Goal: Task Accomplishment & Management: Complete application form

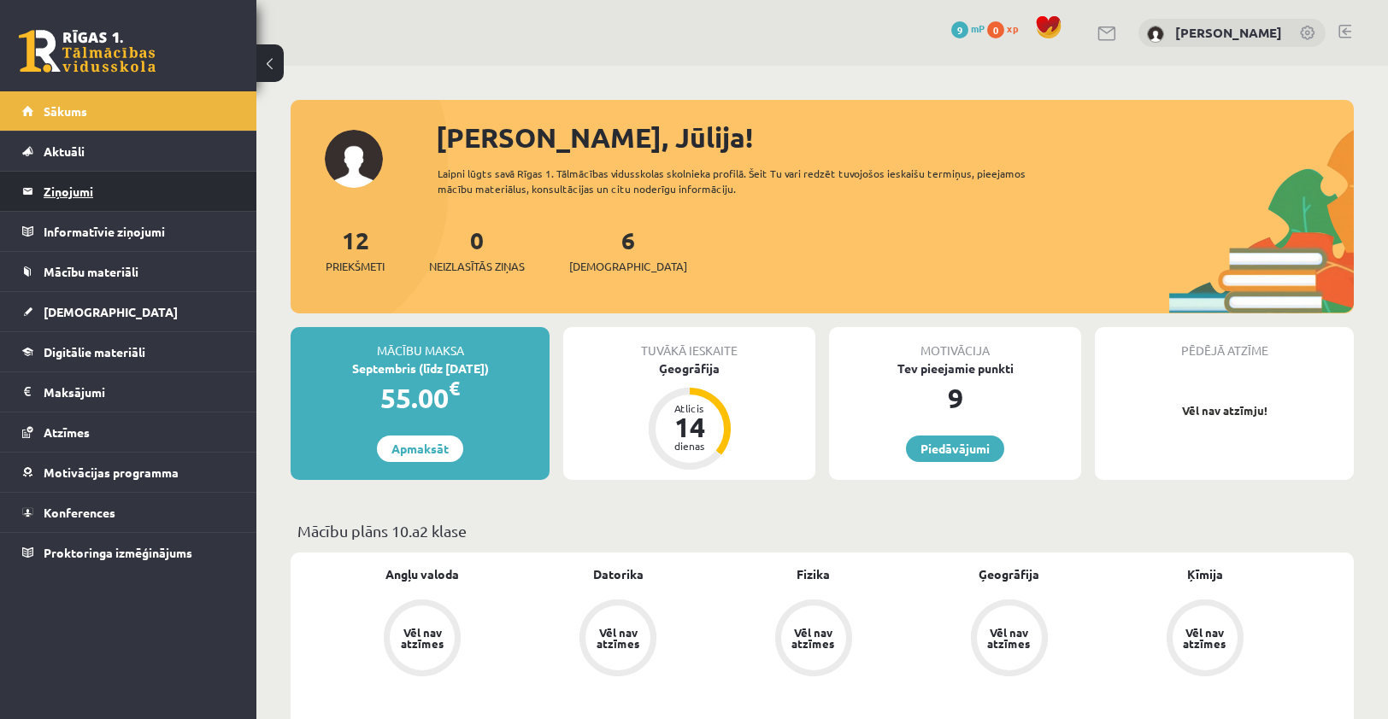
click at [94, 205] on legend "Ziņojumi 0" at bounding box center [139, 191] width 191 height 39
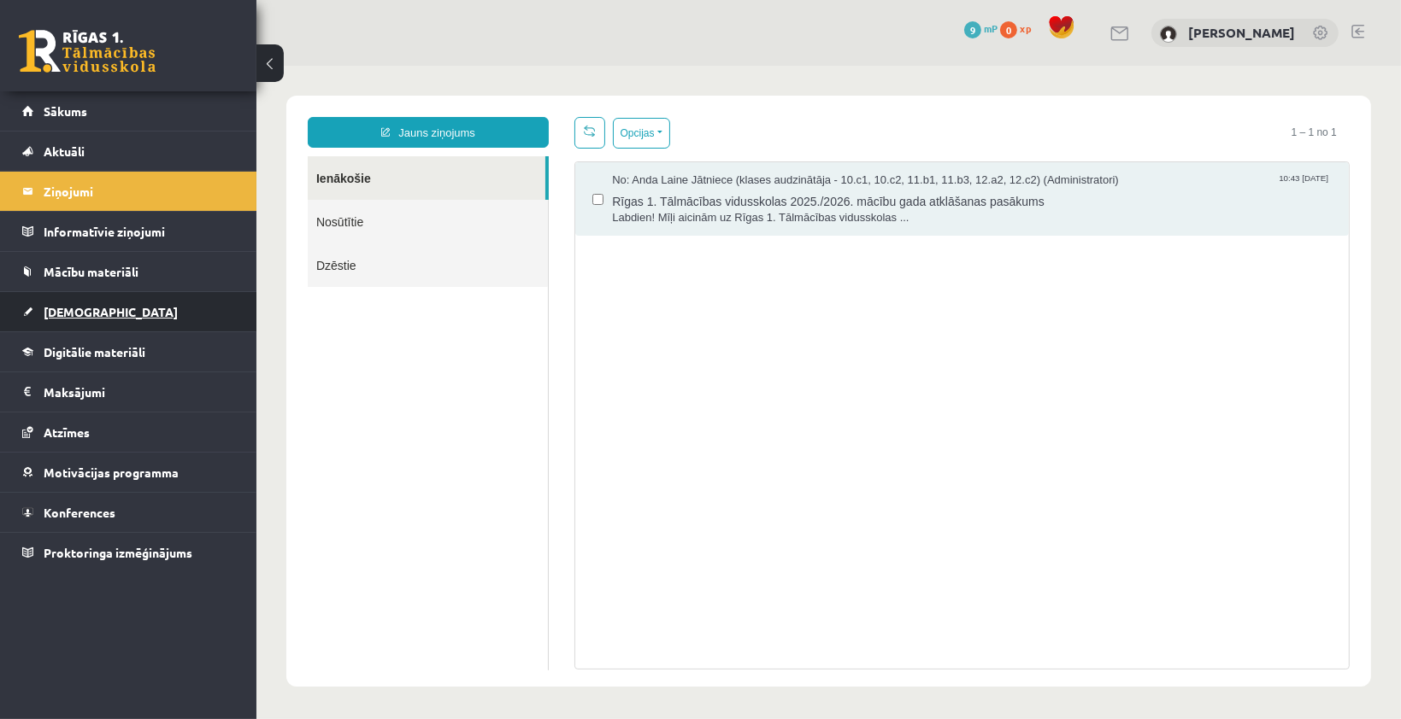
click at [90, 310] on span "[DEMOGRAPHIC_DATA]" at bounding box center [111, 311] width 134 height 15
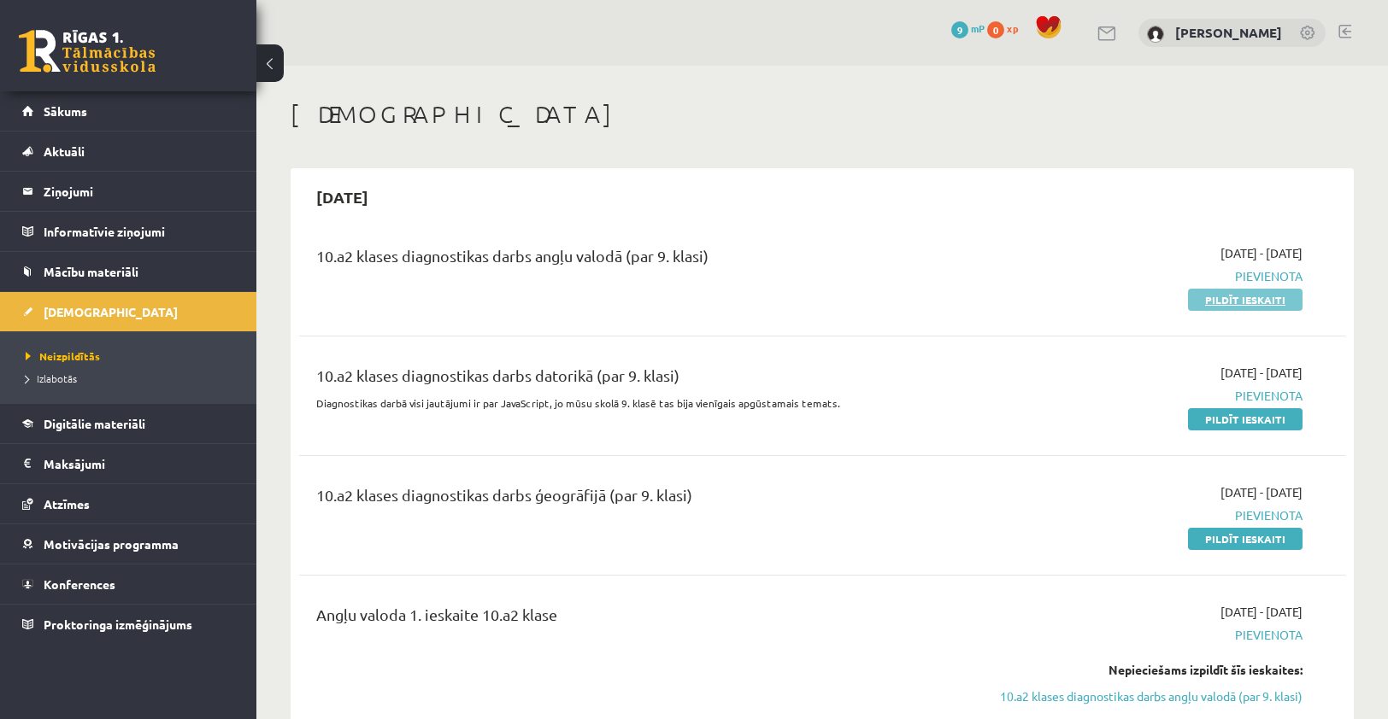
click at [1251, 305] on link "Pildīt ieskaiti" at bounding box center [1245, 300] width 115 height 22
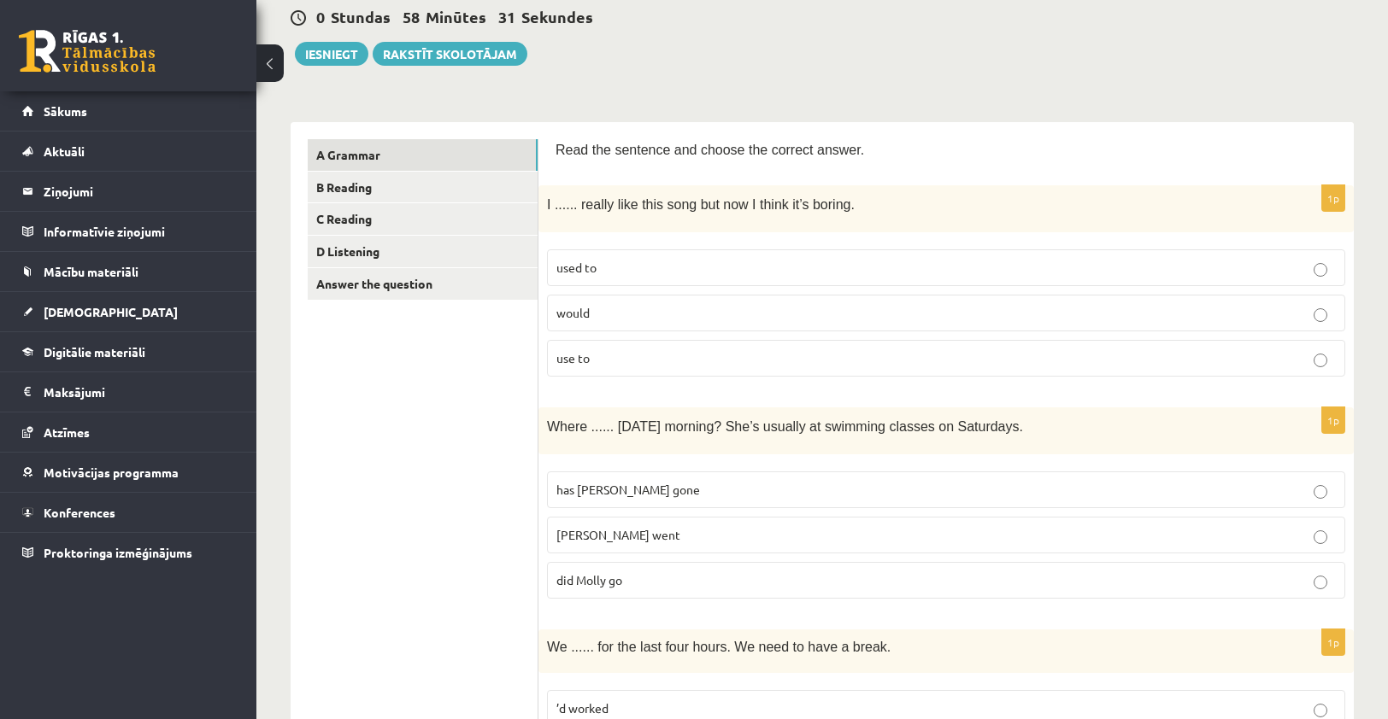
scroll to position [171, 0]
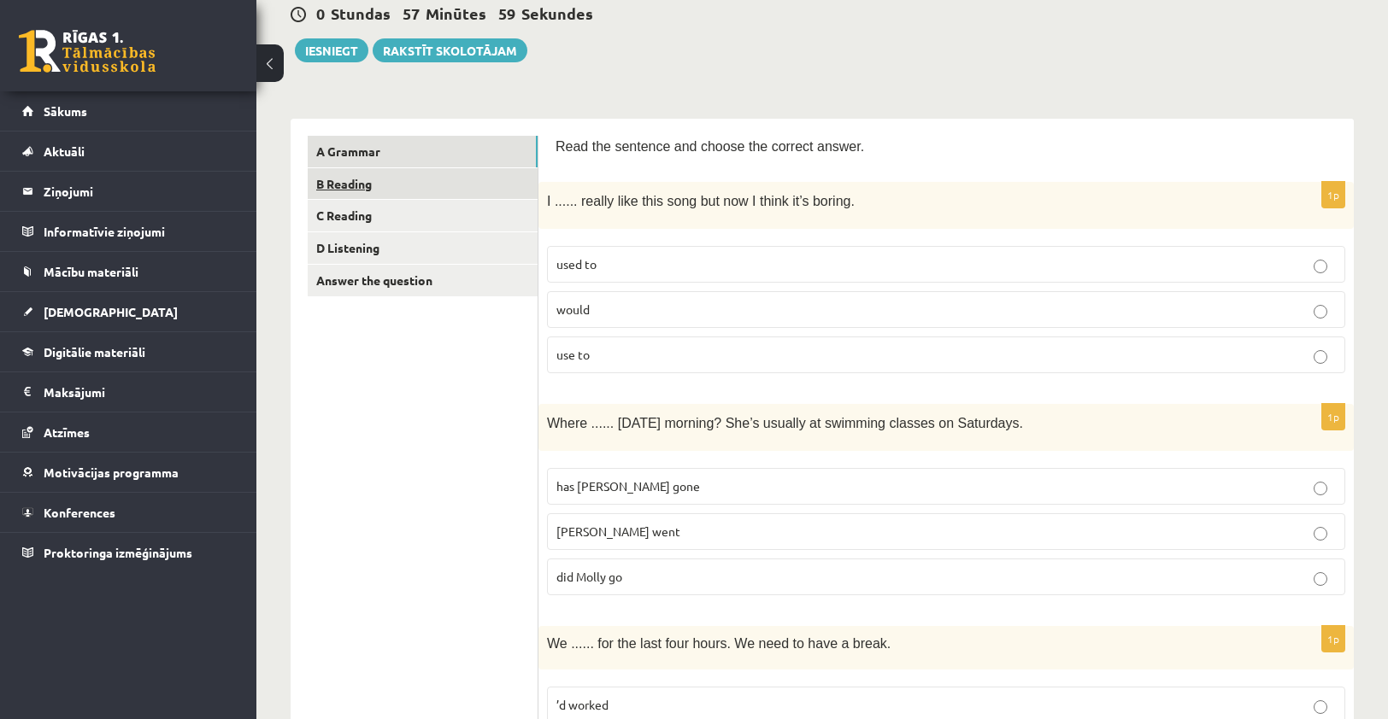
click at [349, 191] on link "B Reading" at bounding box center [423, 184] width 230 height 32
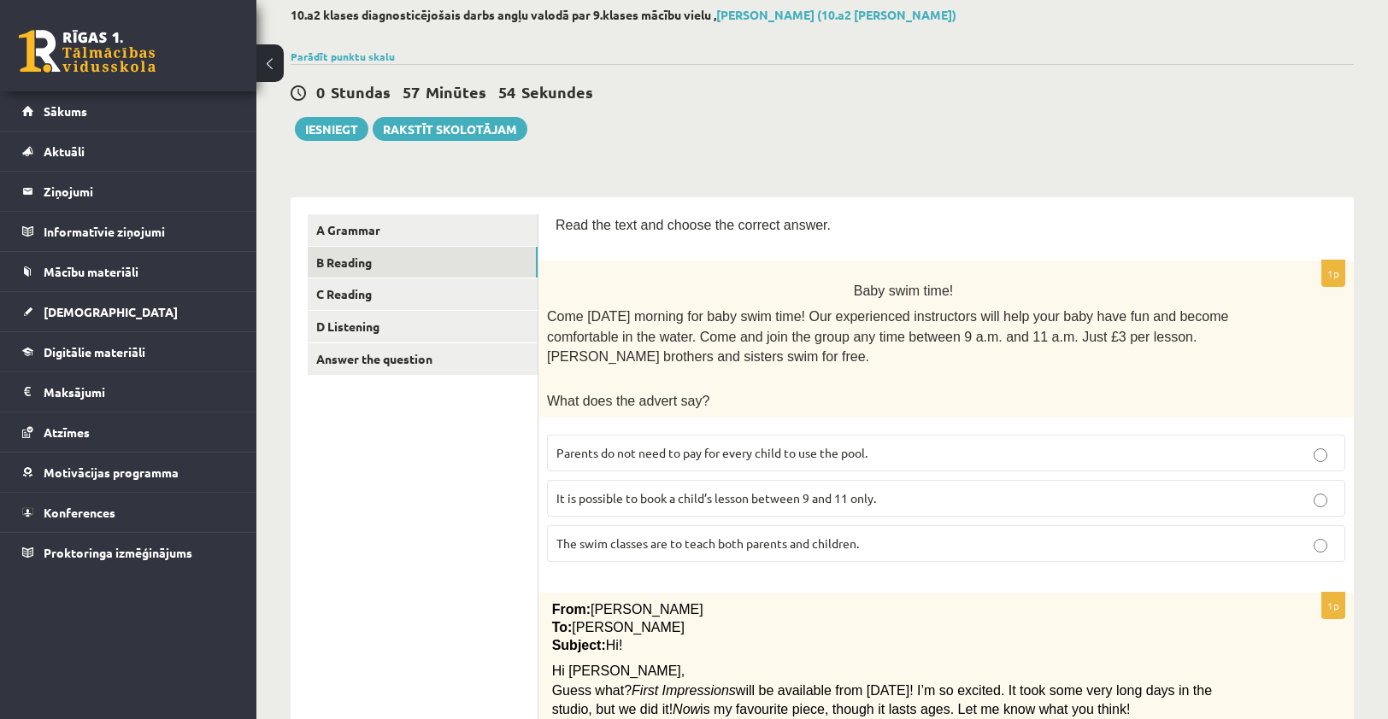
scroll to position [62, 0]
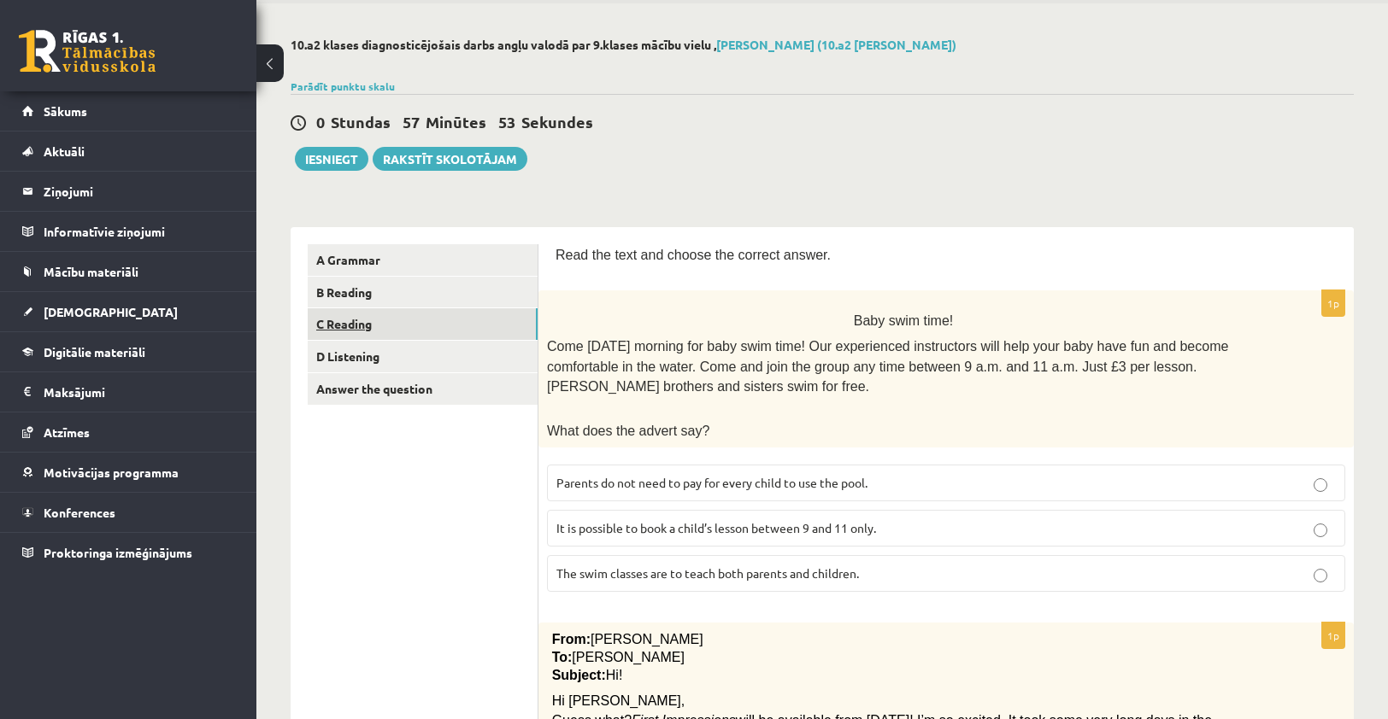
click at [439, 318] on link "C Reading" at bounding box center [423, 324] width 230 height 32
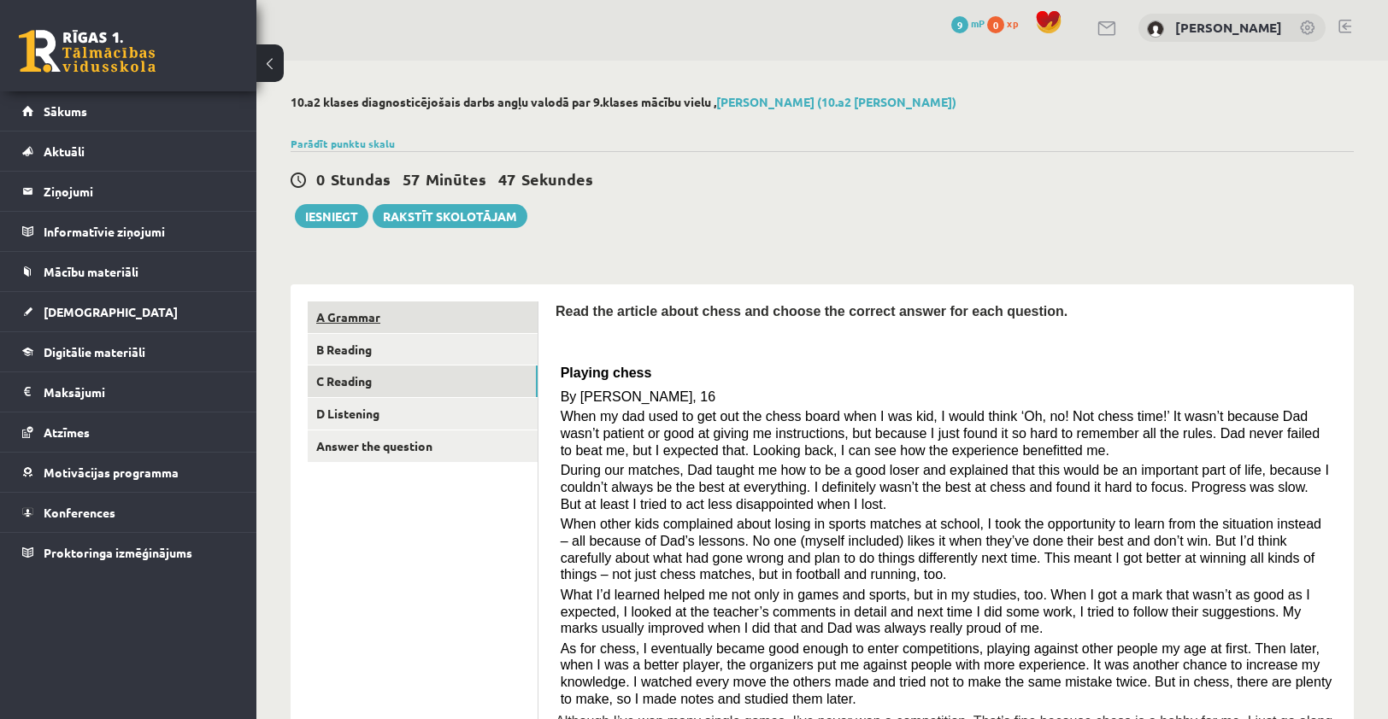
scroll to position [0, 0]
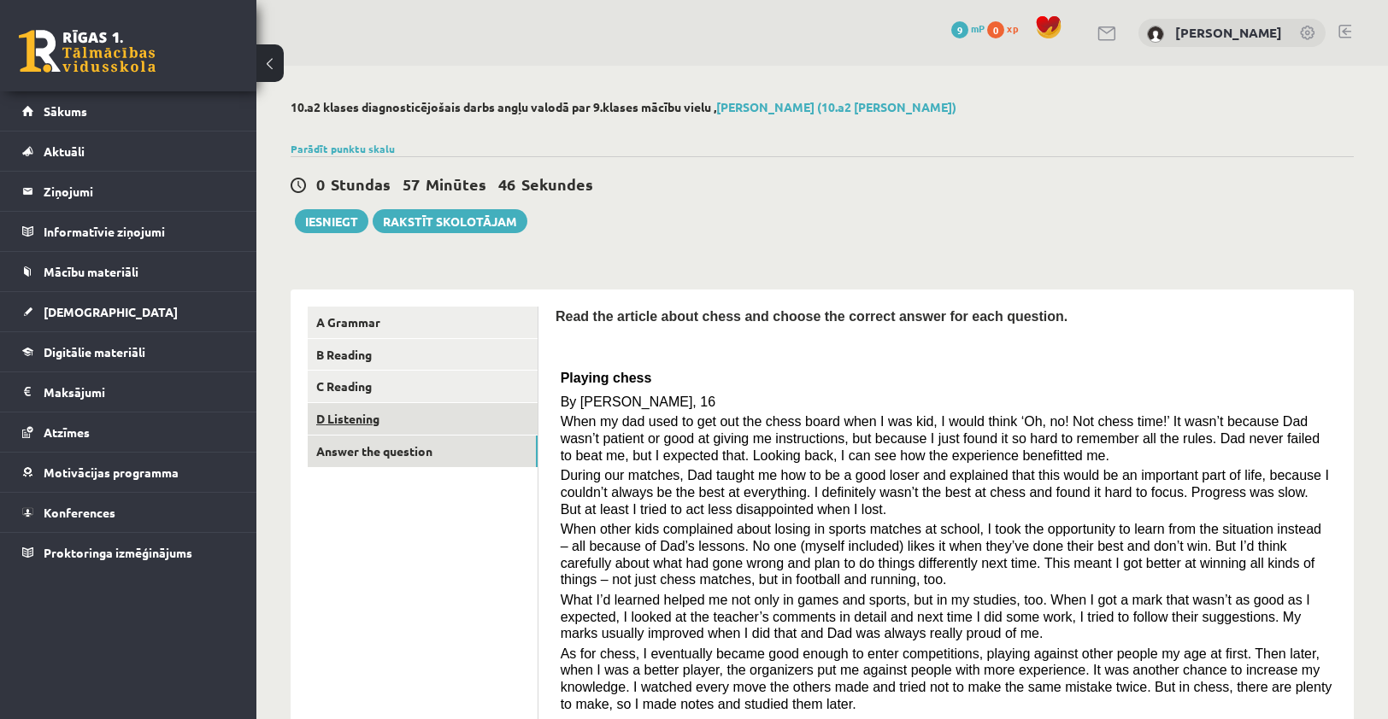
click at [407, 429] on link "D Listening" at bounding box center [423, 419] width 230 height 32
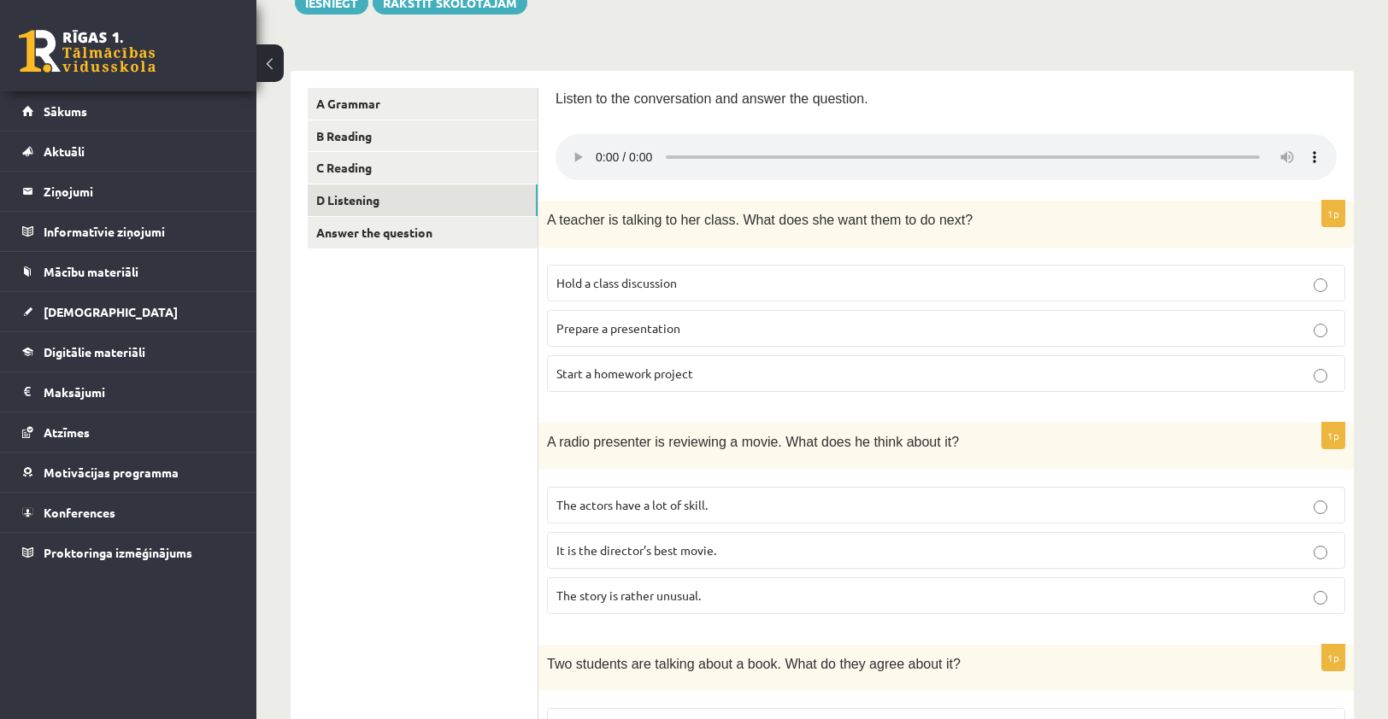
scroll to position [119, 0]
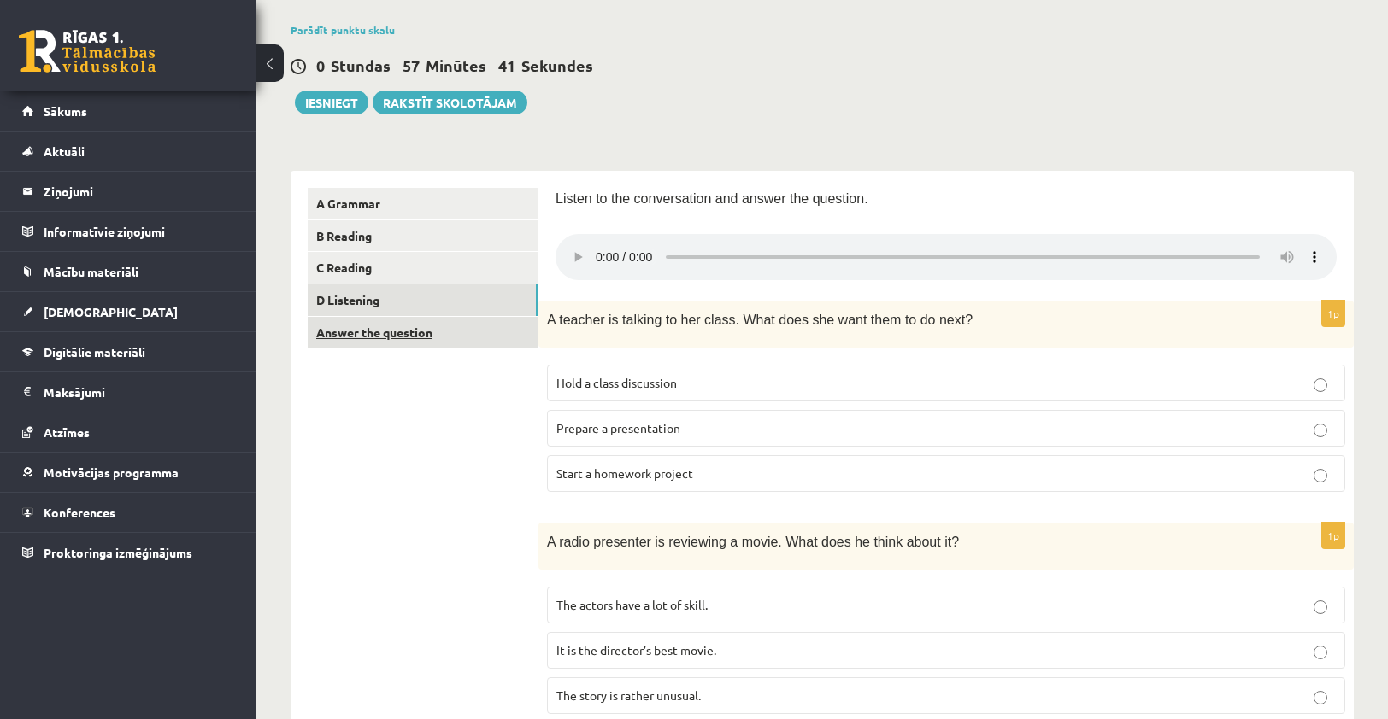
click at [409, 342] on link "Answer the question" at bounding box center [423, 333] width 230 height 32
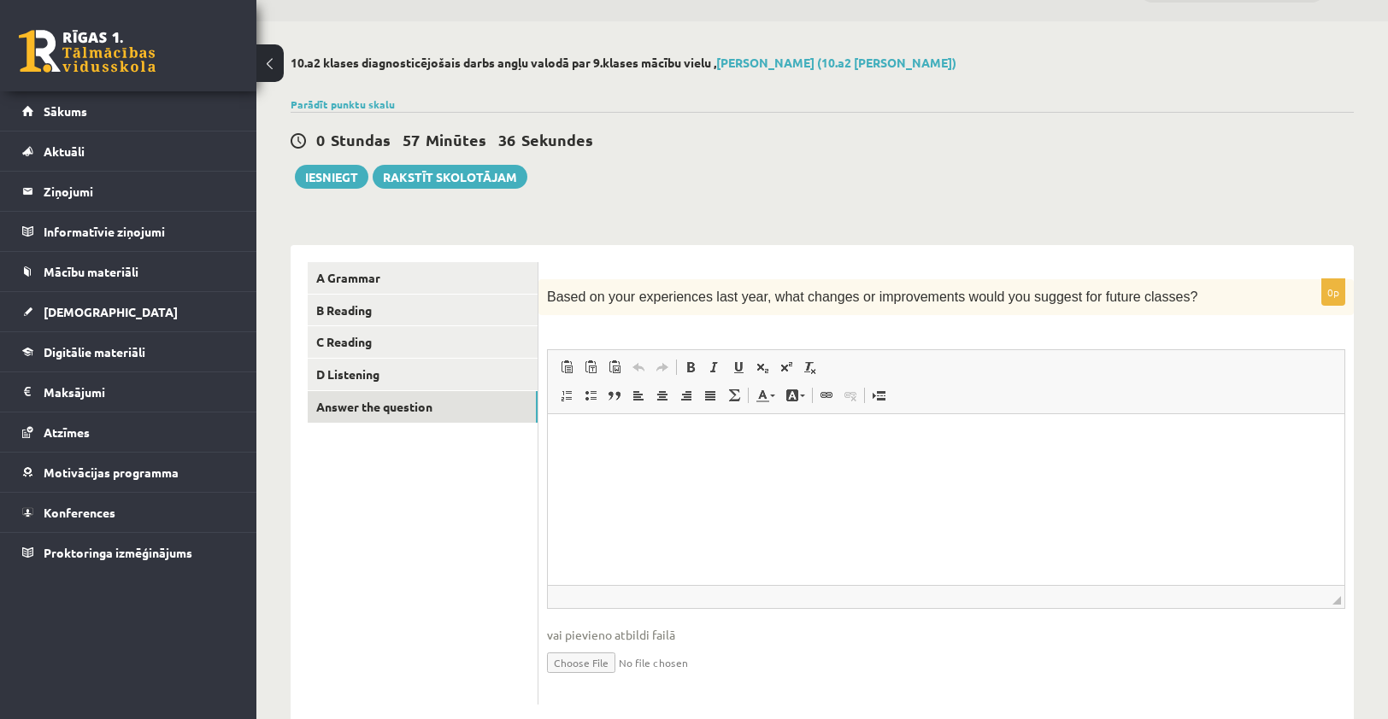
scroll to position [80, 0]
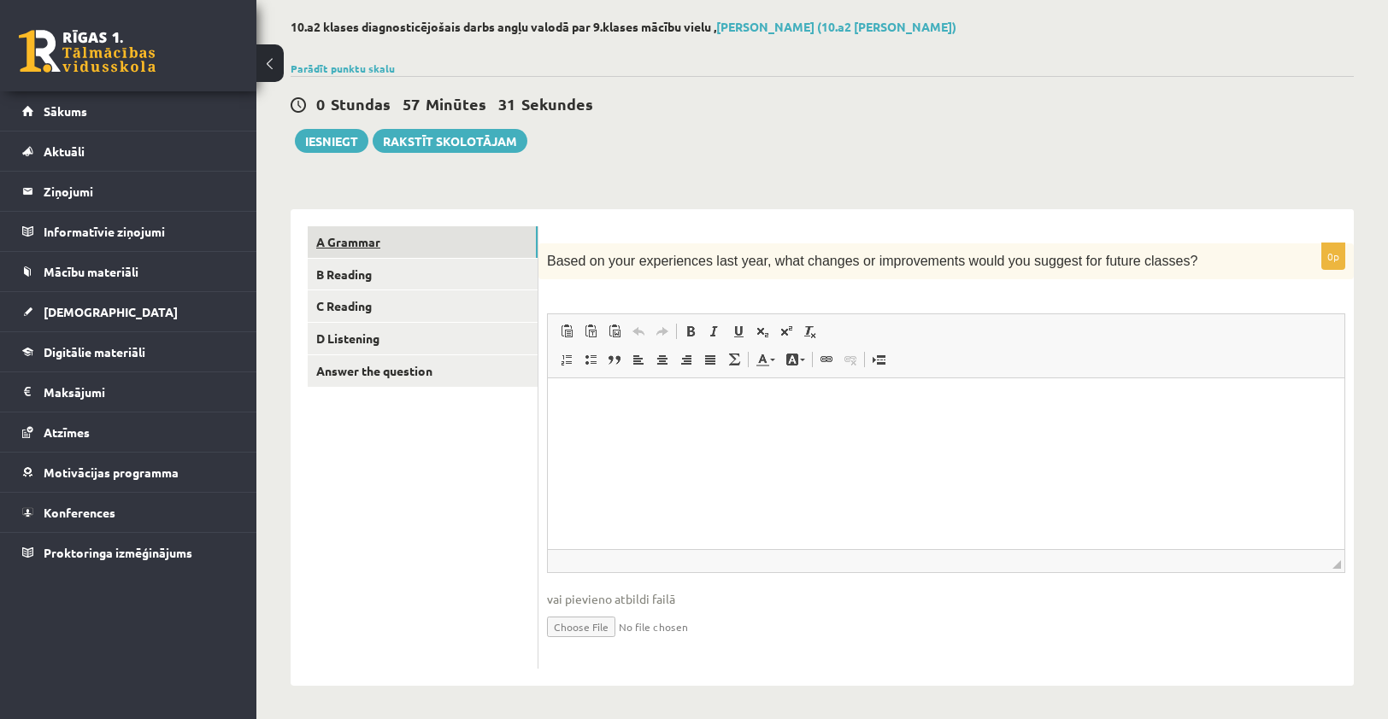
click at [400, 239] on link "A Grammar" at bounding box center [423, 242] width 230 height 32
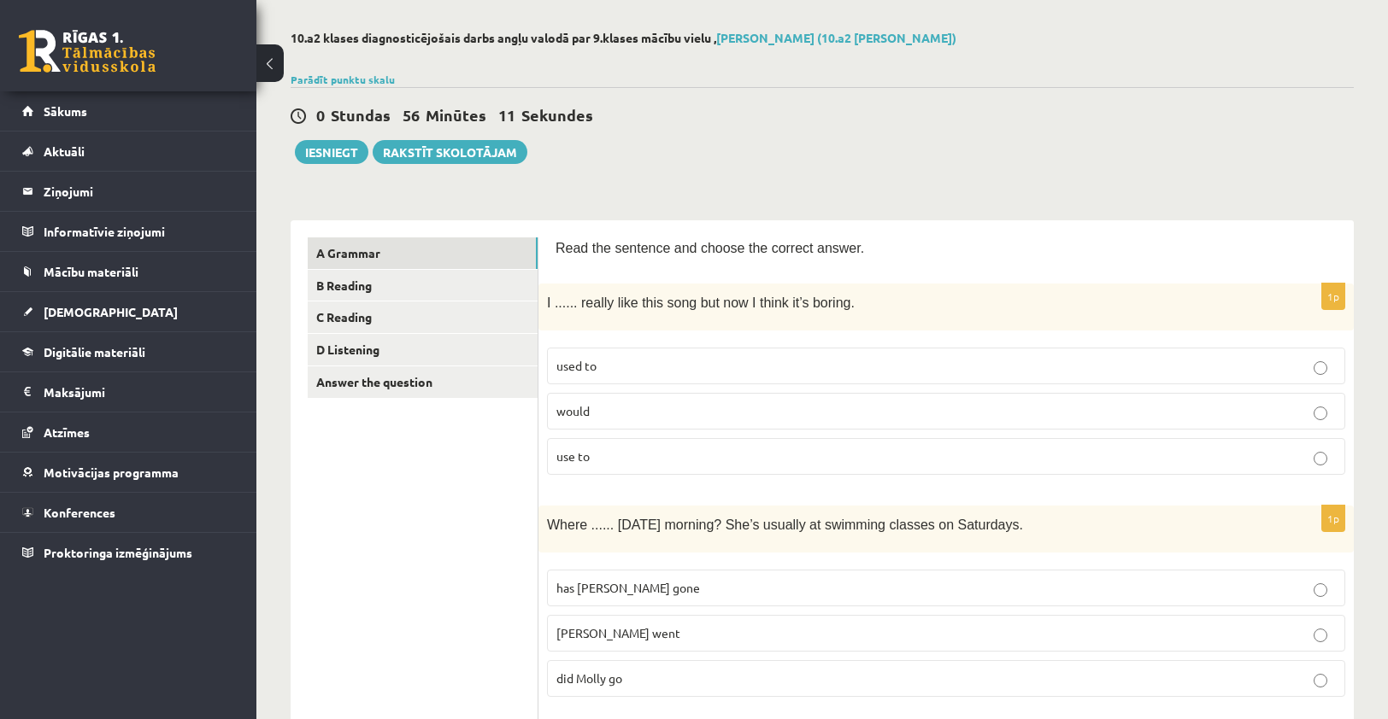
scroll to position [0, 0]
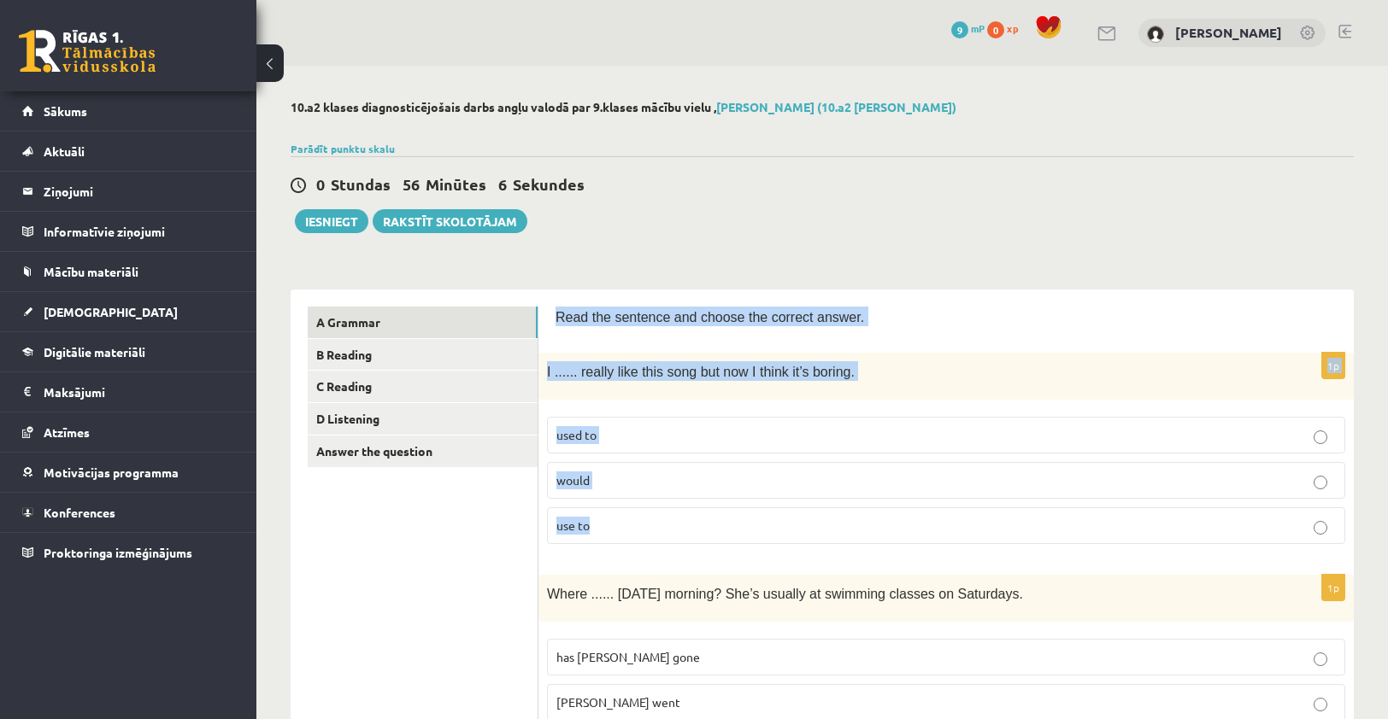
drag, startPoint x: 553, startPoint y: 314, endPoint x: 818, endPoint y: 530, distance: 341.9
copy form "Read the sentence and choose the correct answer. 1p I ...... really like this s…"
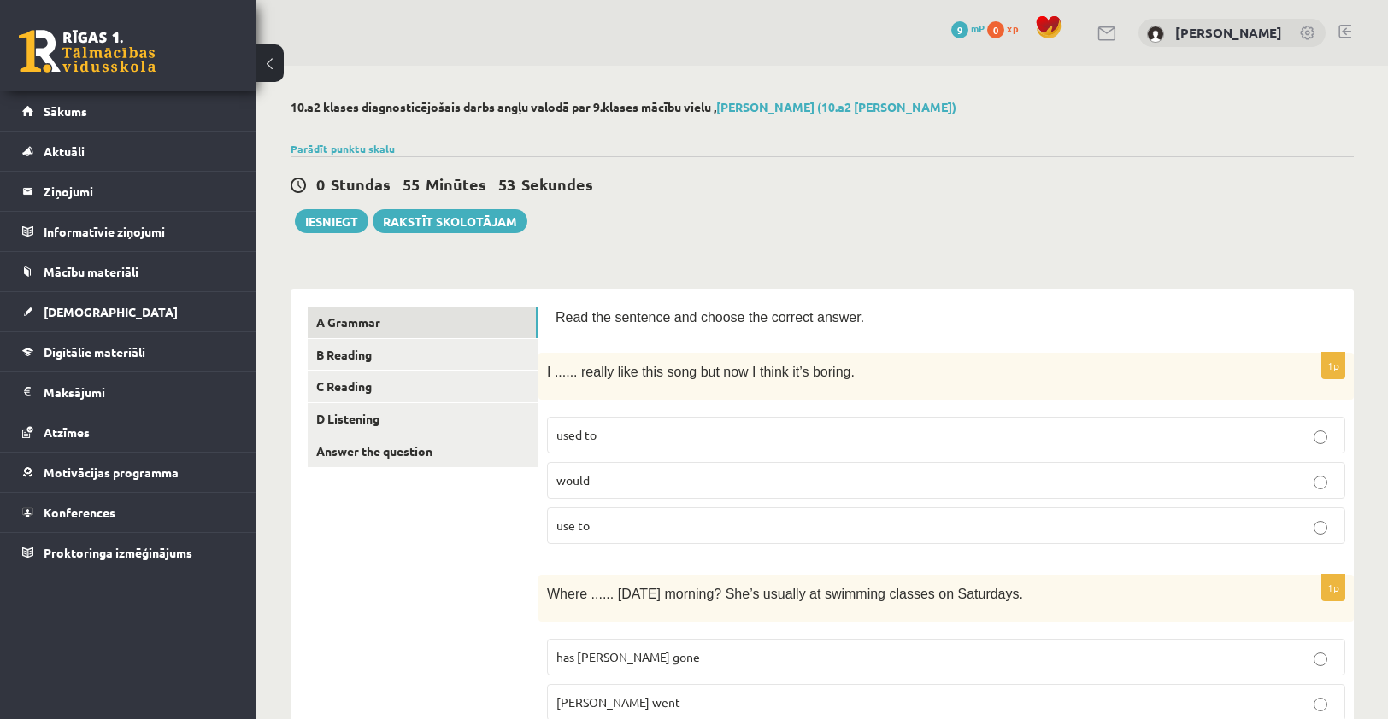
click at [1017, 204] on div "0 Stundas 55 Minūtes 53 Sekundes Ieskaite saglabāta! Iesniegt Rakstīt skolotājam" at bounding box center [822, 194] width 1063 height 77
click at [663, 451] on label "used to" at bounding box center [946, 435] width 798 height 37
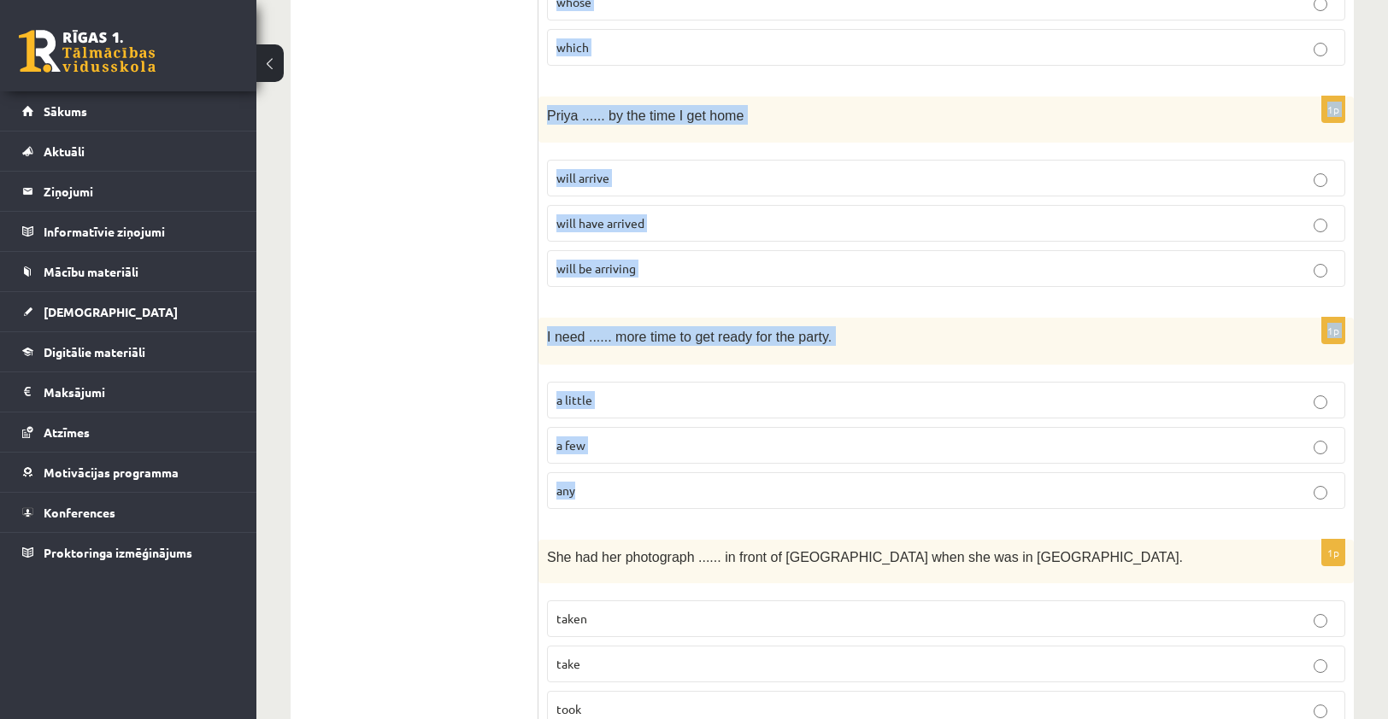
scroll to position [4074, 0]
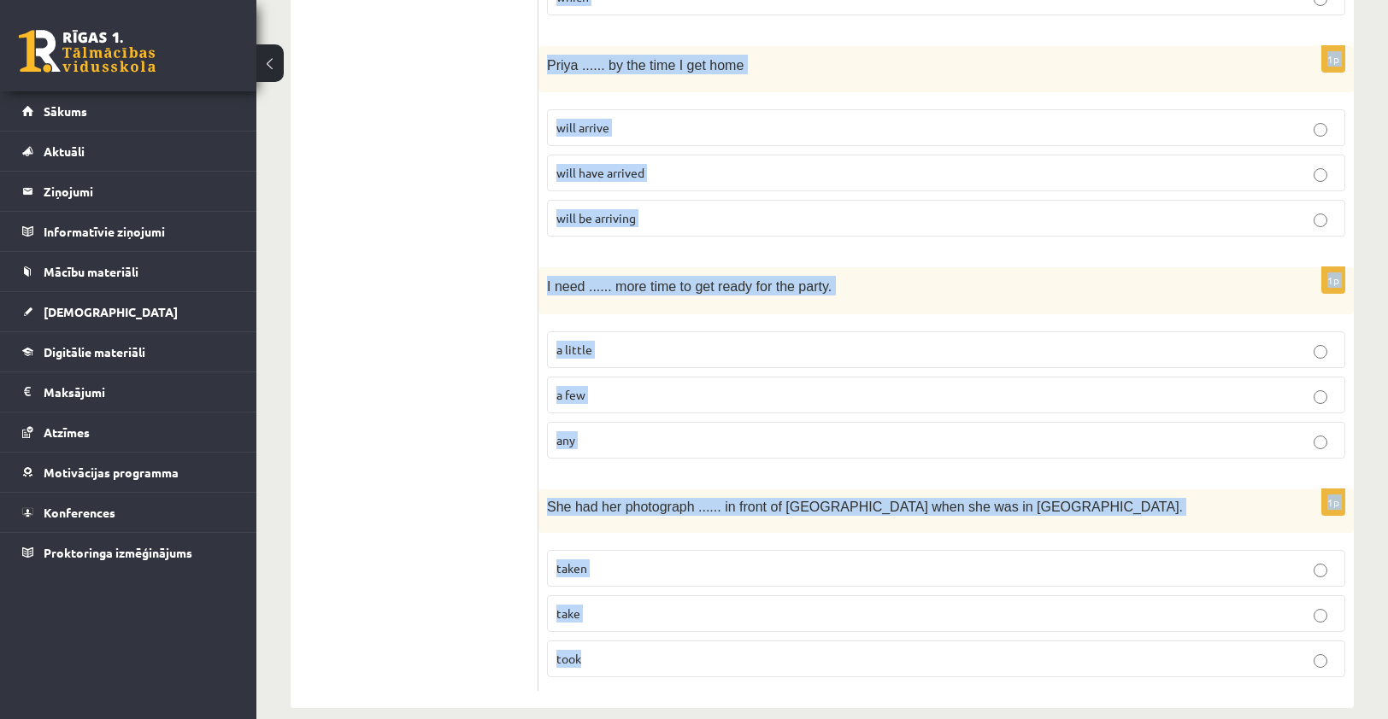
drag, startPoint x: 548, startPoint y: 335, endPoint x: 934, endPoint y: 681, distance: 518.6
copy form "Where ...... yesterday morning? She’s usually at swimming classes on Saturdays.…"
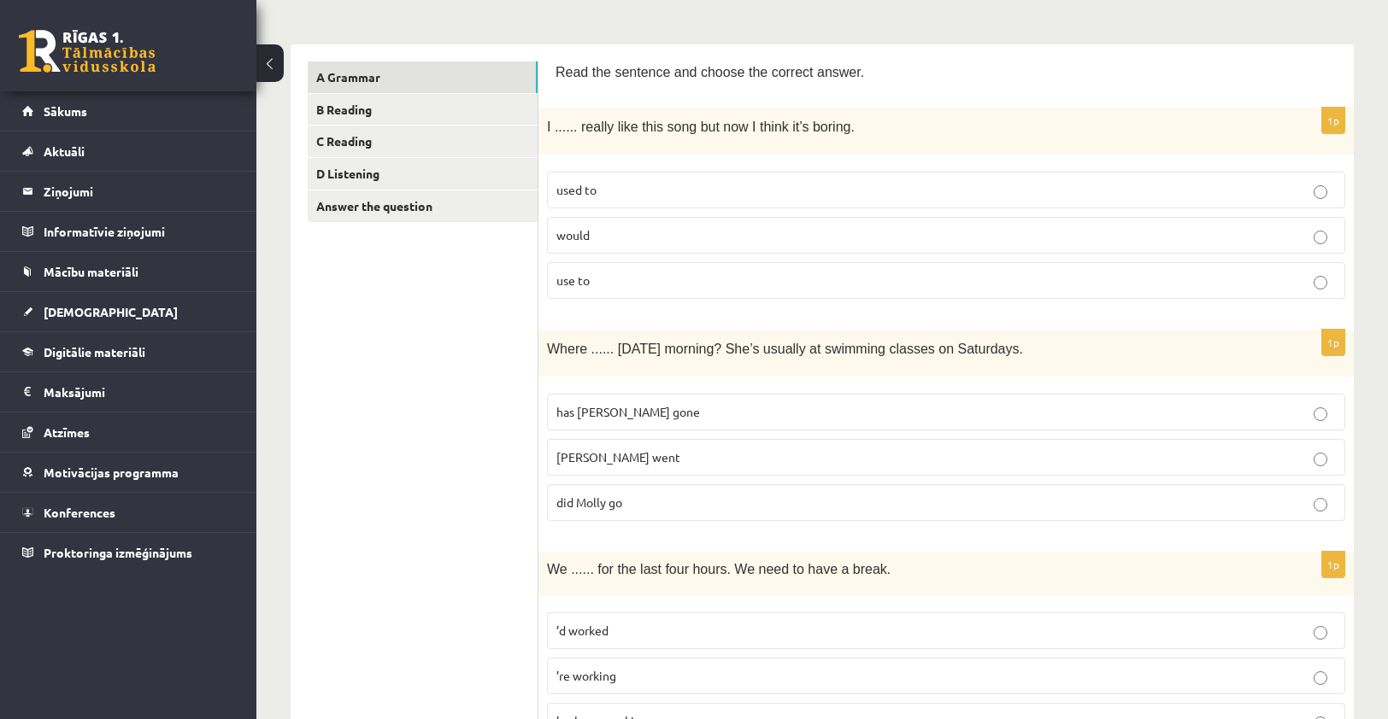
scroll to position [229, 0]
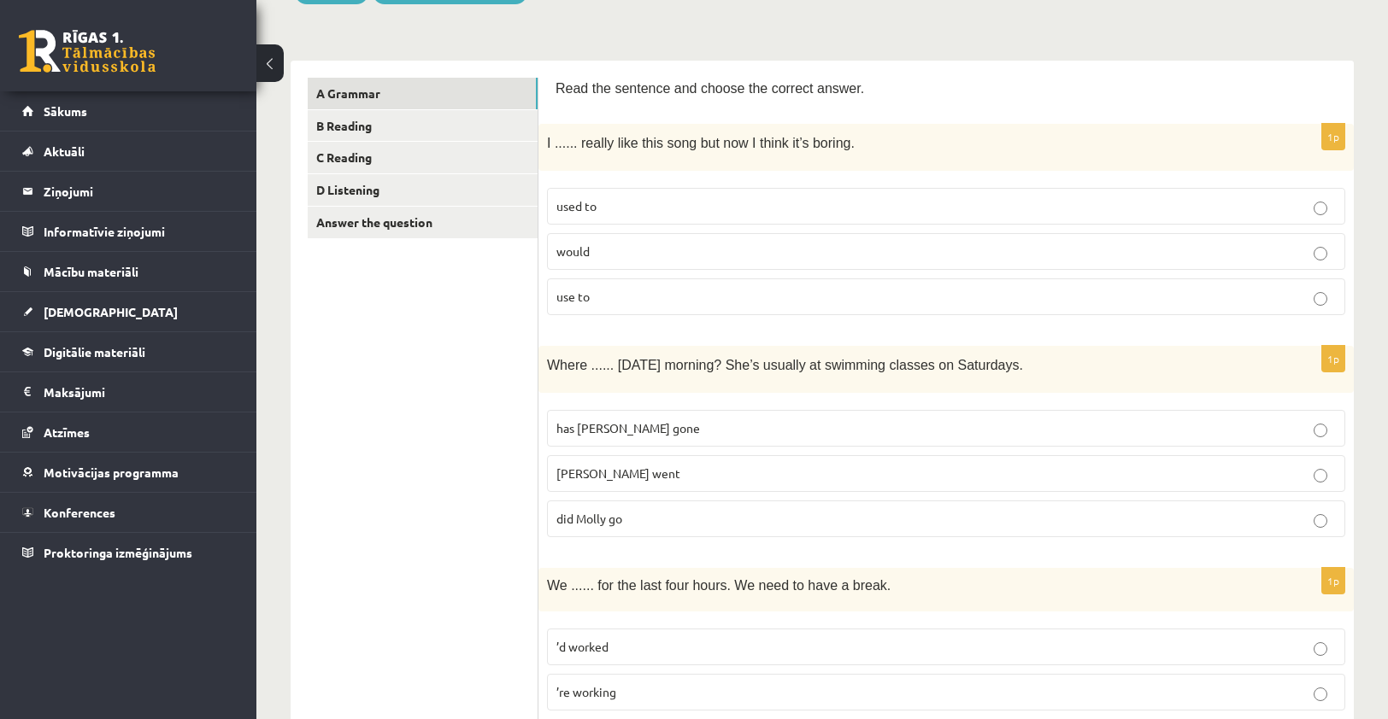
click at [673, 523] on p "did Molly go" at bounding box center [945, 519] width 779 height 18
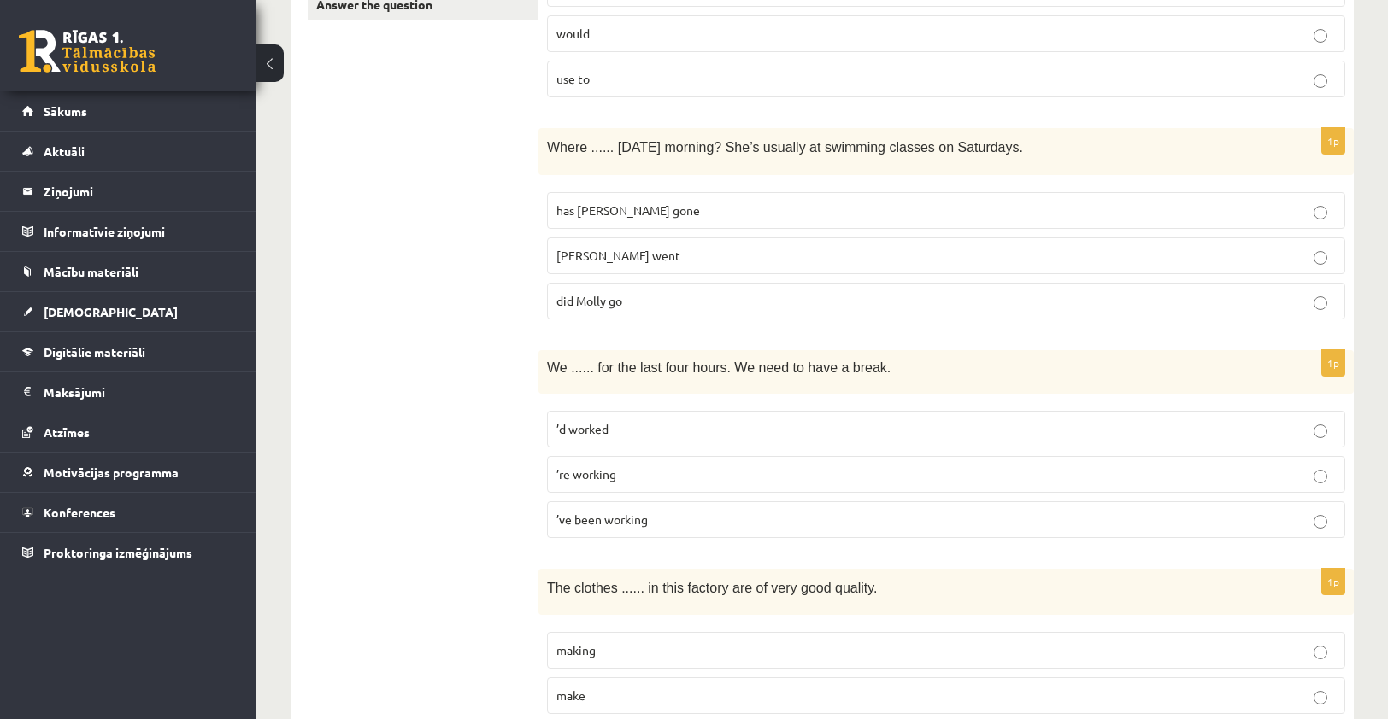
scroll to position [485, 0]
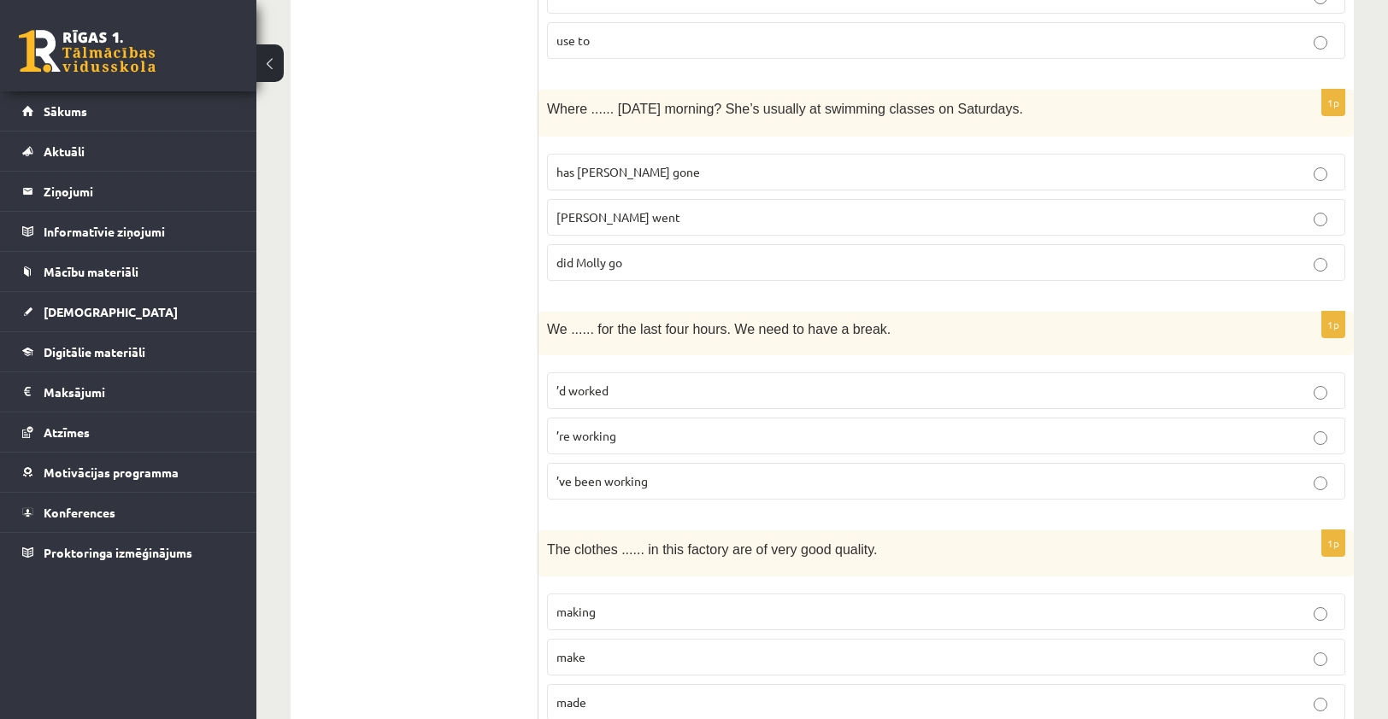
click at [632, 478] on span "’ve been working" at bounding box center [601, 480] width 91 height 15
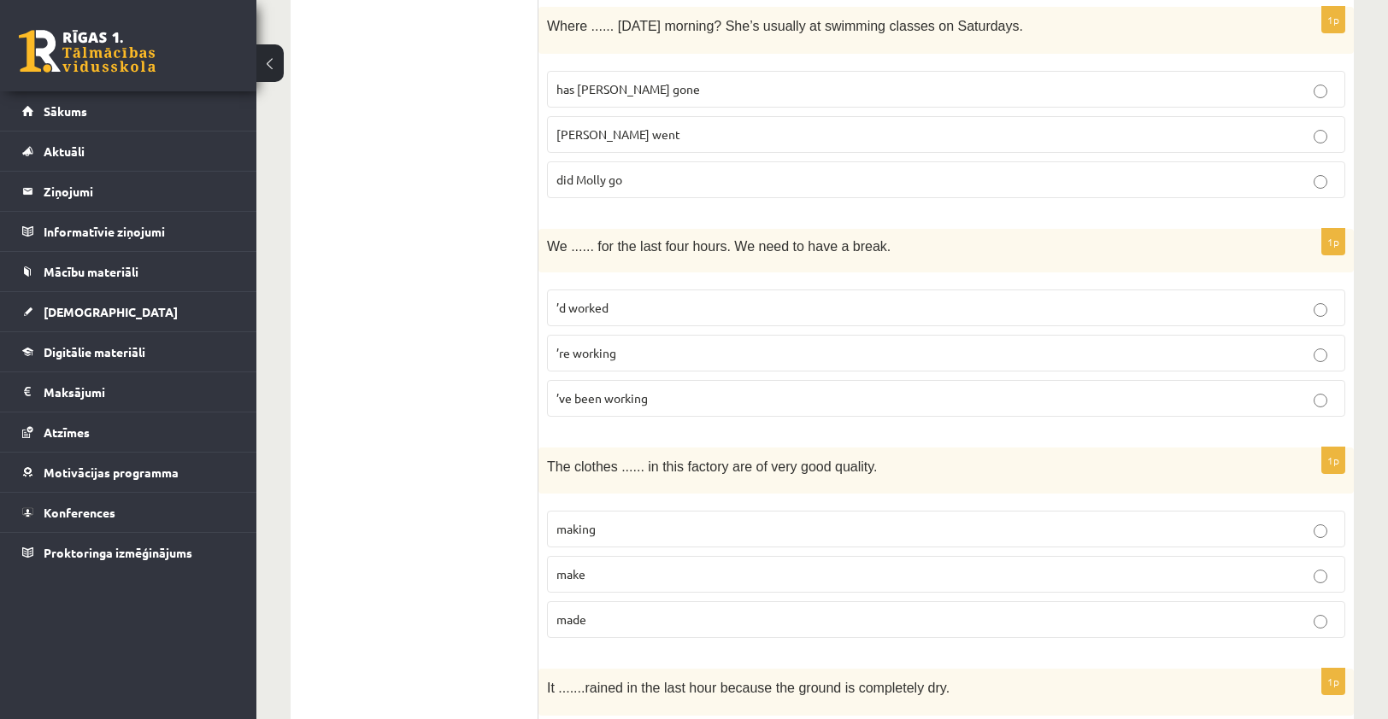
scroll to position [656, 0]
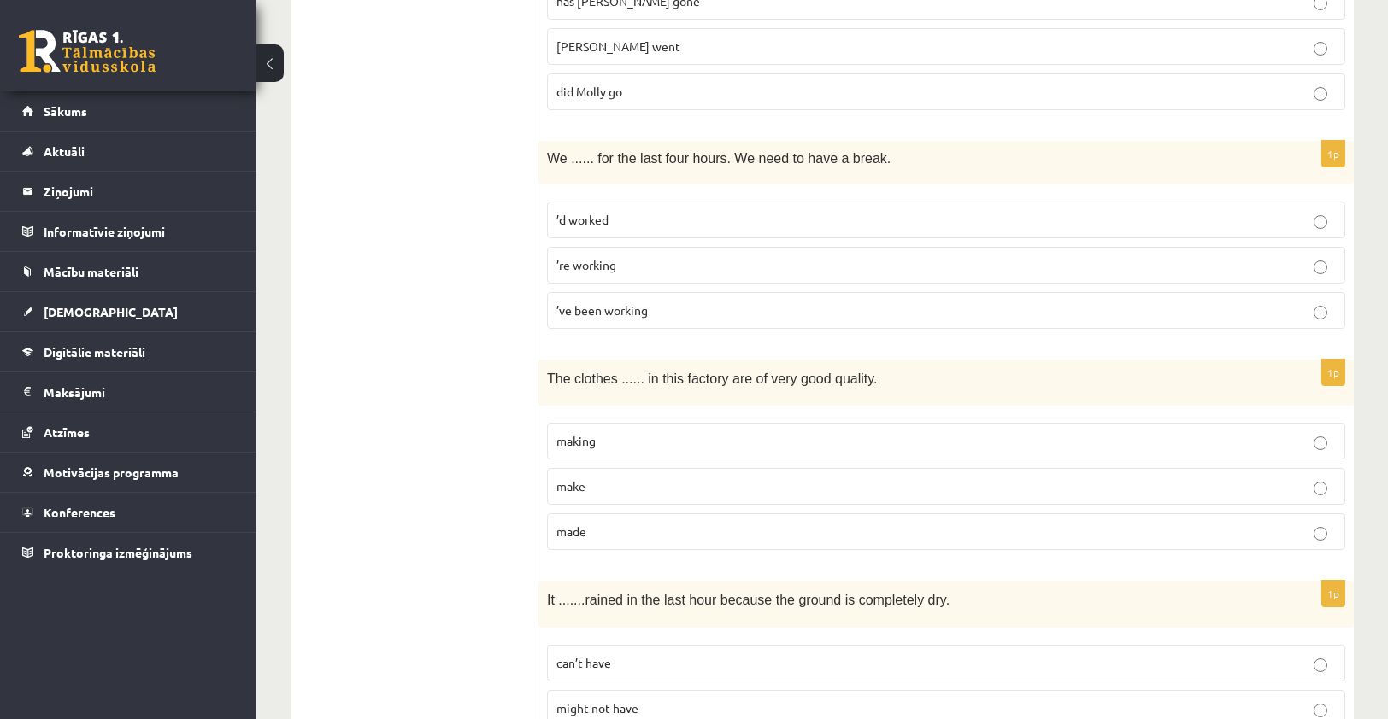
click at [700, 526] on p "made" at bounding box center [945, 532] width 779 height 18
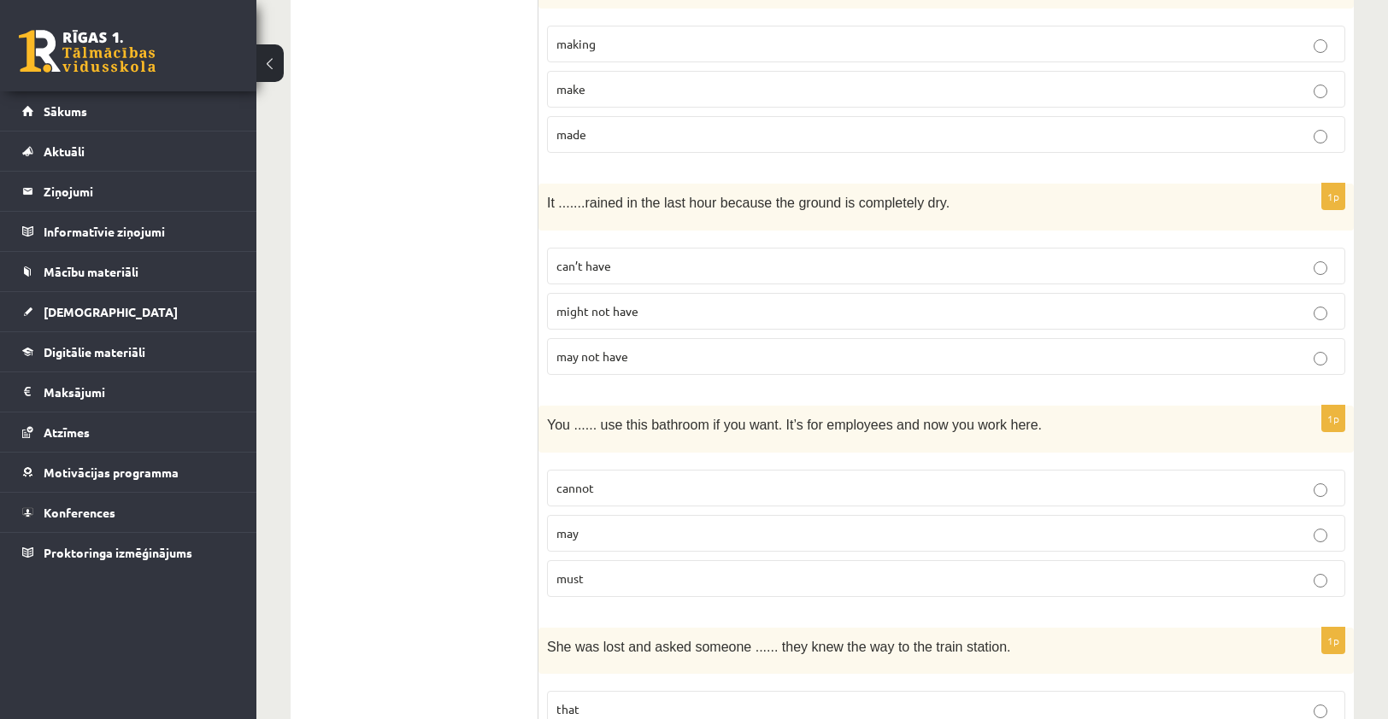
scroll to position [1084, 0]
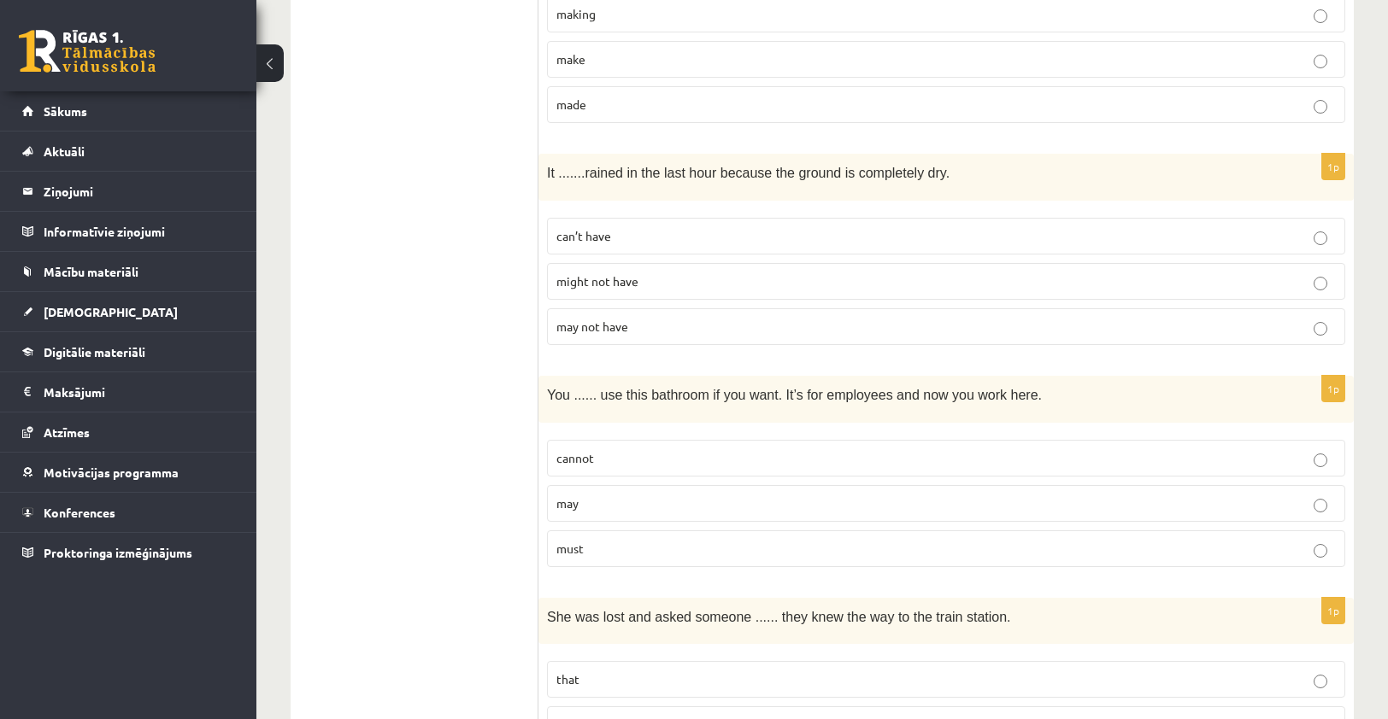
click at [637, 319] on p "may not have" at bounding box center [945, 327] width 779 height 18
click at [660, 280] on p "might not have" at bounding box center [945, 282] width 779 height 18
click at [708, 235] on p "can’t have" at bounding box center [945, 236] width 779 height 18
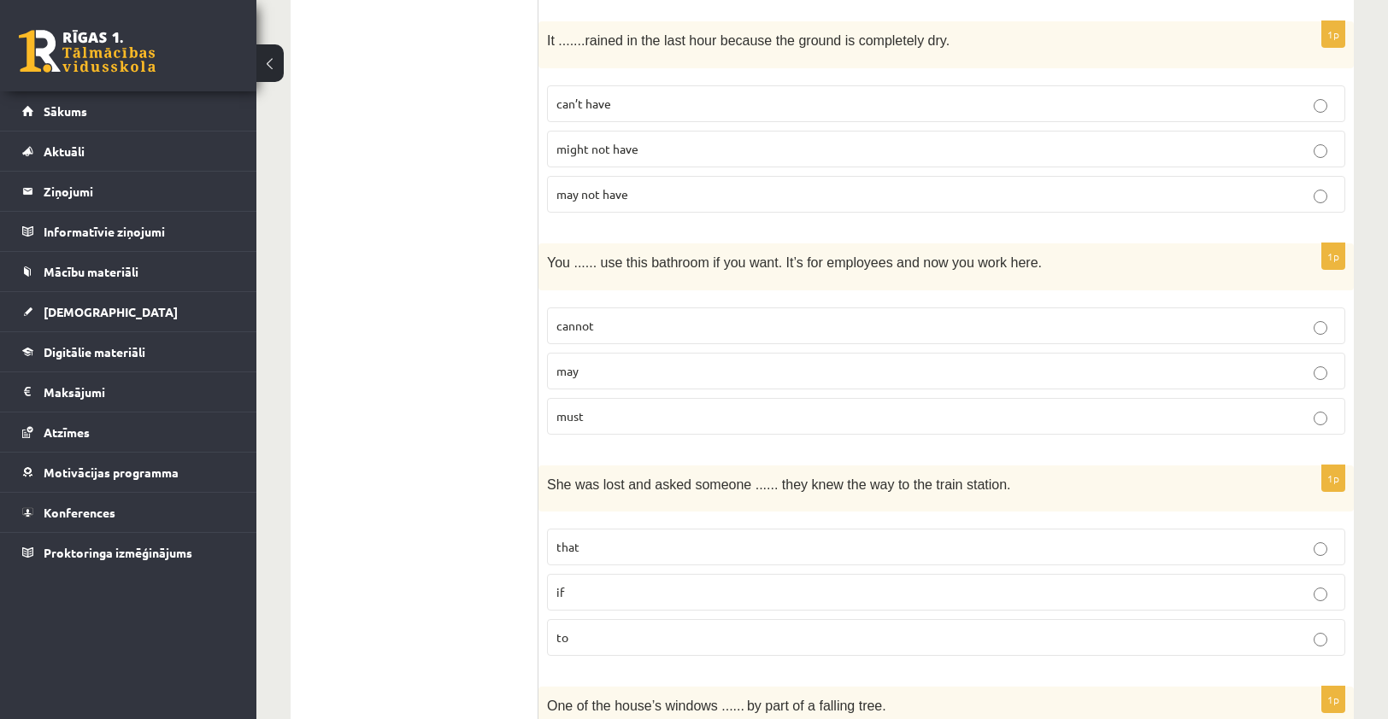
scroll to position [1254, 0]
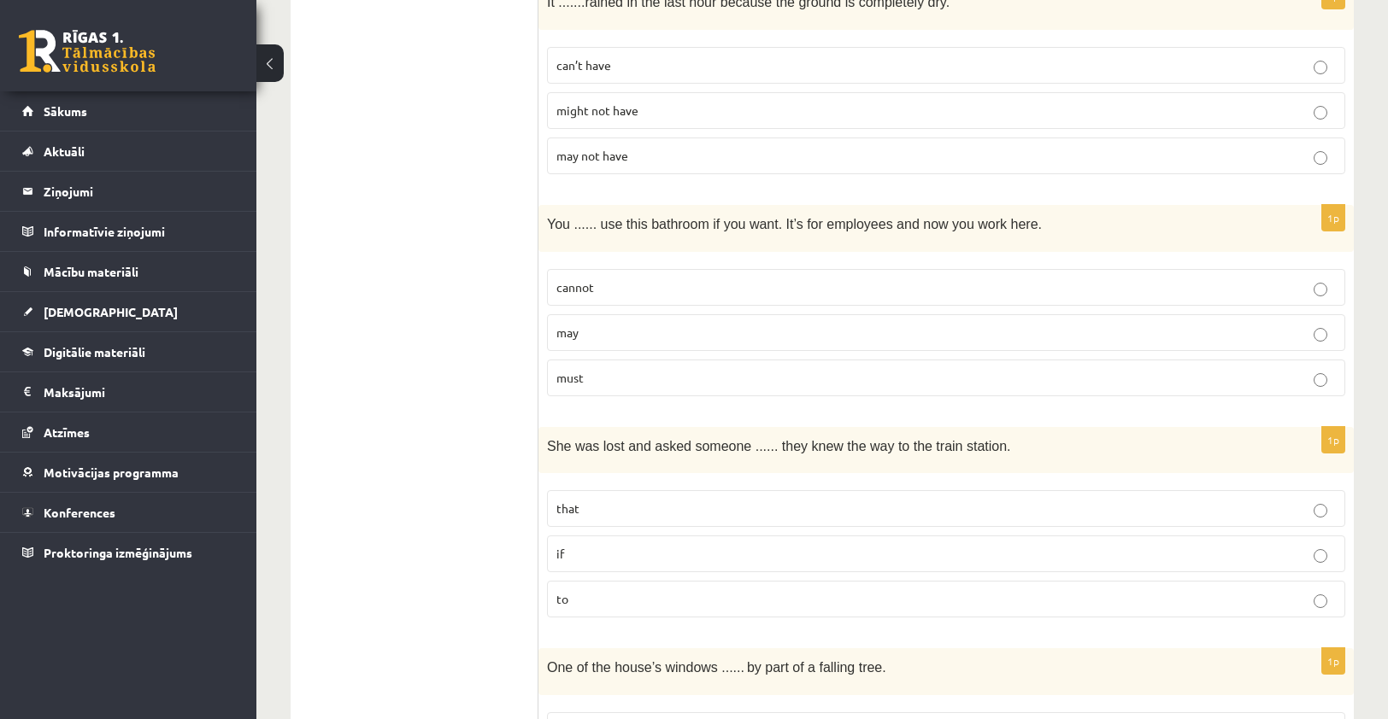
click at [724, 324] on p "may" at bounding box center [945, 333] width 779 height 18
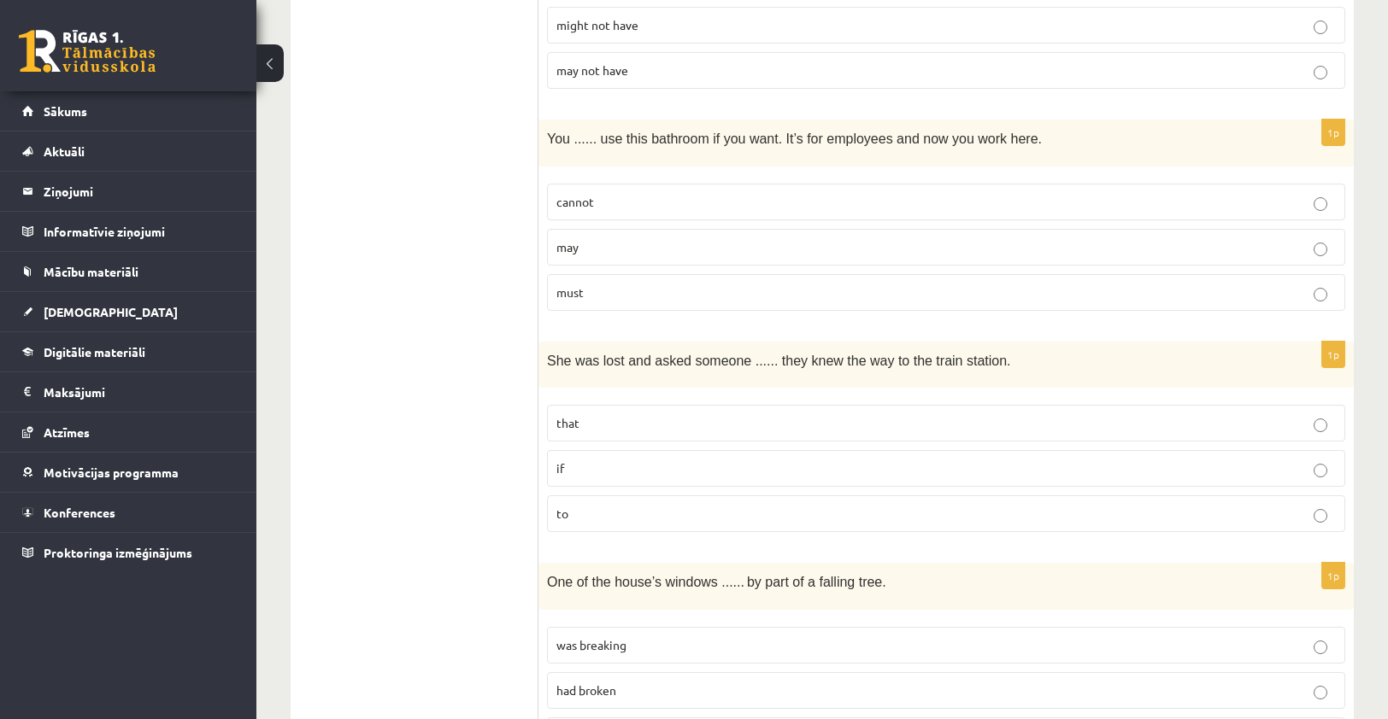
scroll to position [1425, 0]
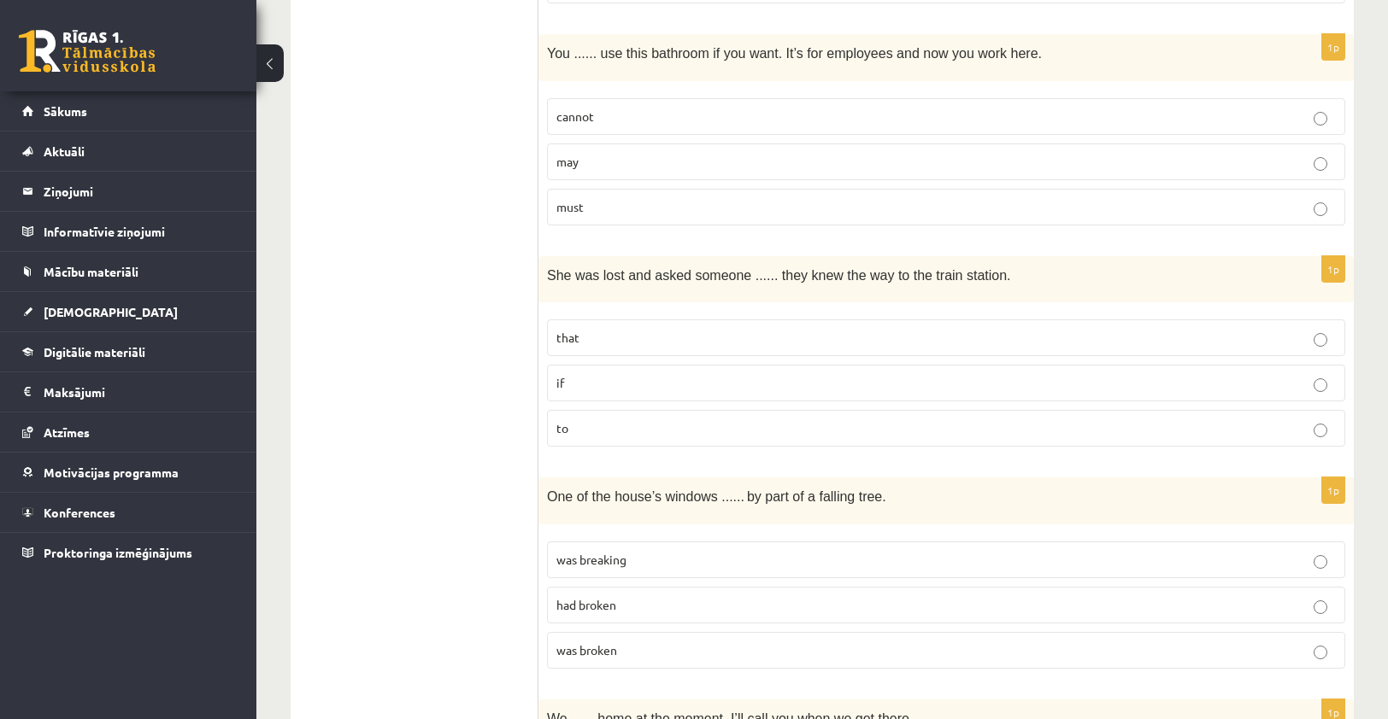
click at [643, 385] on label "if" at bounding box center [946, 383] width 798 height 37
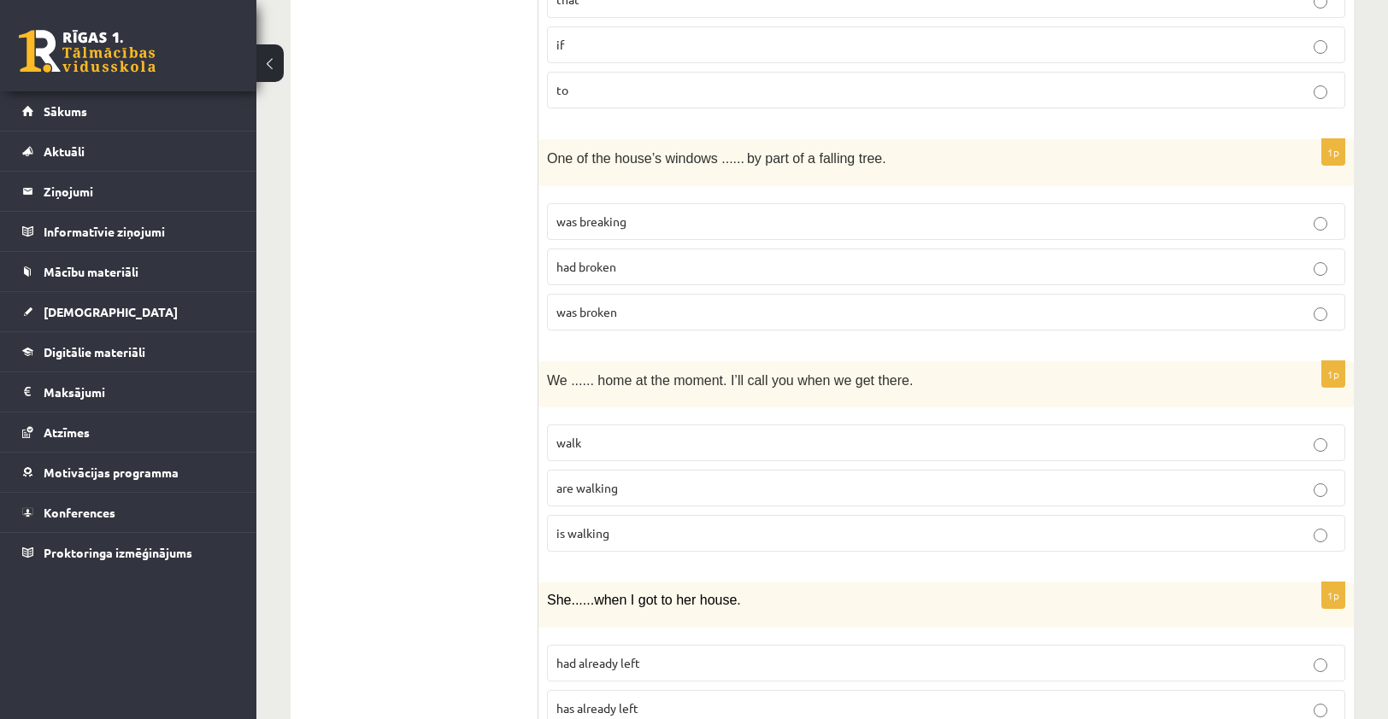
scroll to position [1767, 0]
click at [660, 306] on p "was broken" at bounding box center [945, 309] width 779 height 18
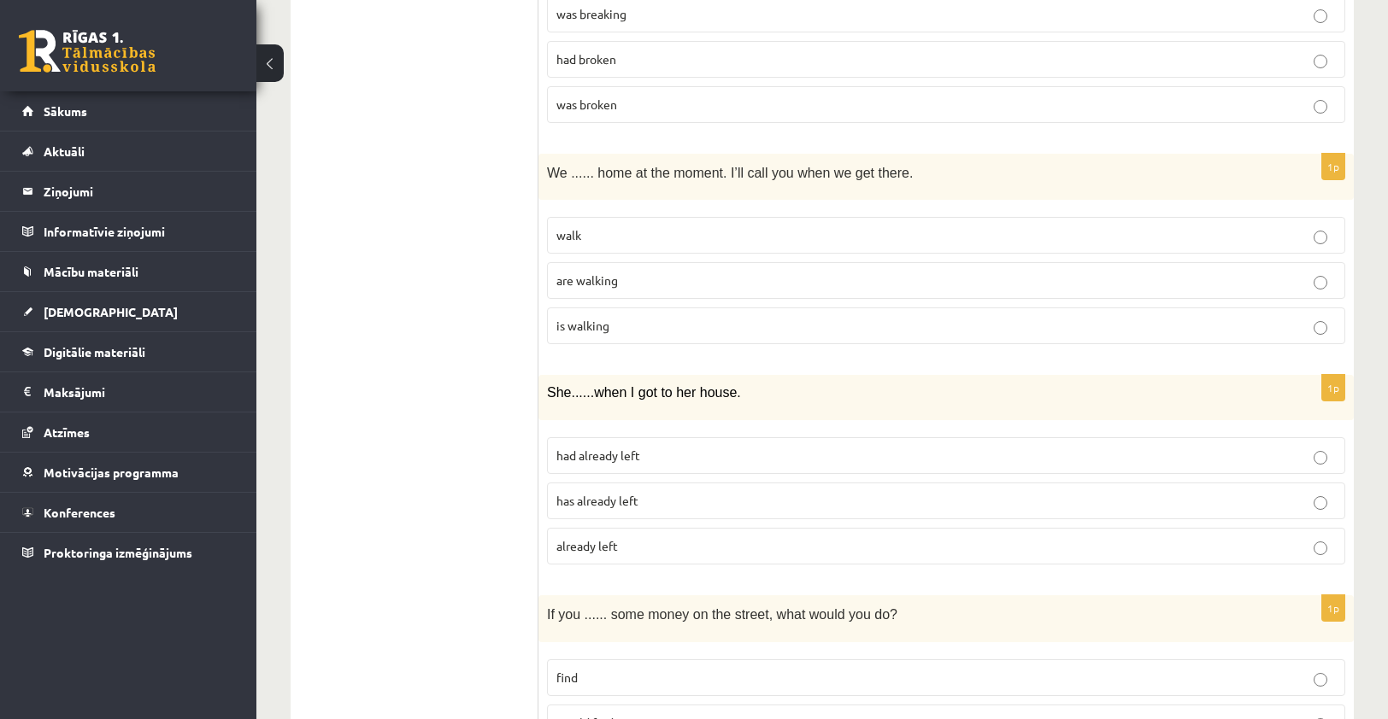
scroll to position [2023, 0]
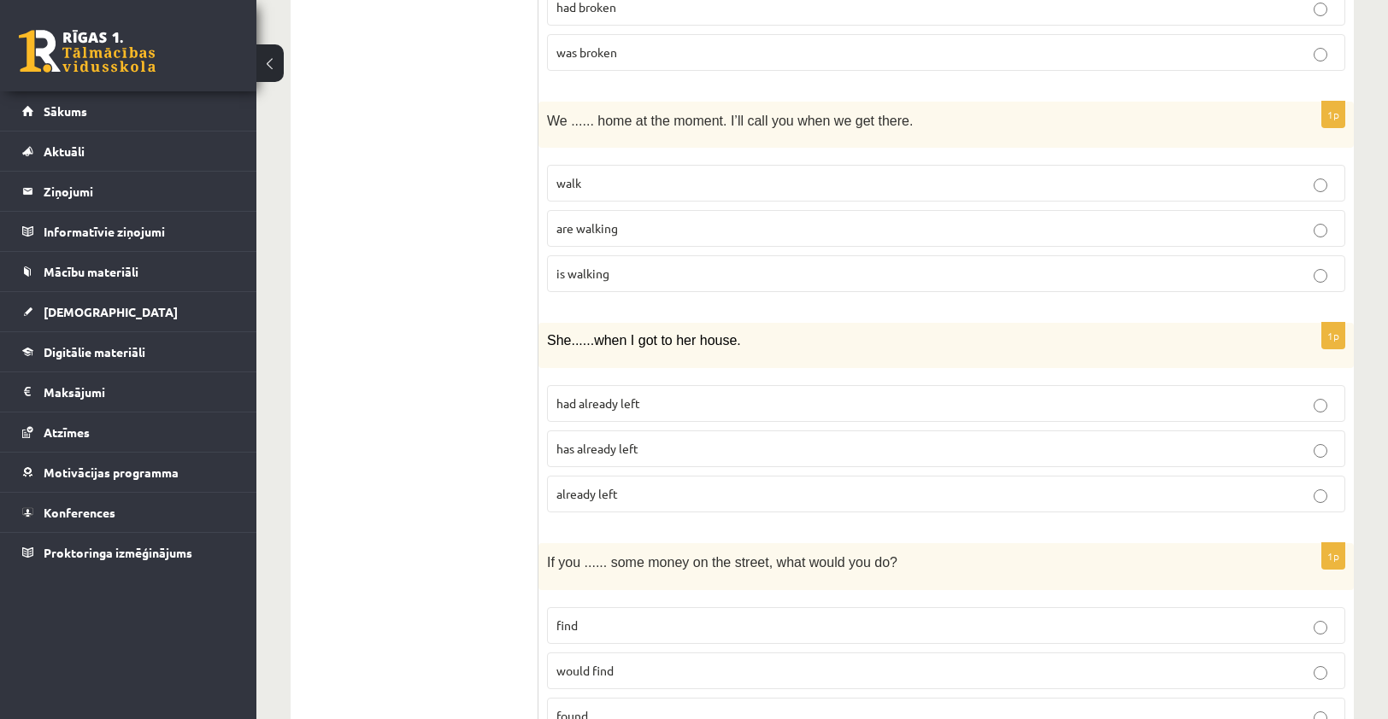
click at [664, 220] on p "are walking" at bounding box center [945, 229] width 779 height 18
click at [636, 485] on p "already left" at bounding box center [945, 494] width 779 height 18
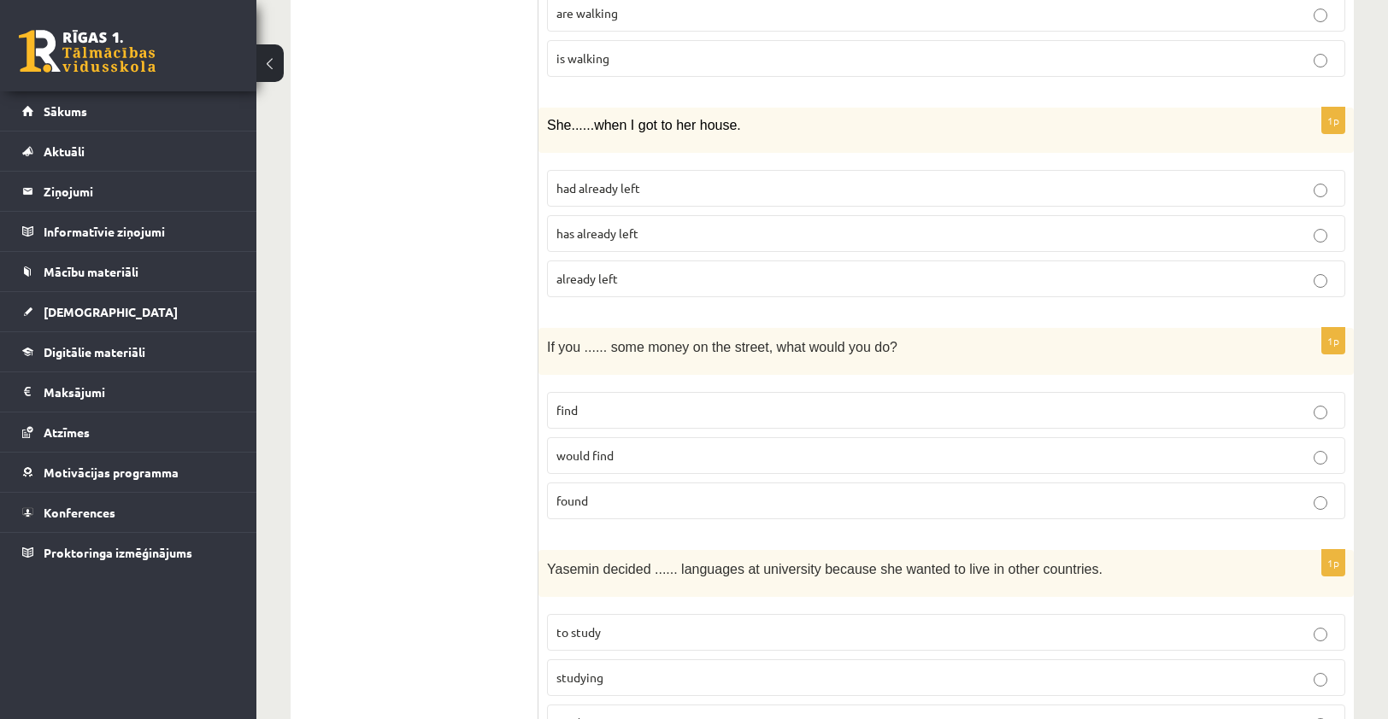
scroll to position [2280, 0]
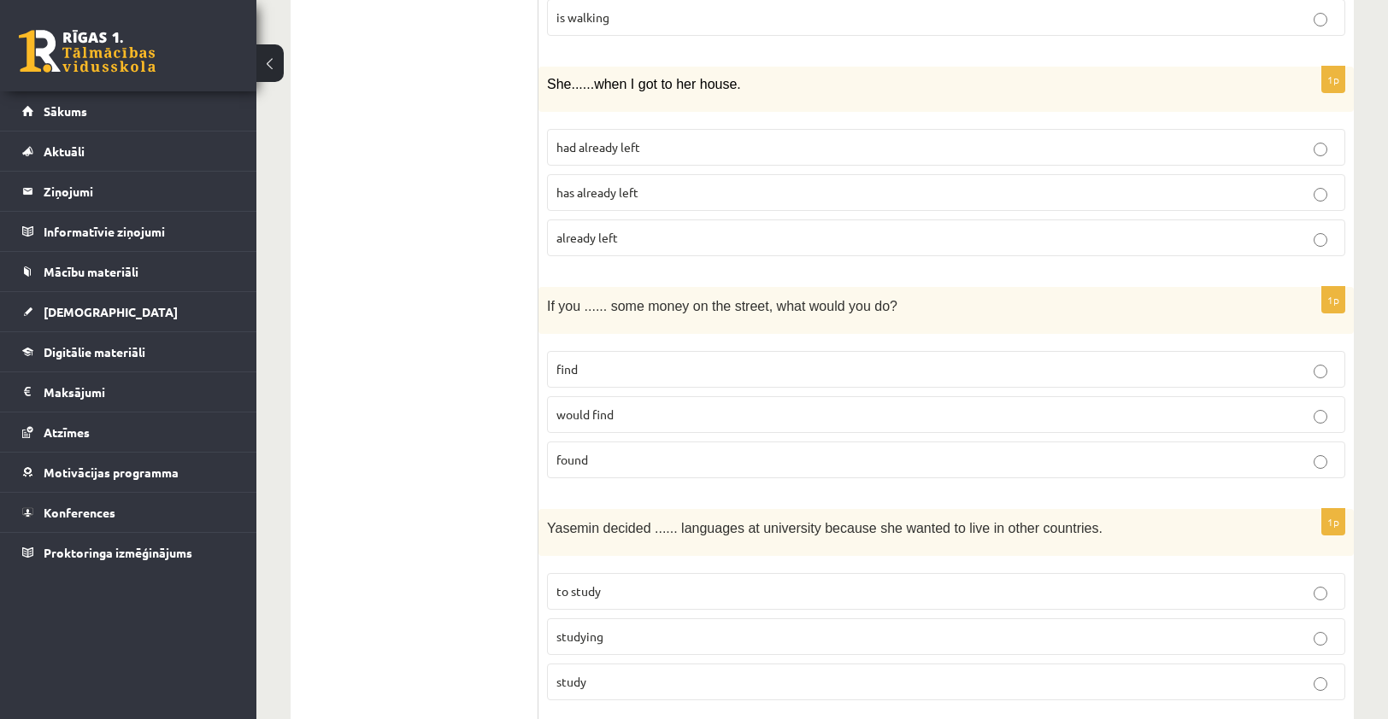
click at [647, 451] on p "found" at bounding box center [945, 460] width 779 height 18
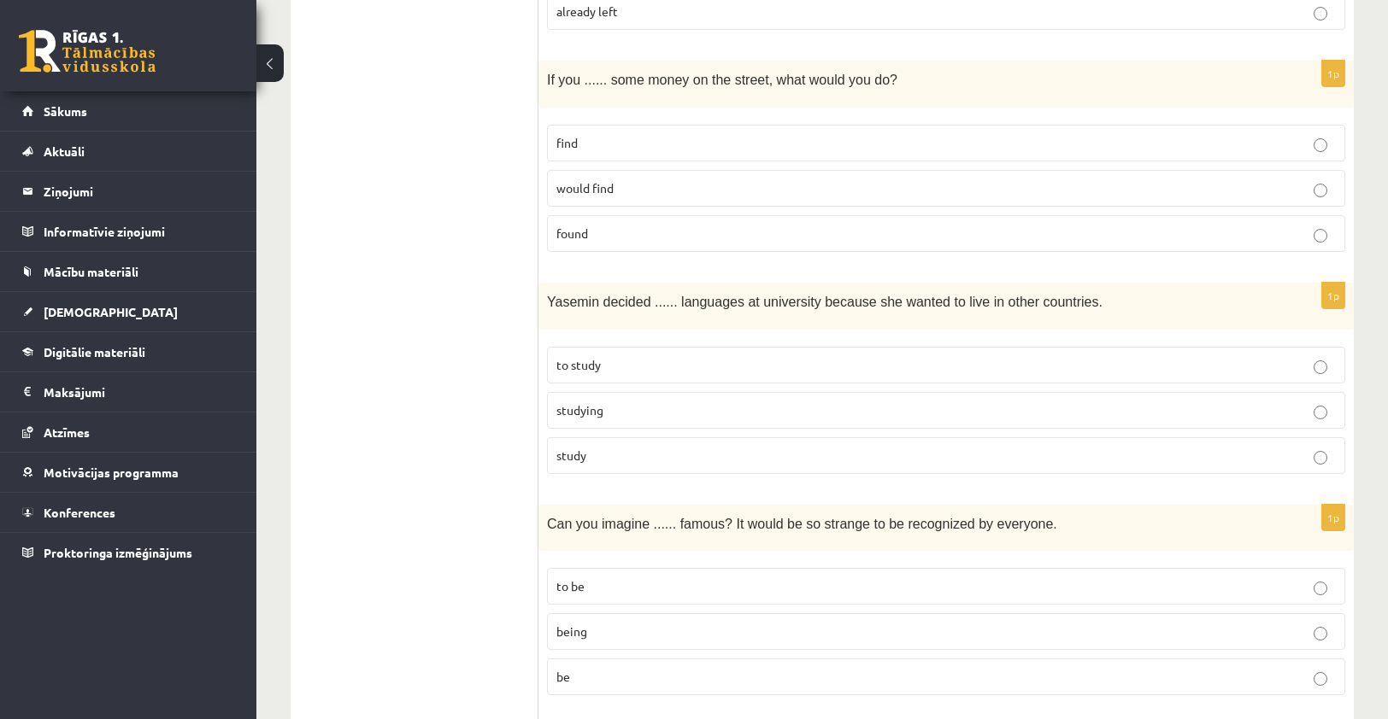
scroll to position [2536, 0]
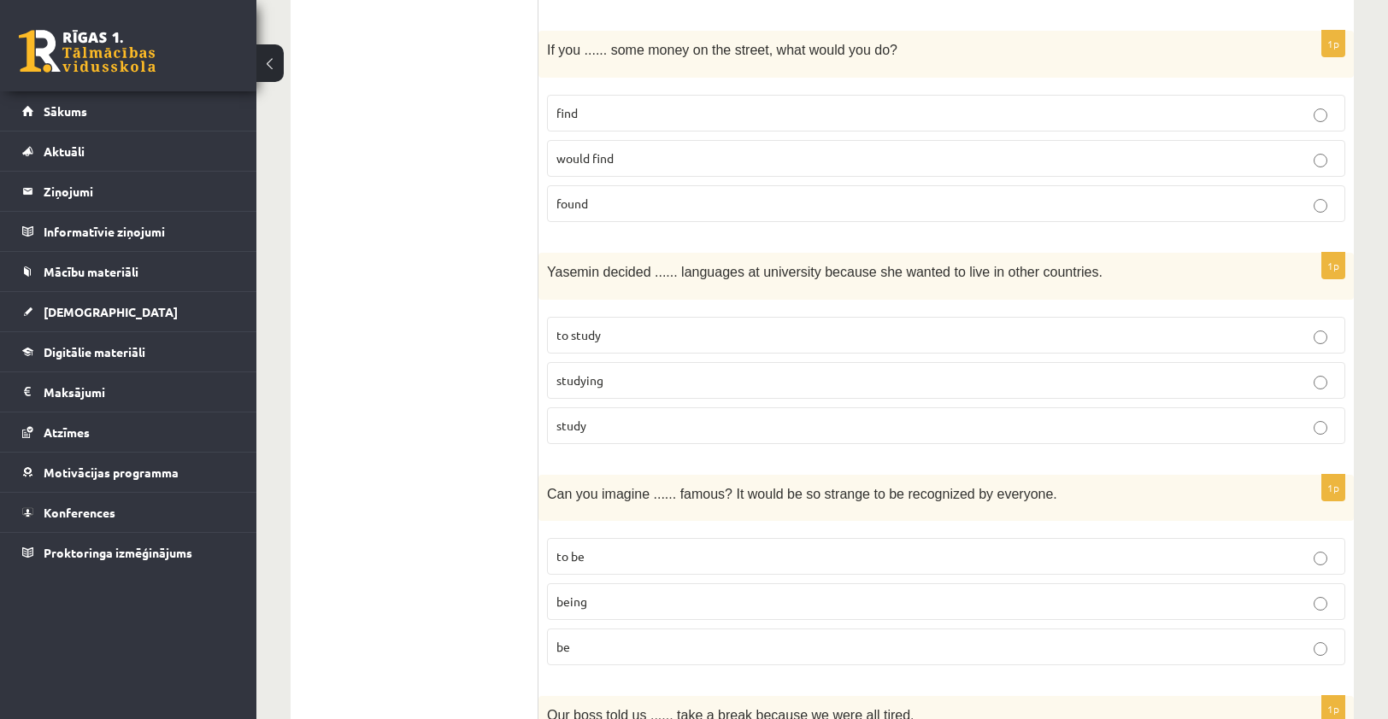
click at [608, 326] on p "to study" at bounding box center [945, 335] width 779 height 18
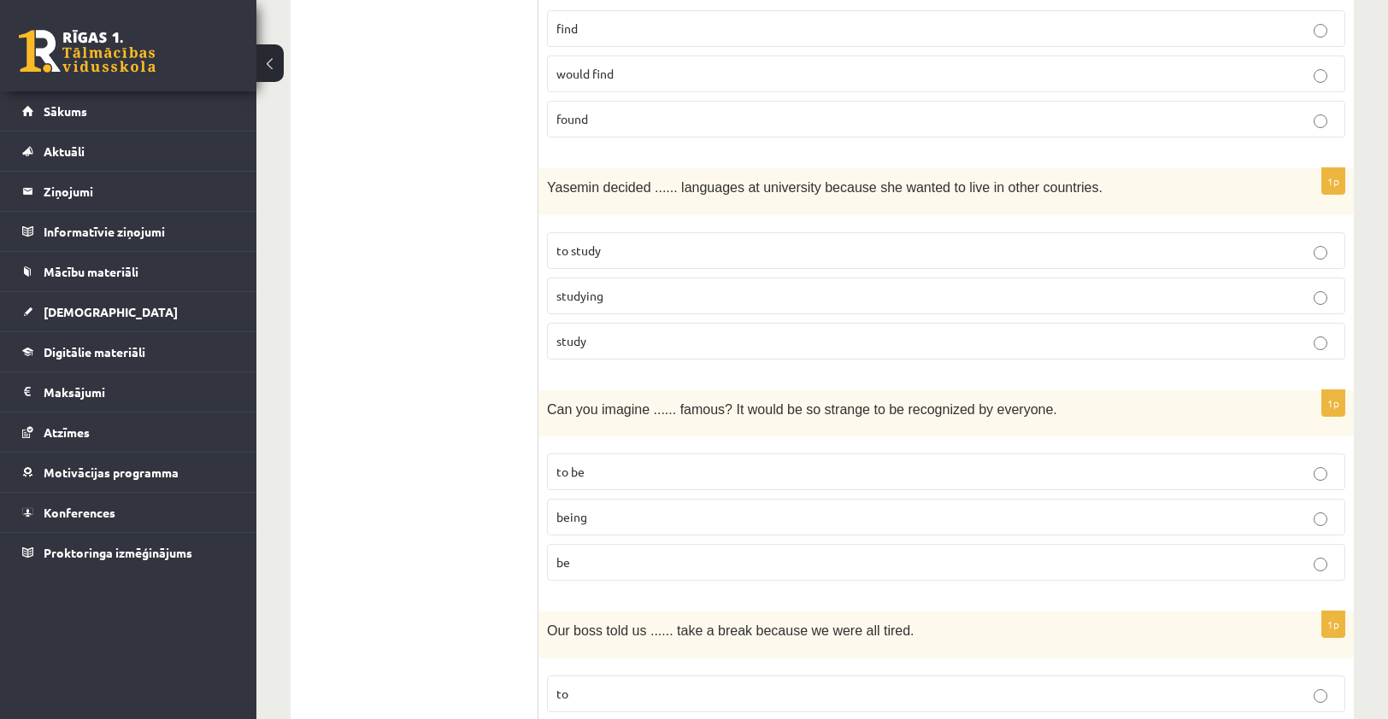
scroll to position [2622, 0]
click at [662, 462] on p "to be" at bounding box center [945, 471] width 779 height 18
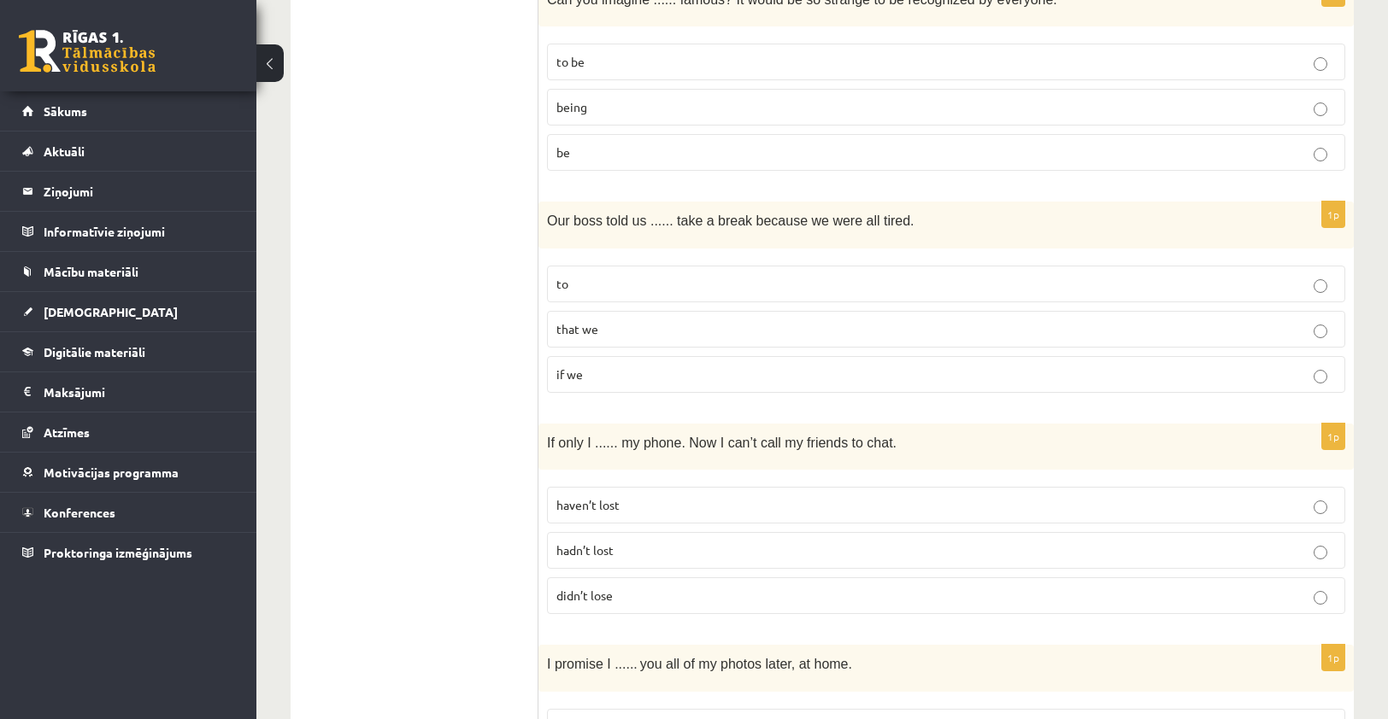
scroll to position [3049, 0]
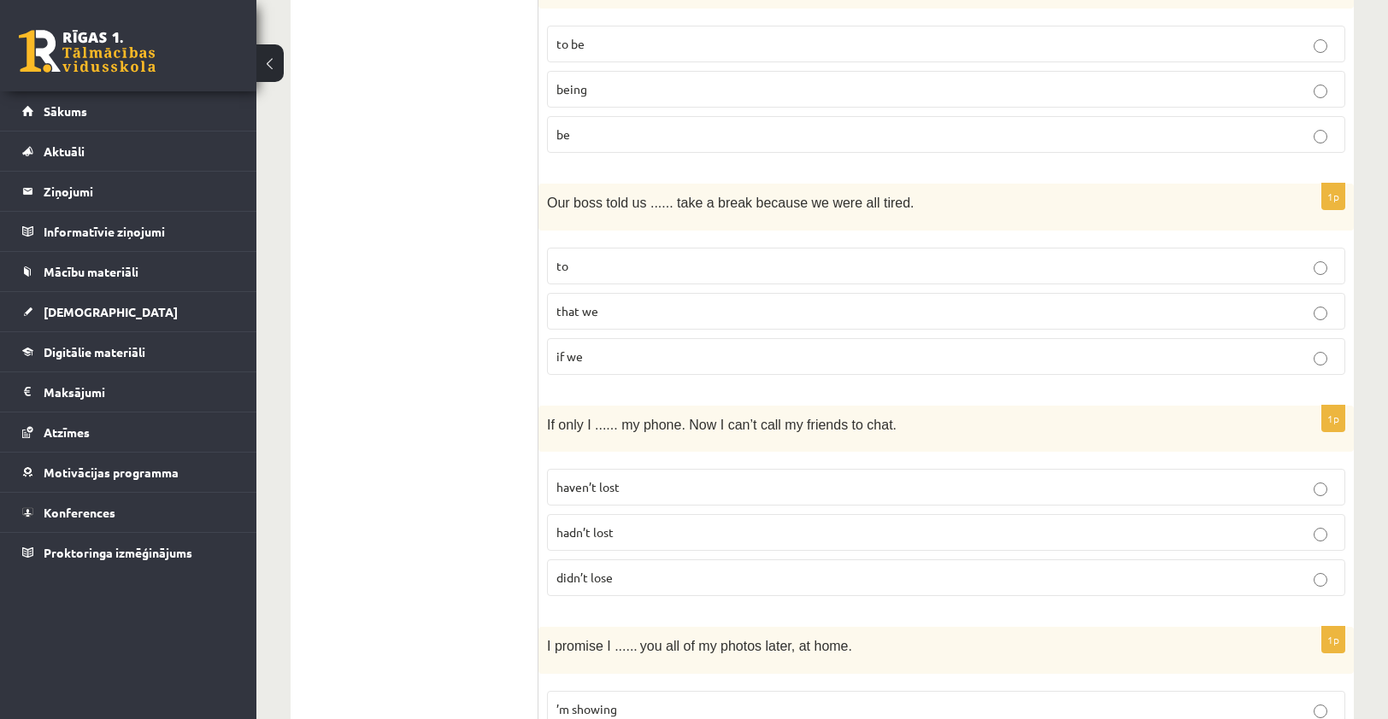
click at [636, 302] on p "that we" at bounding box center [945, 311] width 779 height 18
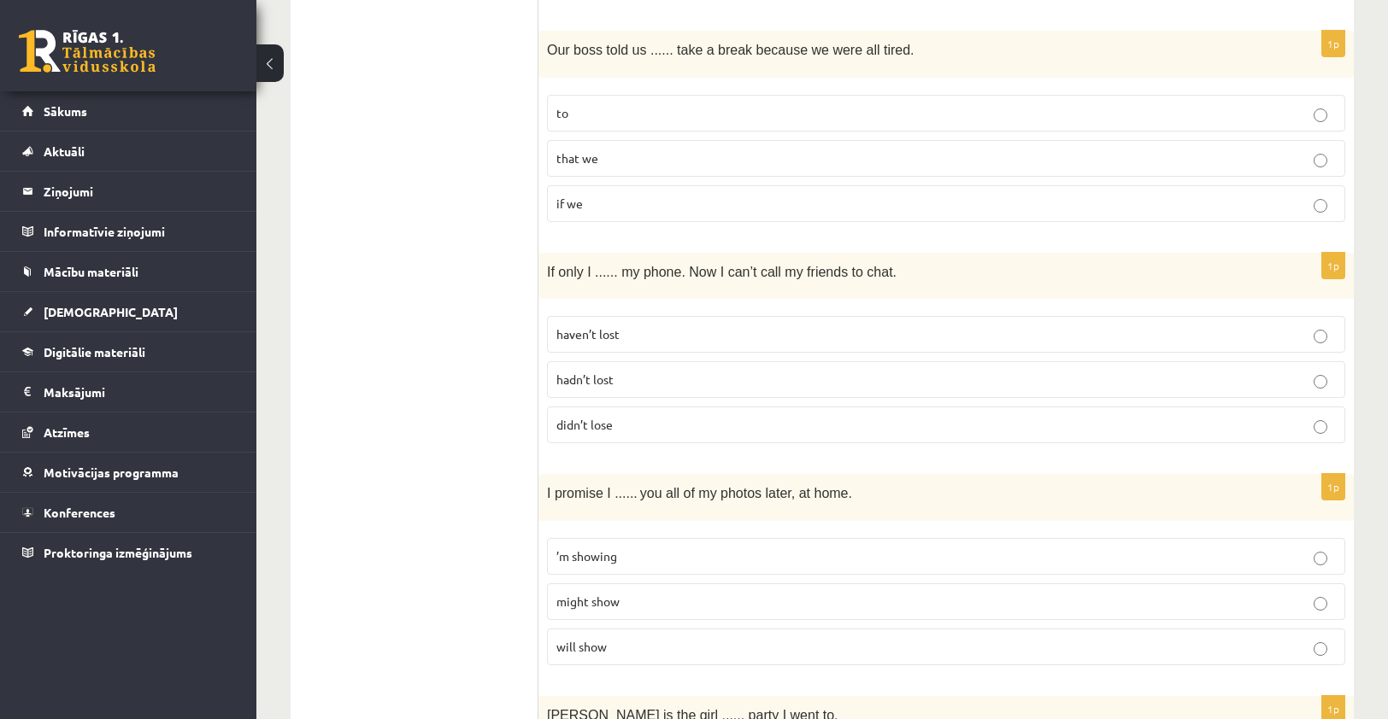
scroll to position [3220, 0]
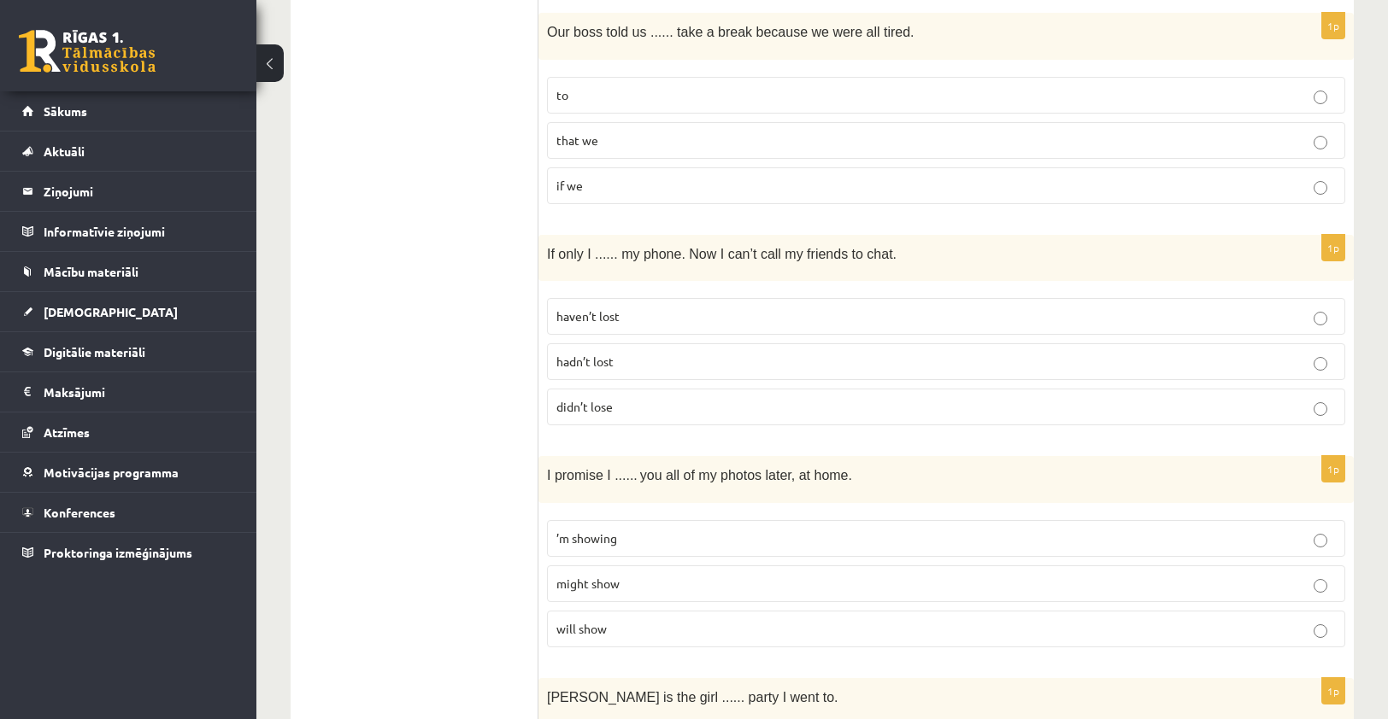
click at [618, 398] on p "didn’t lose" at bounding box center [945, 407] width 779 height 18
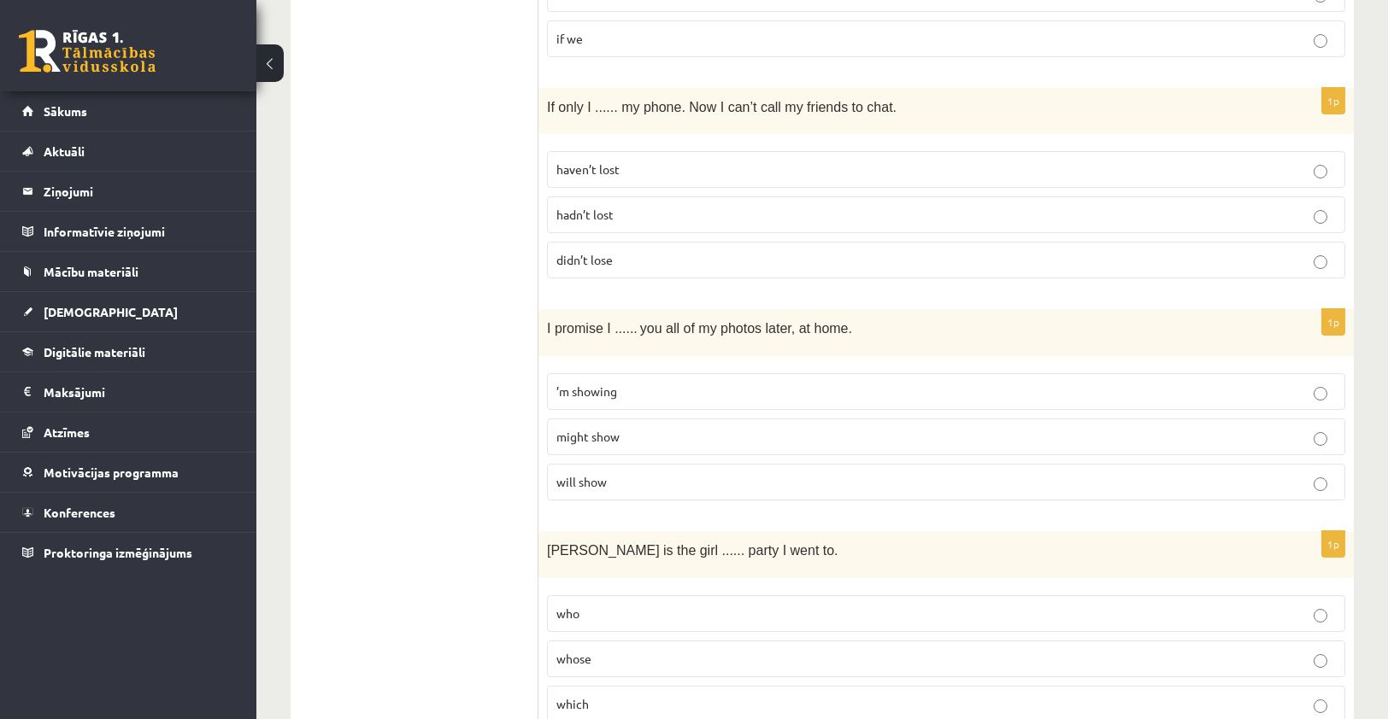
scroll to position [3391, 0]
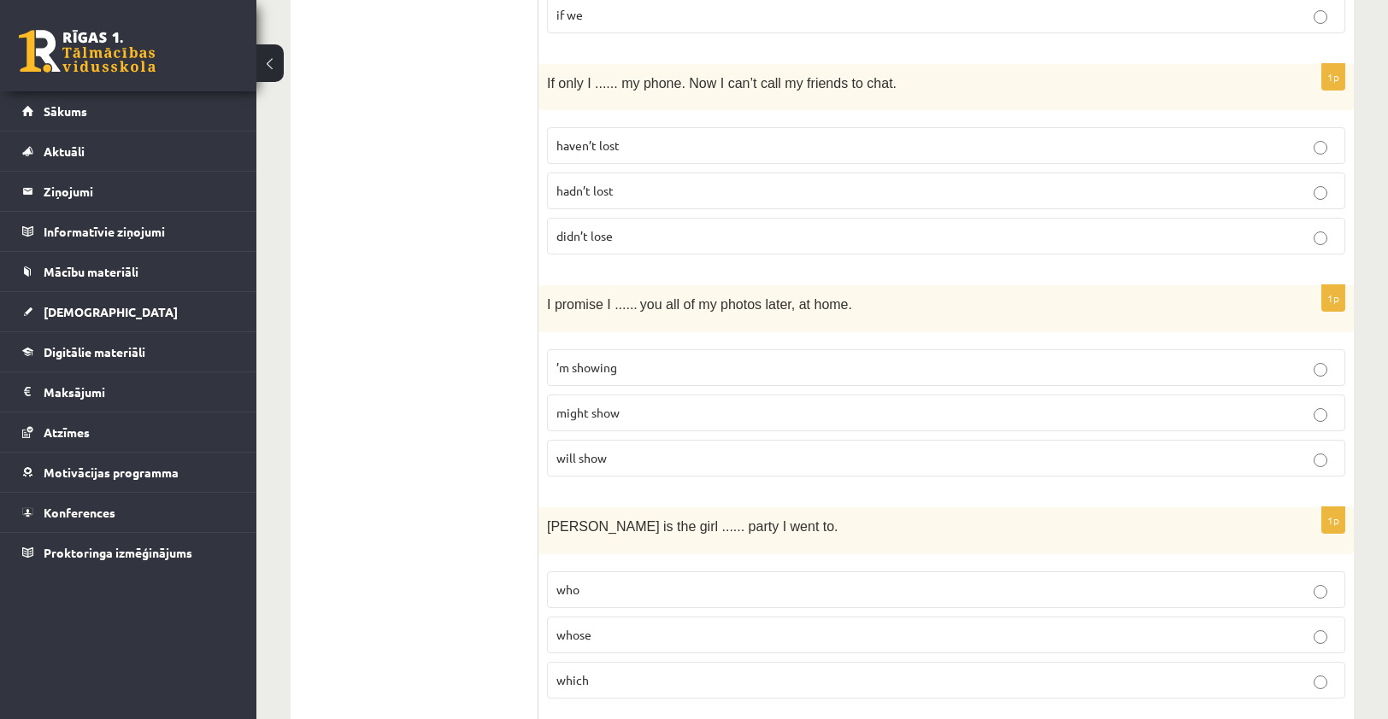
click at [655, 127] on label "haven’t lost" at bounding box center [946, 145] width 798 height 37
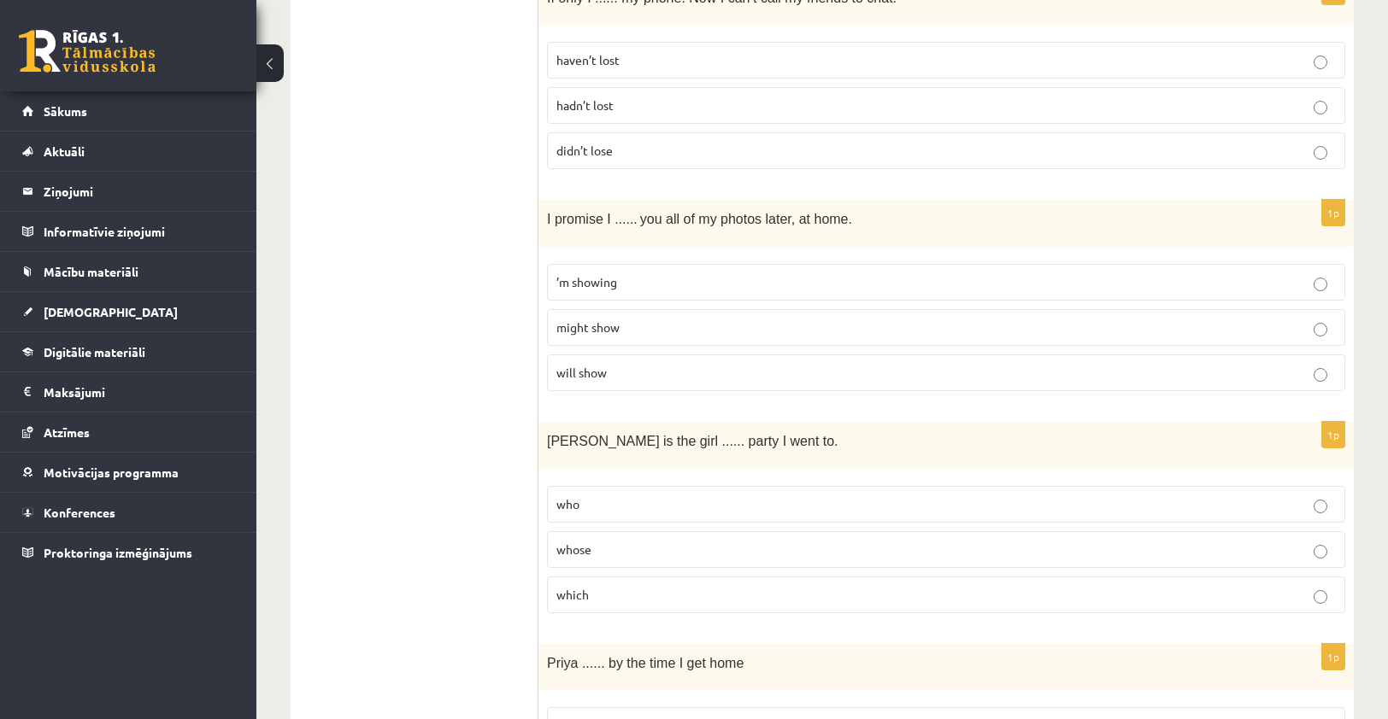
click at [680, 97] on p "hadn’t lost" at bounding box center [945, 106] width 779 height 18
click at [643, 273] on label "’m showing" at bounding box center [946, 282] width 798 height 37
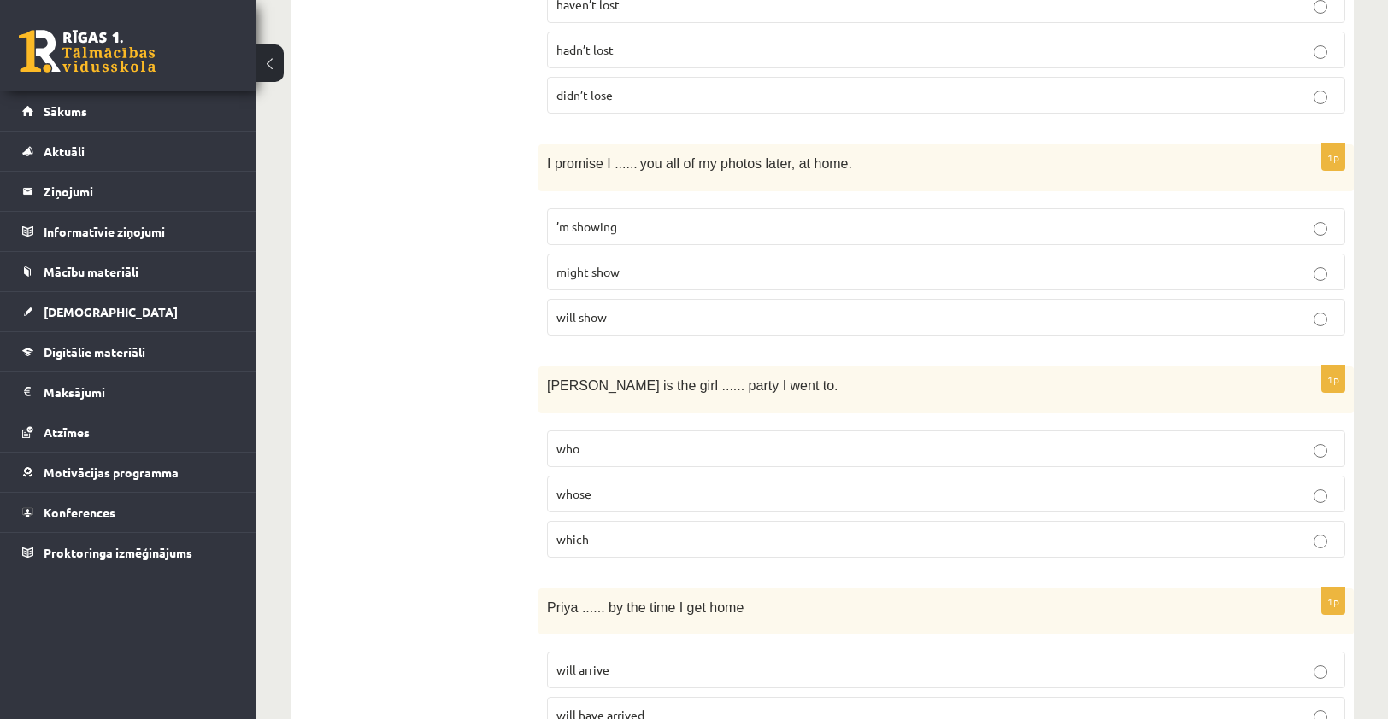
scroll to position [3562, 0]
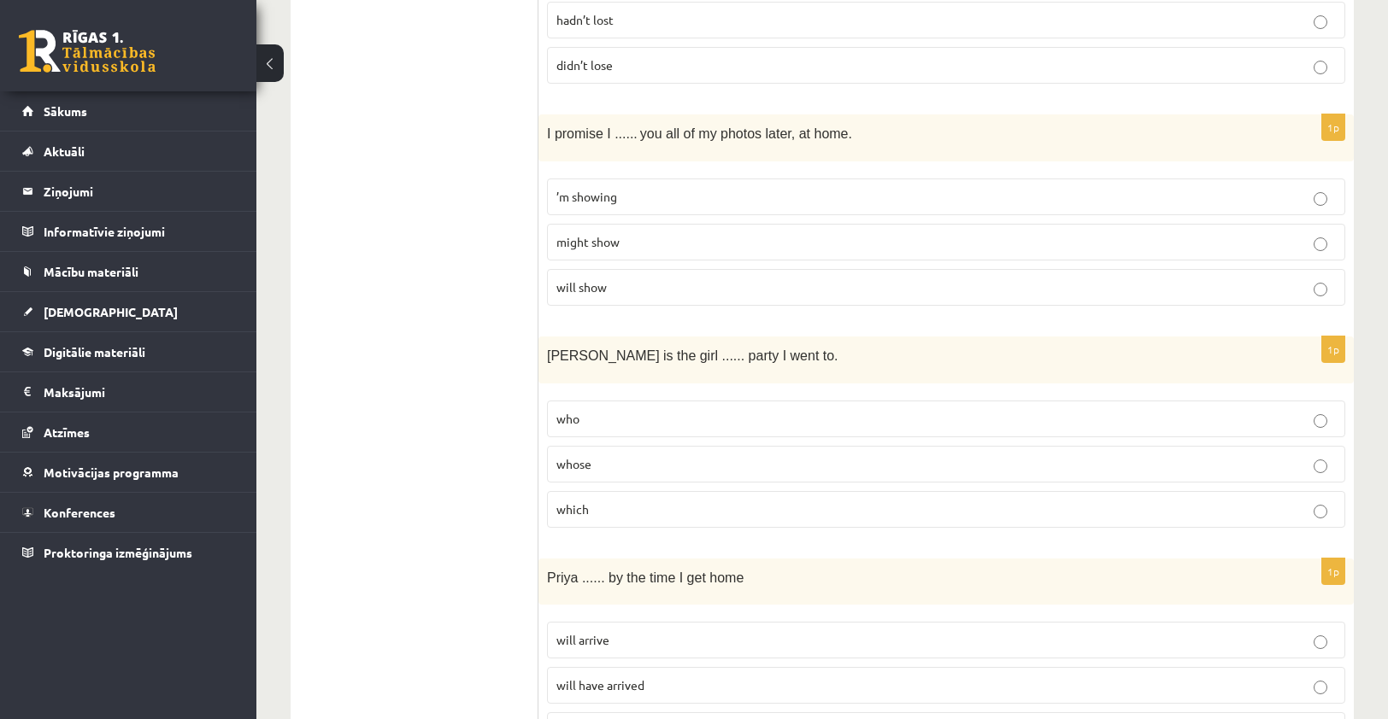
click at [637, 279] on p "will show" at bounding box center [945, 288] width 779 height 18
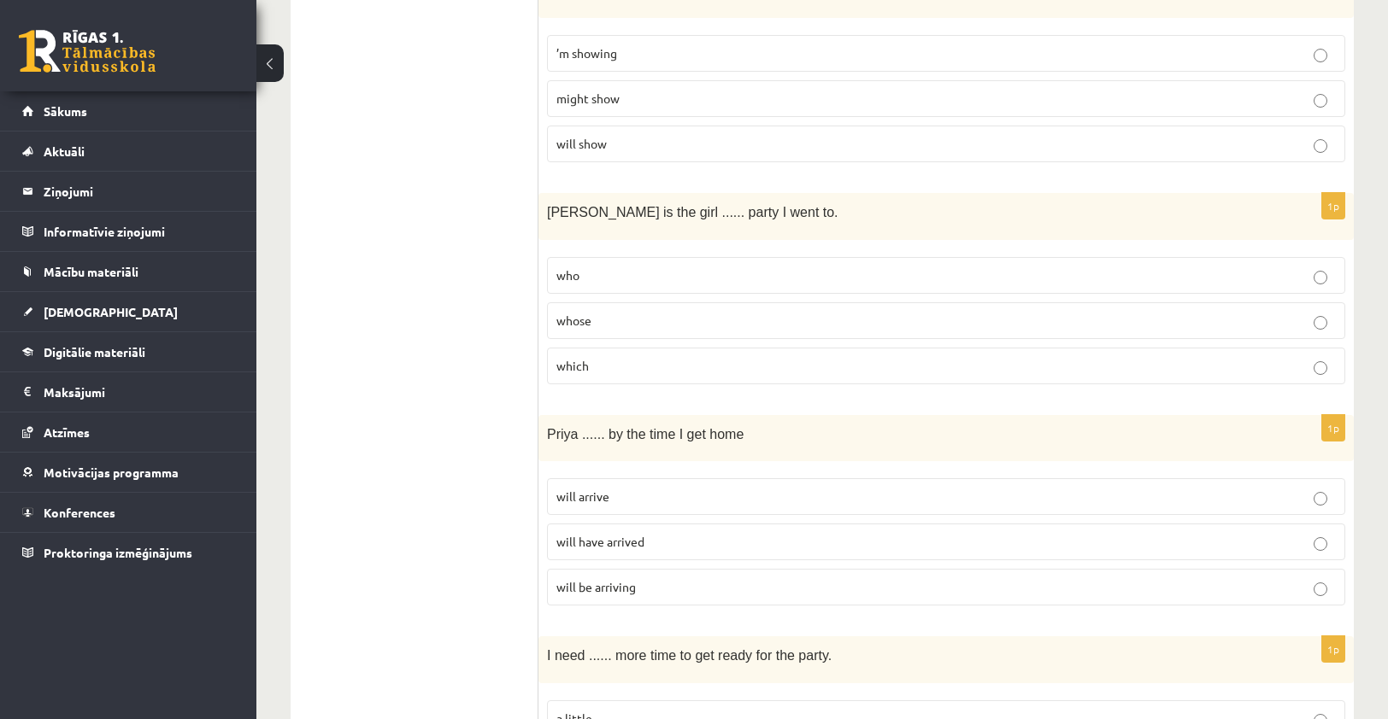
scroll to position [3732, 0]
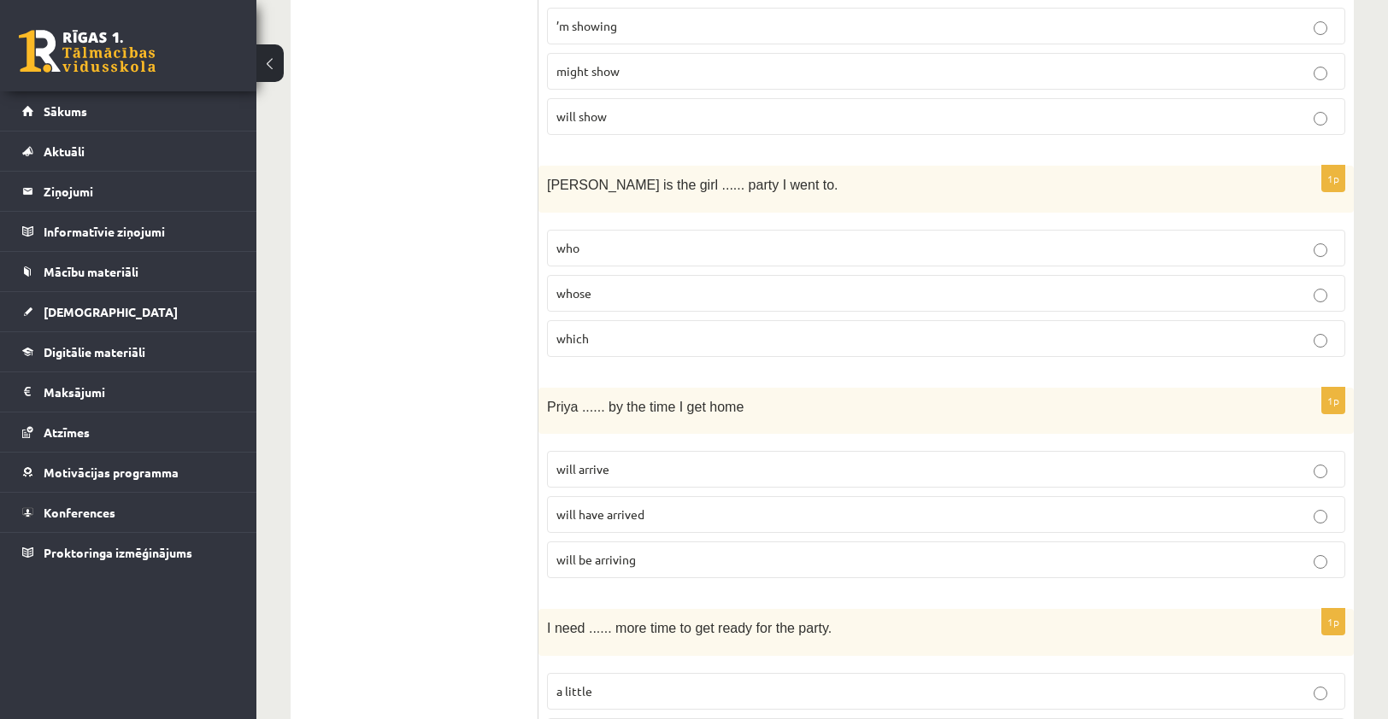
click at [641, 330] on p "which" at bounding box center [945, 339] width 779 height 18
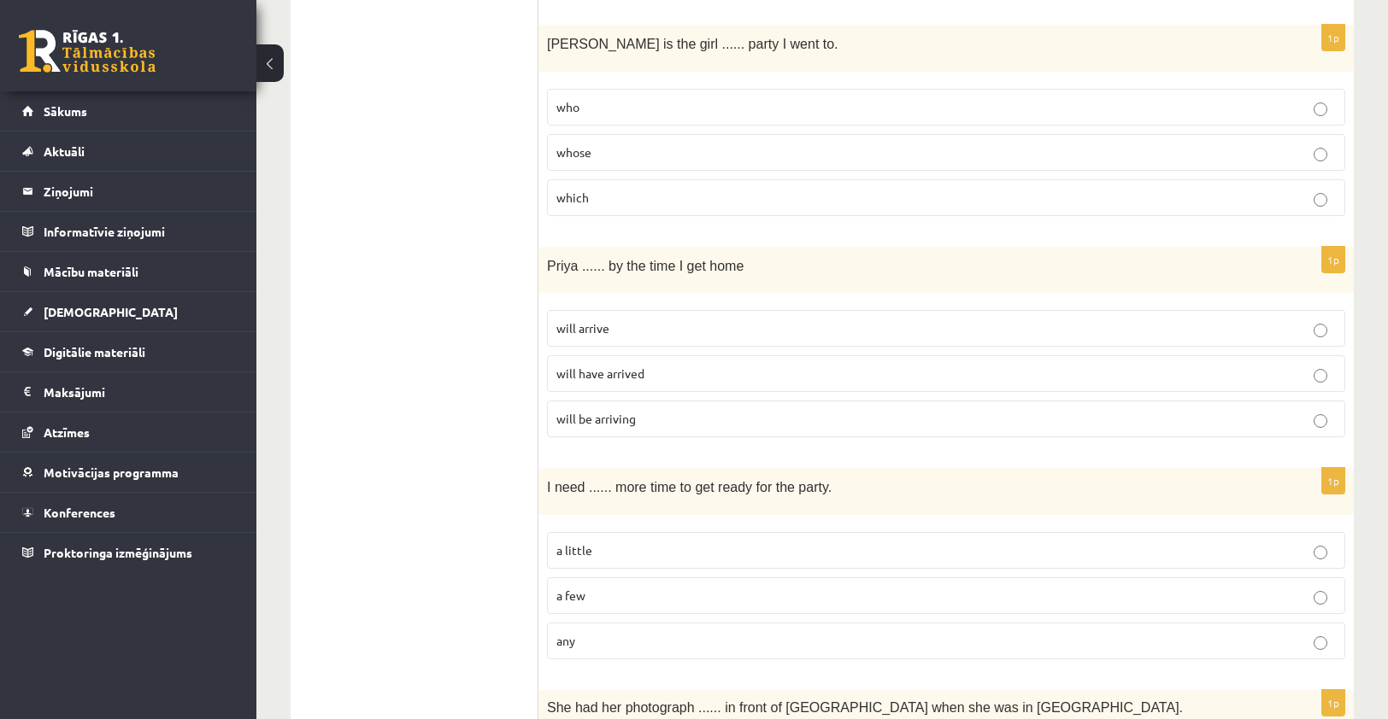
scroll to position [3903, 0]
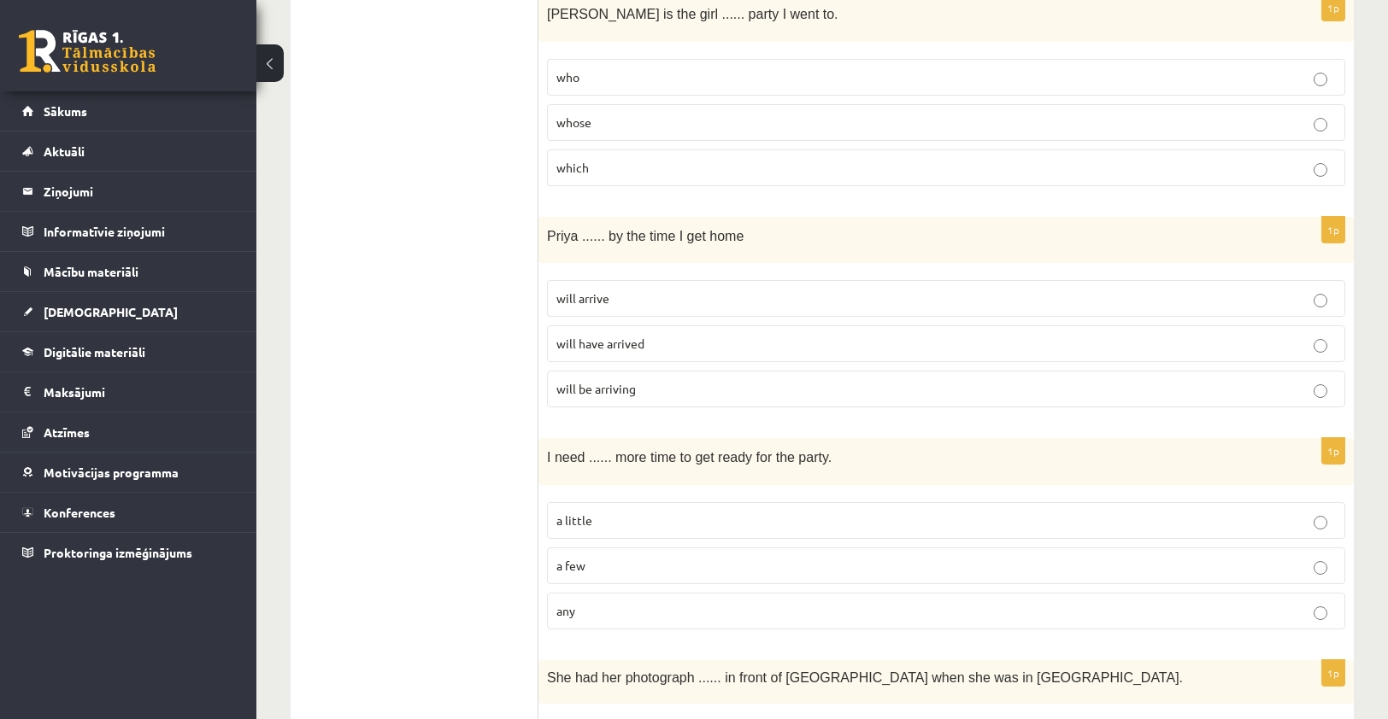
click at [637, 380] on p "will be arriving" at bounding box center [945, 389] width 779 height 18
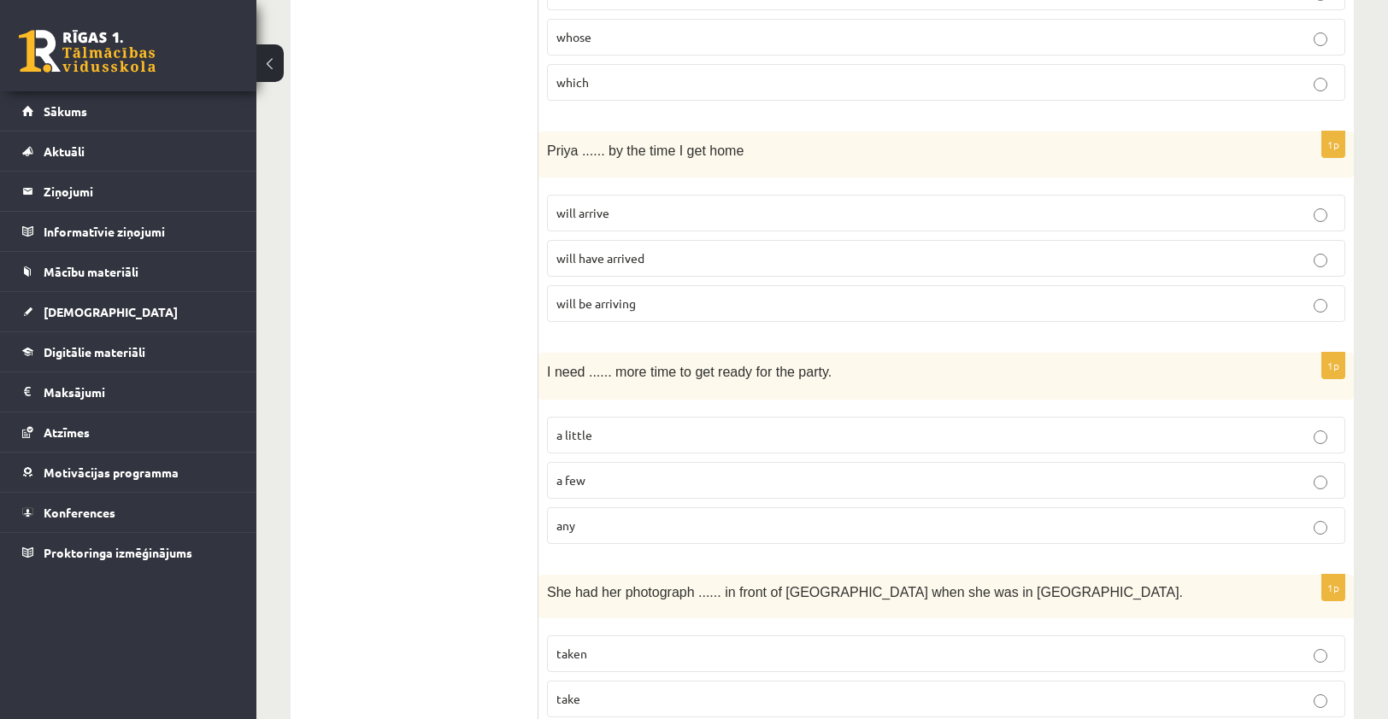
scroll to position [4074, 0]
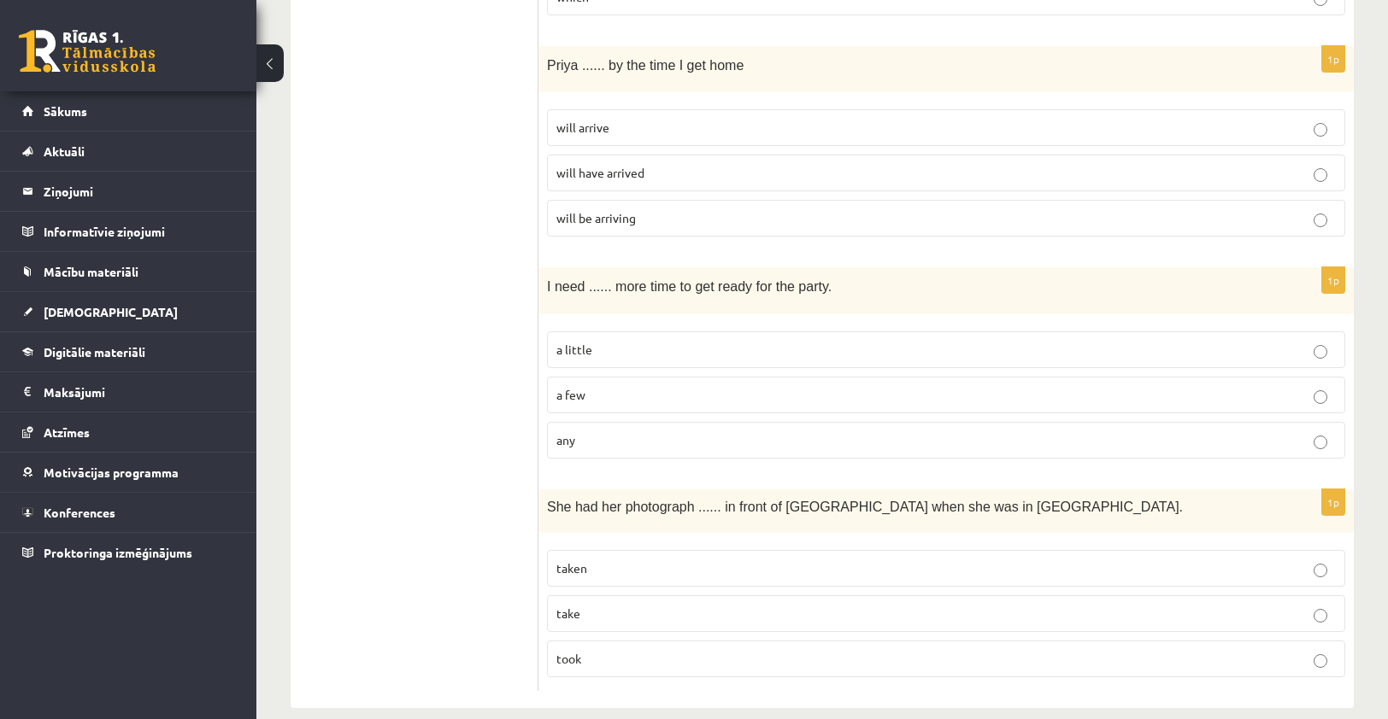
click at [772, 164] on p "will have arrived" at bounding box center [945, 173] width 779 height 18
click at [634, 337] on label "a little" at bounding box center [946, 350] width 798 height 37
click at [722, 560] on p "taken" at bounding box center [945, 569] width 779 height 18
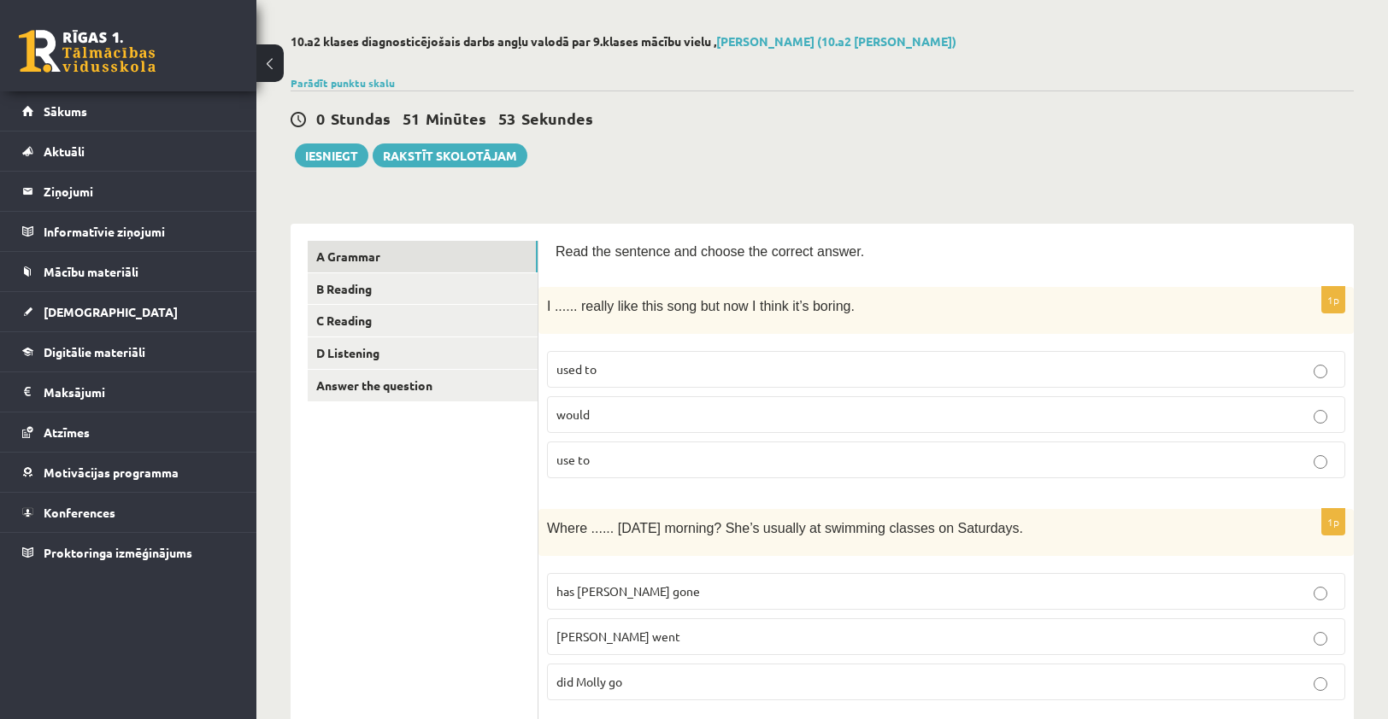
scroll to position [0, 0]
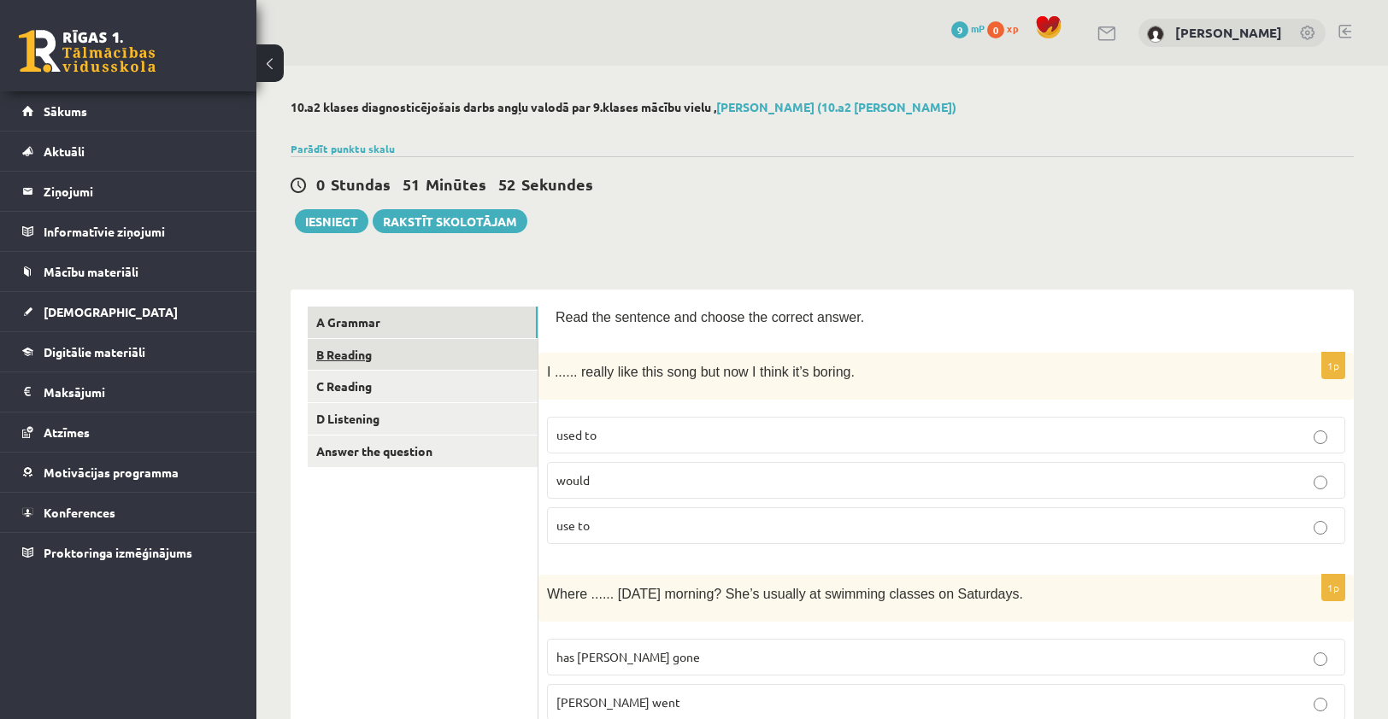
click at [389, 362] on link "B Reading" at bounding box center [423, 355] width 230 height 32
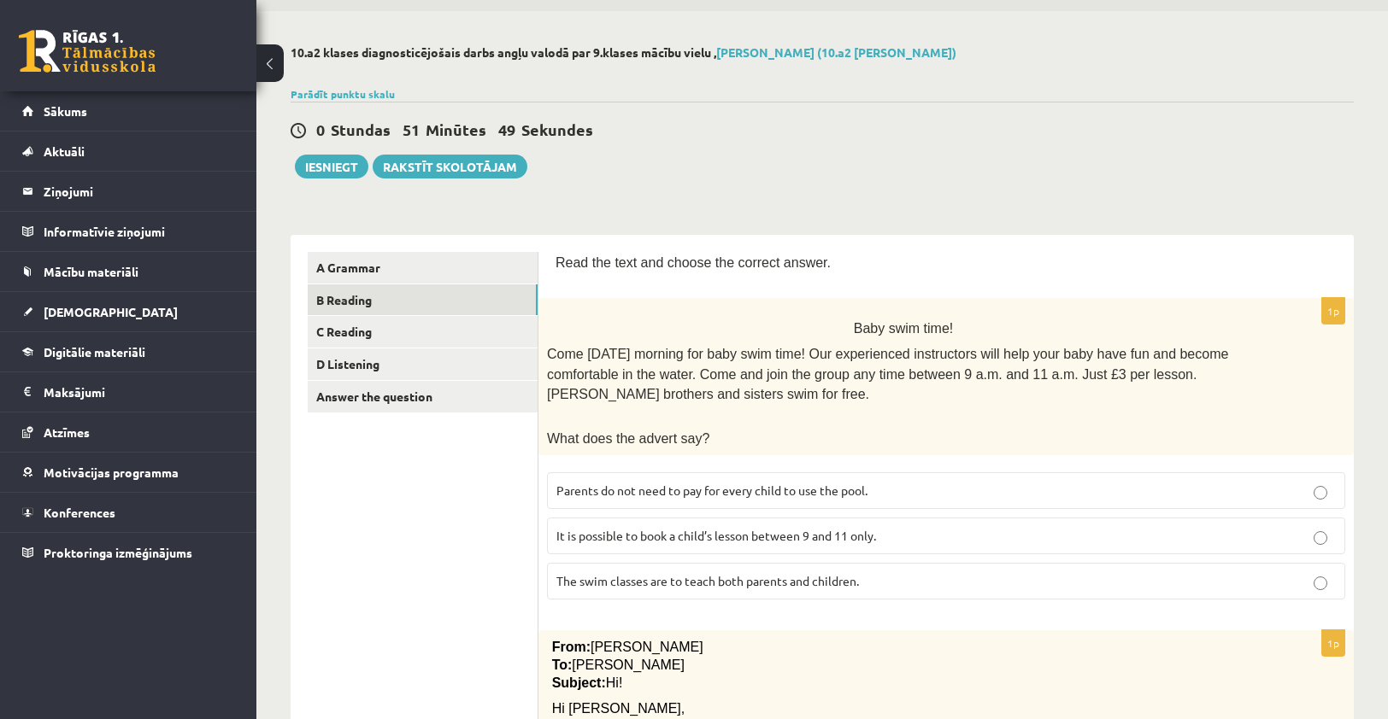
scroll to position [85, 0]
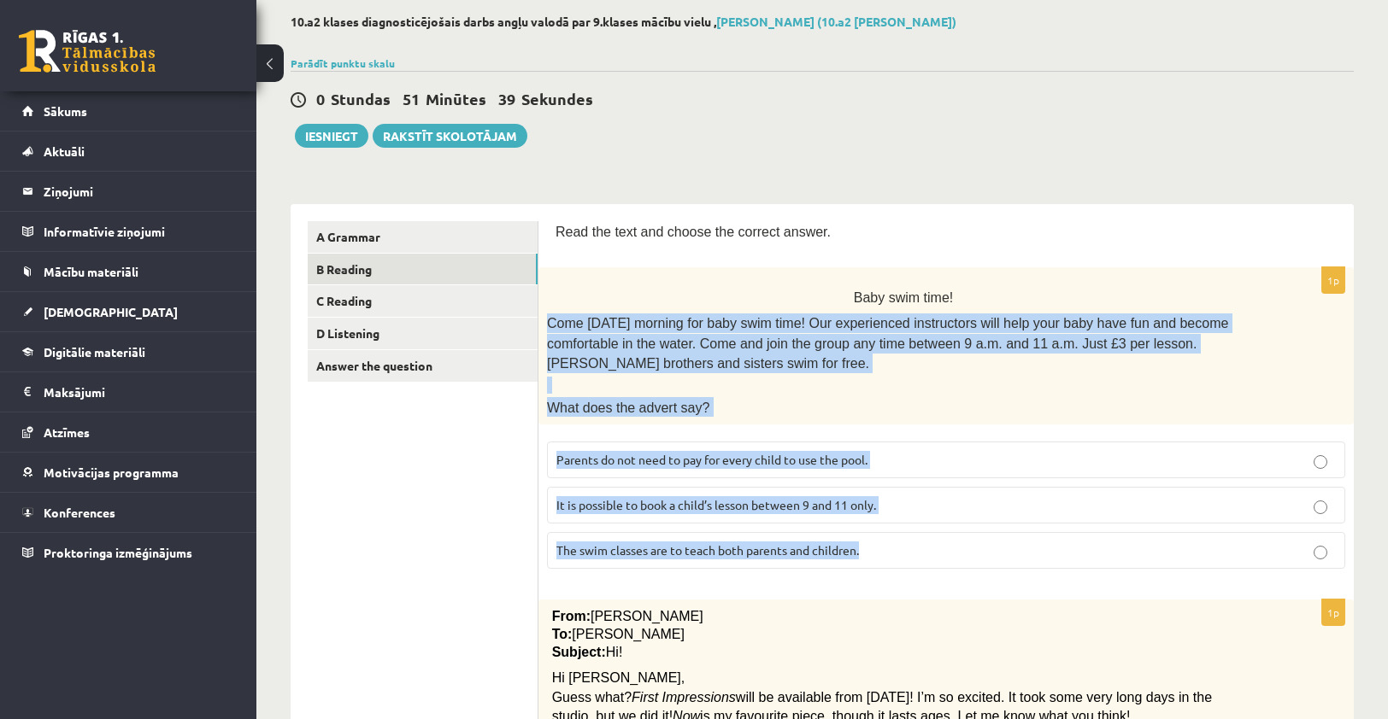
drag, startPoint x: 549, startPoint y: 326, endPoint x: 958, endPoint y: 561, distance: 471.2
click at [958, 561] on div "1p Baby swim time! Come on Sunday morning for baby swim time! Our experienced i…" at bounding box center [945, 424] width 815 height 315
copy div "Come on Sunday morning for baby swim time! Our experienced instructors will hel…"
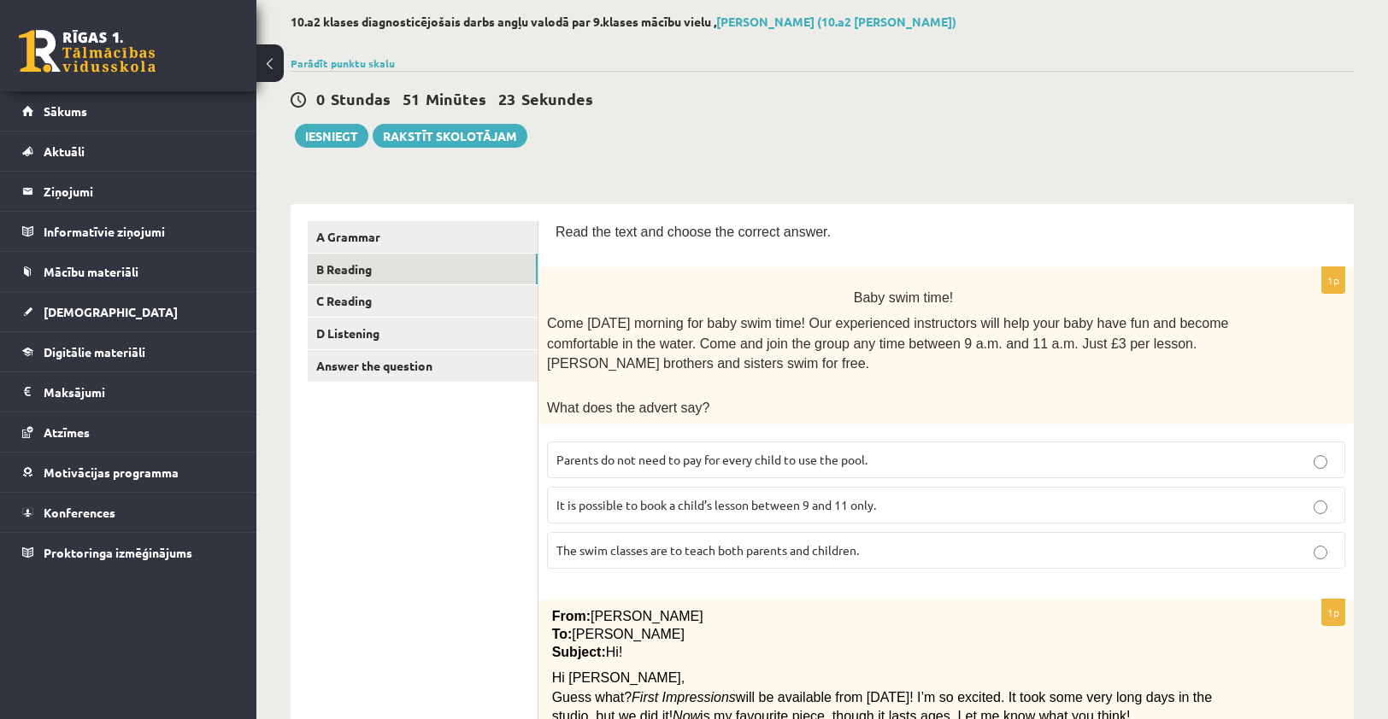
click at [800, 466] on label "Parents do not need to pay for every child to use the pool." at bounding box center [946, 460] width 798 height 37
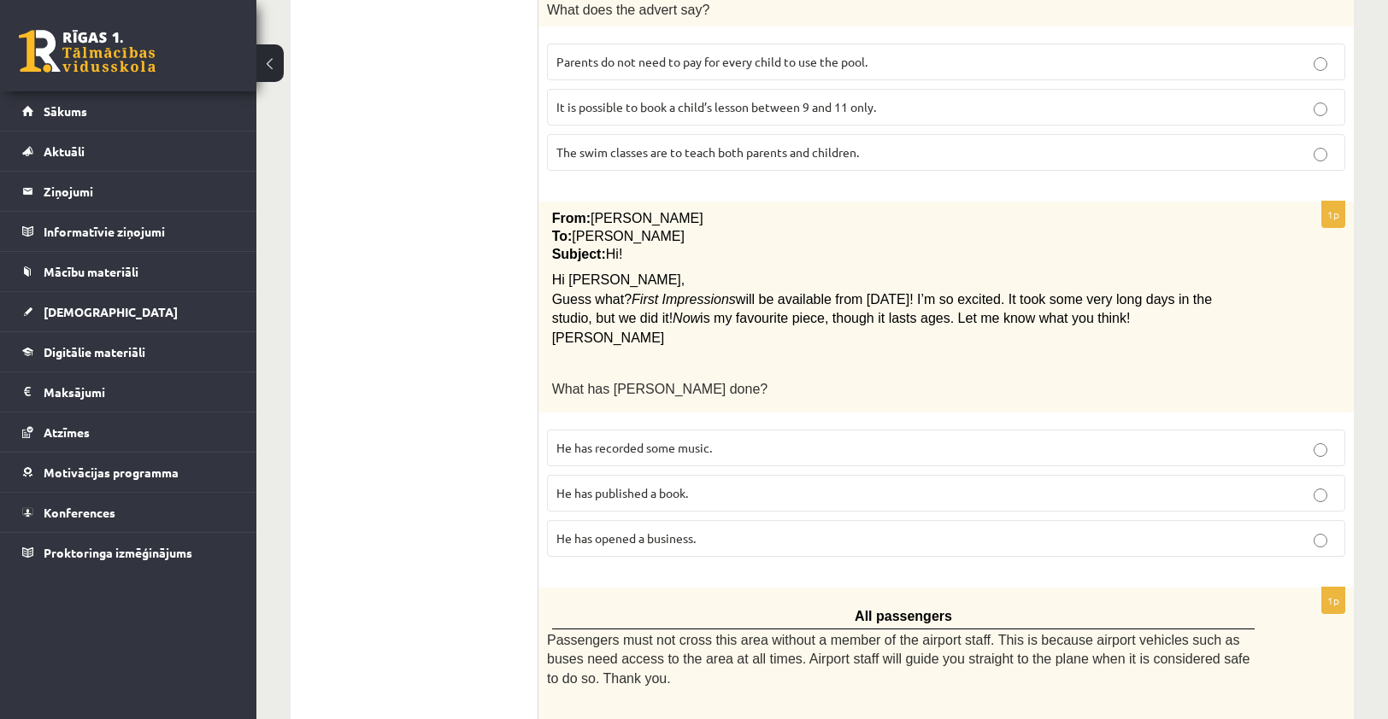
scroll to position [598, 0]
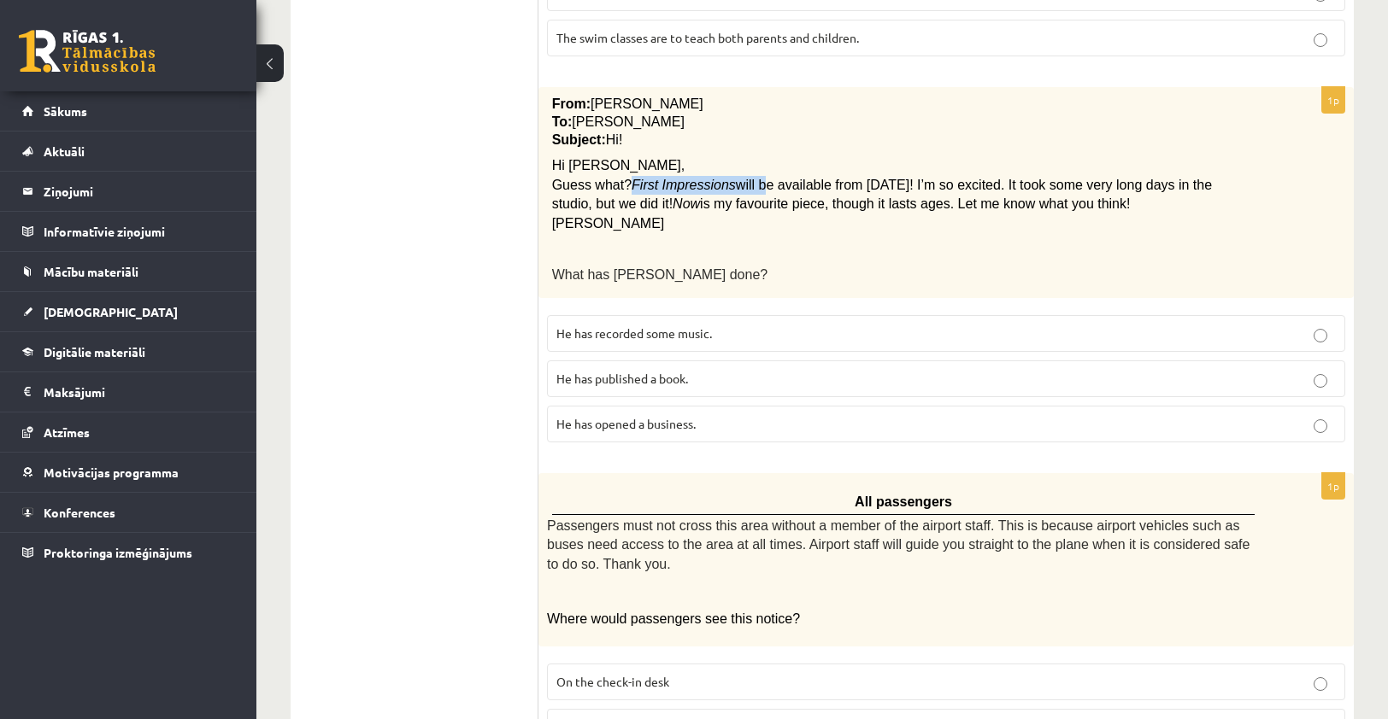
drag, startPoint x: 625, startPoint y: 178, endPoint x: 746, endPoint y: 185, distance: 121.6
click at [746, 185] on span "Guess what? First Impressions will be available from next Monday! I’m so excite…" at bounding box center [882, 195] width 660 height 32
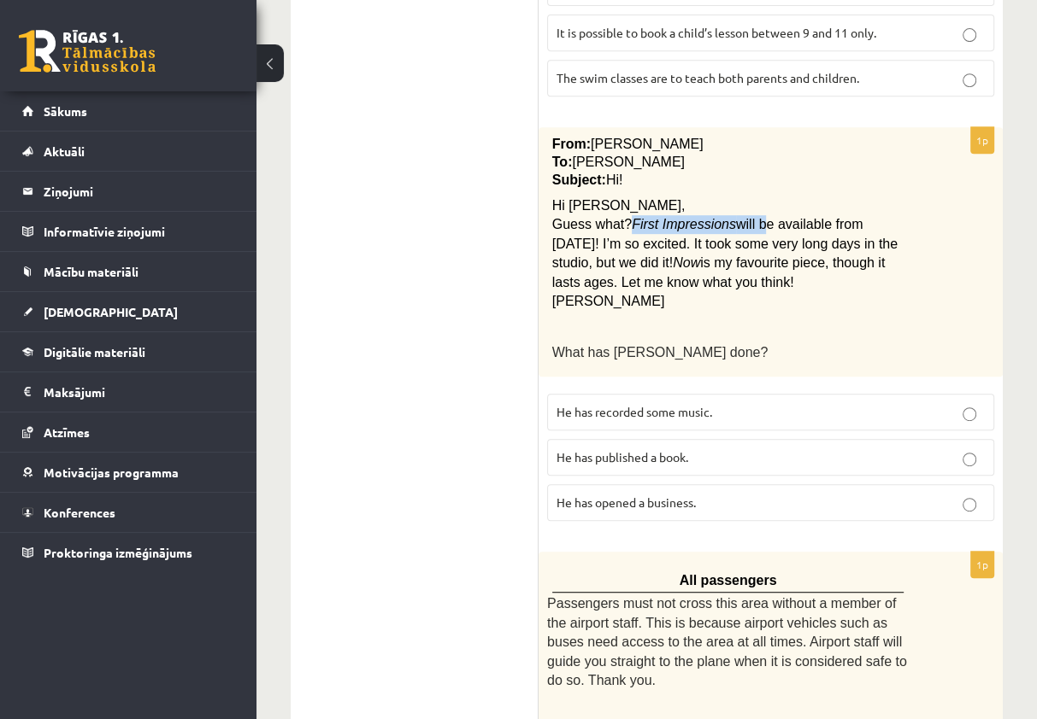
copy span "First Impressions will"
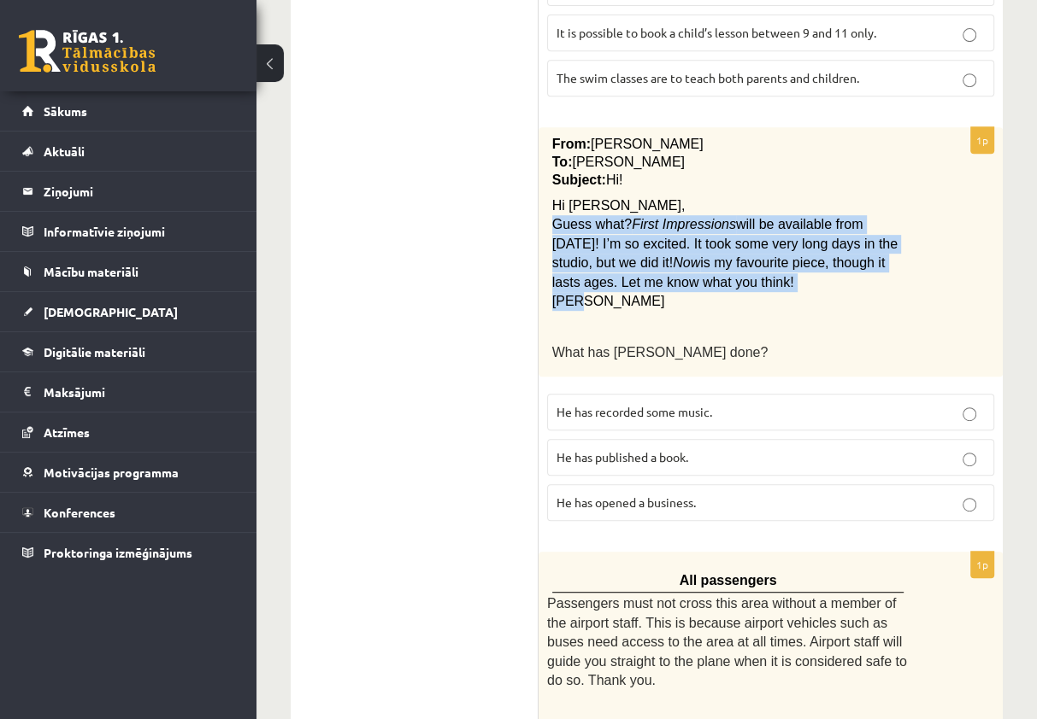
drag, startPoint x: 554, startPoint y: 220, endPoint x: 659, endPoint y: 303, distance: 134.4
click at [659, 303] on div "From: Pete To: Cathy Subject: Hi! Hi Cathy, Guess what? First Impressions will …" at bounding box center [770, 252] width 464 height 250
copy div "Guess what? First Impressions will be available from next Monday! I’m so excite…"
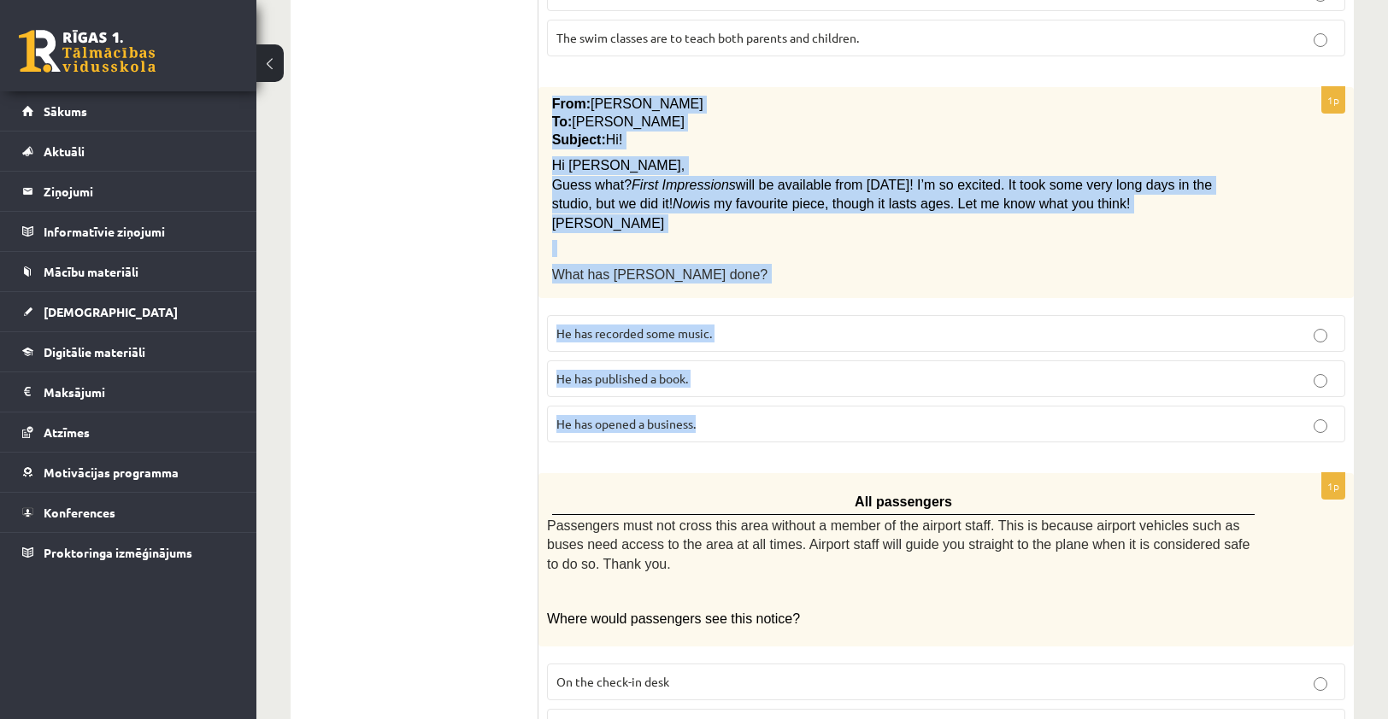
drag, startPoint x: 546, startPoint y: 101, endPoint x: 778, endPoint y: 443, distance: 412.9
click at [778, 443] on div "1p From: Pete To: Cathy Subject: Hi! Hi Cathy, Guess what? First Impressions wi…" at bounding box center [945, 271] width 815 height 369
copy div "From: Pete To: Cathy Subject: Hi! Hi Cathy, Guess what? First Impressions will …"
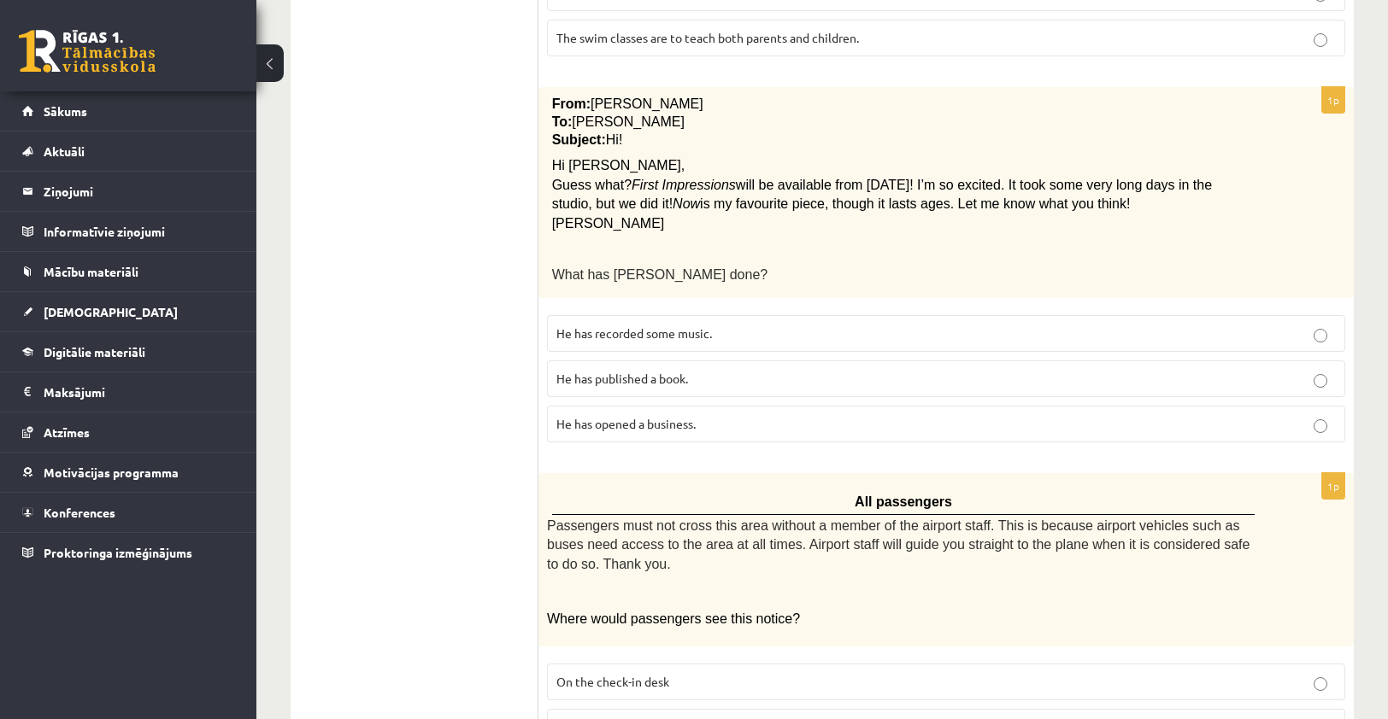
click at [682, 336] on p "He has recorded some music." at bounding box center [945, 334] width 779 height 18
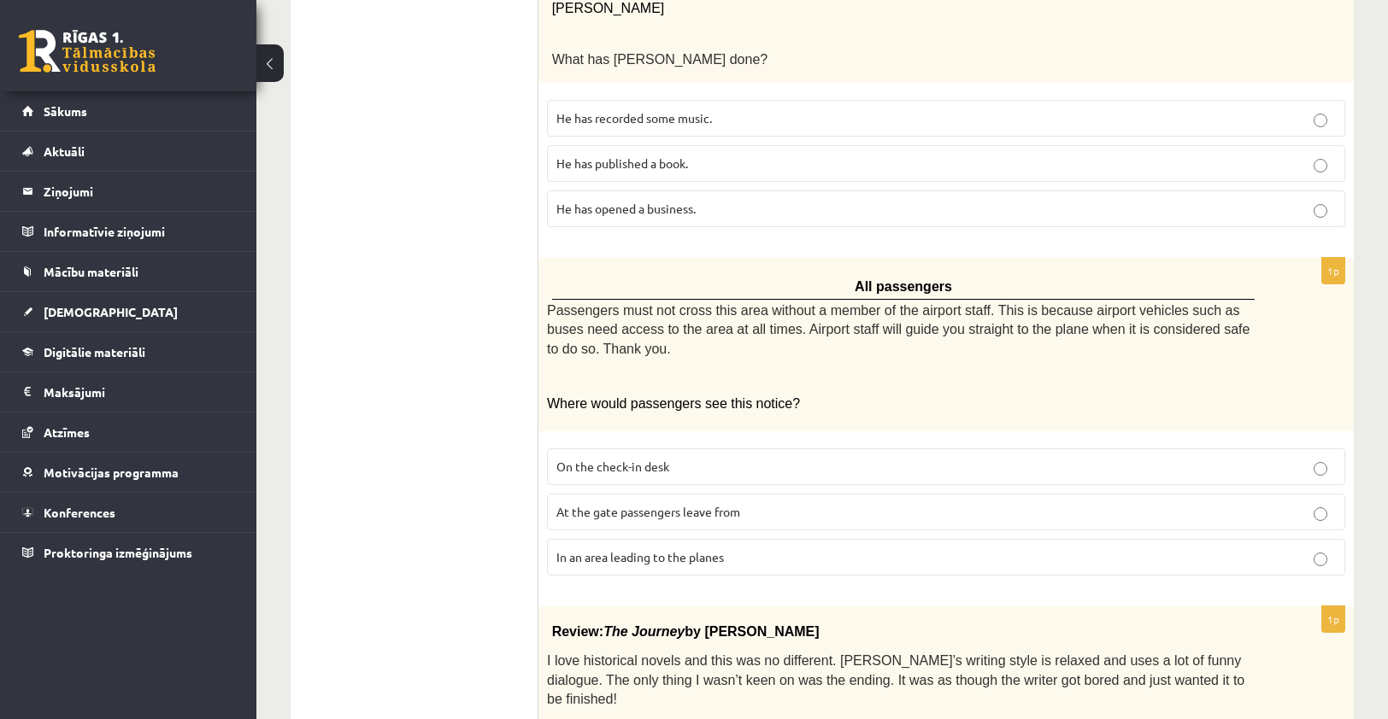
scroll to position [855, 0]
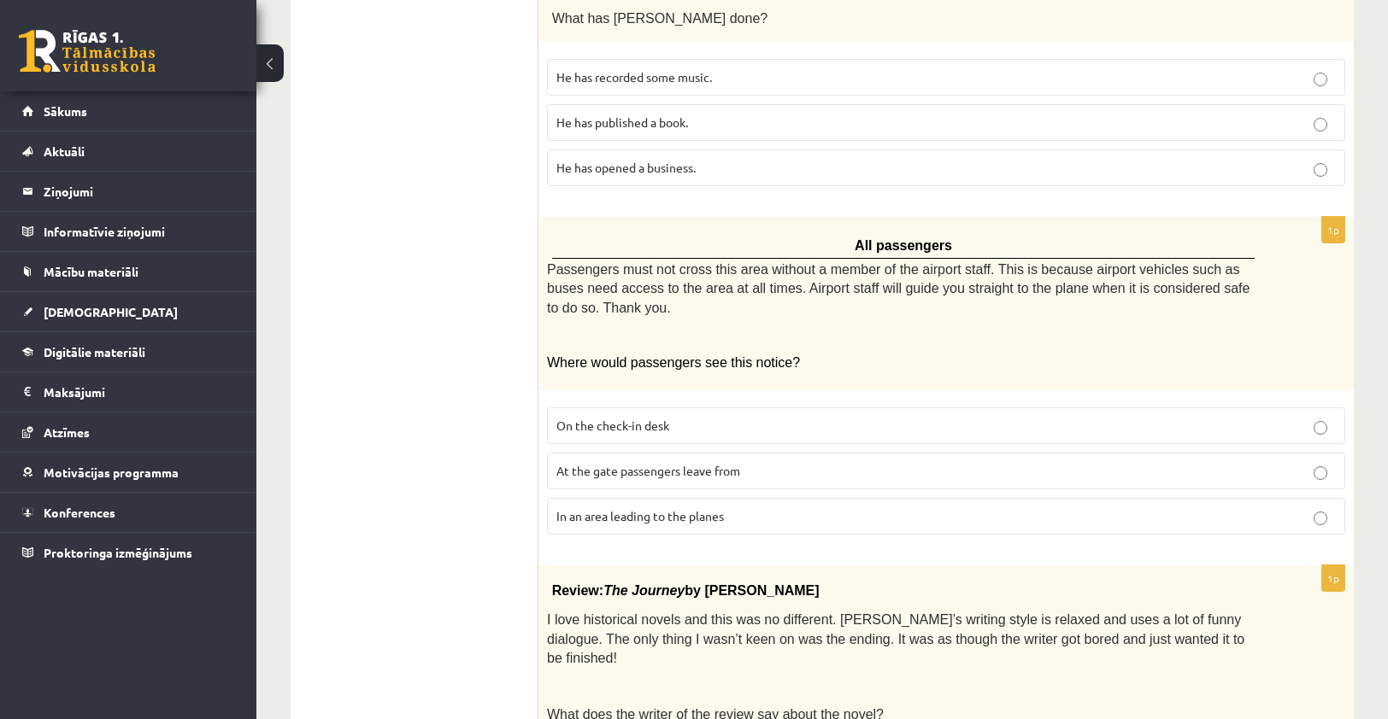
click at [731, 508] on p "In an area leading to the planes" at bounding box center [945, 517] width 779 height 18
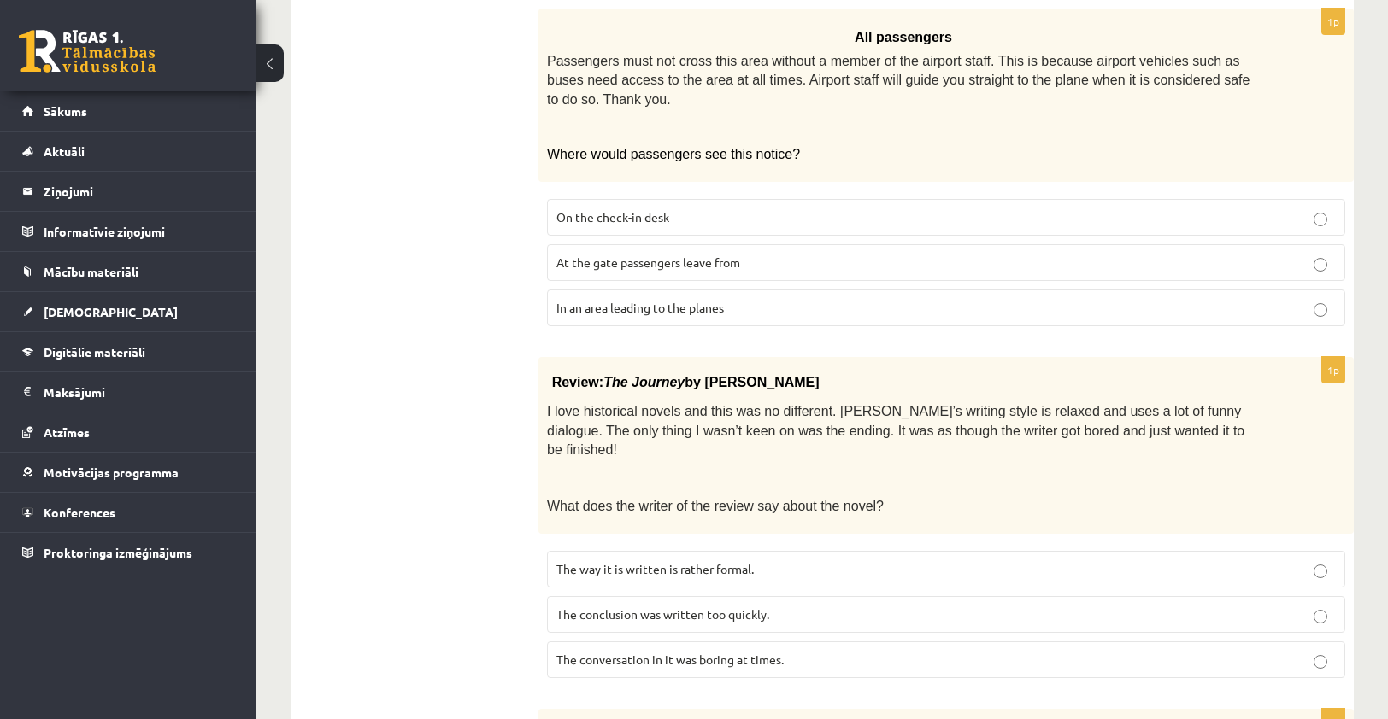
scroll to position [1025, 0]
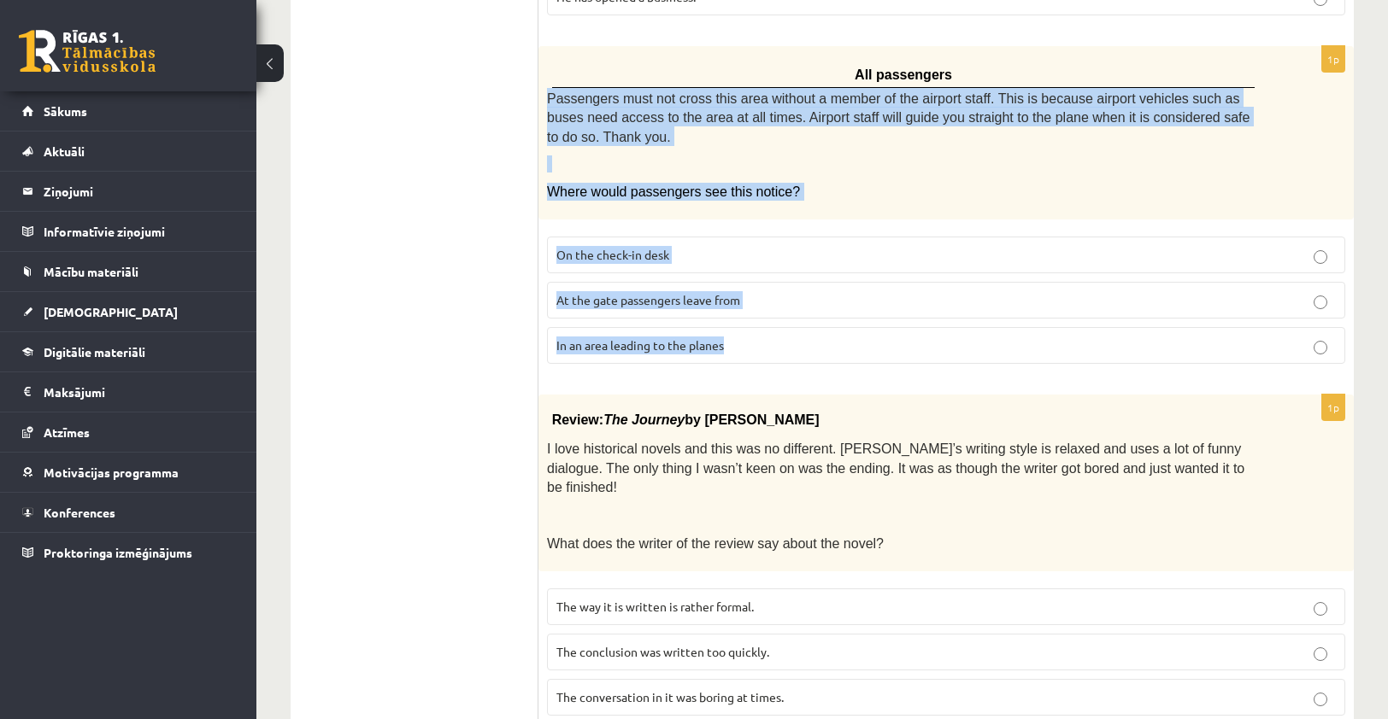
drag, startPoint x: 547, startPoint y: 89, endPoint x: 831, endPoint y: 332, distance: 374.0
click at [831, 332] on div "1p All passengers Passengers must not cross this area without a member of the a…" at bounding box center [945, 212] width 815 height 332
copy div "Passengers must not cross this area without a member of the airport staff. This…"
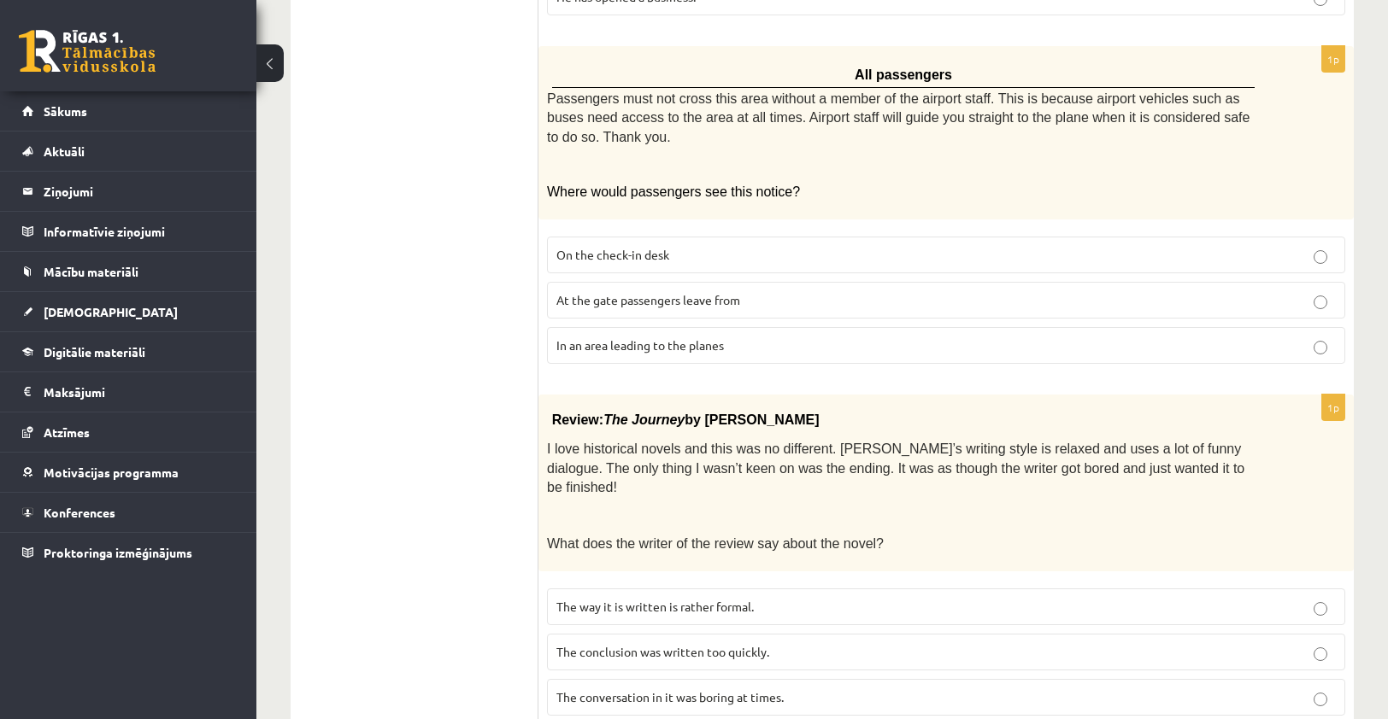
click at [391, 531] on ul "A Grammar B Reading C Reading D Listening Answer the question" at bounding box center [423, 351] width 231 height 2141
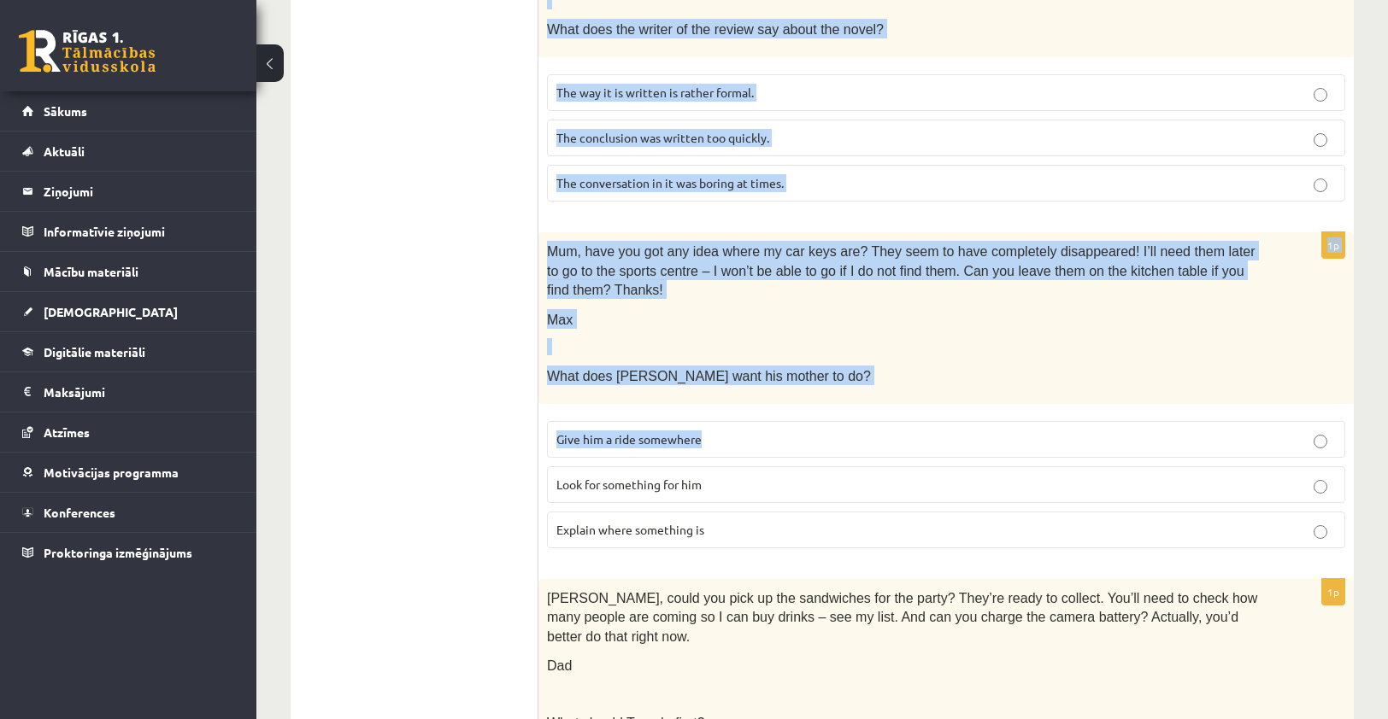
scroll to position [1687, 0]
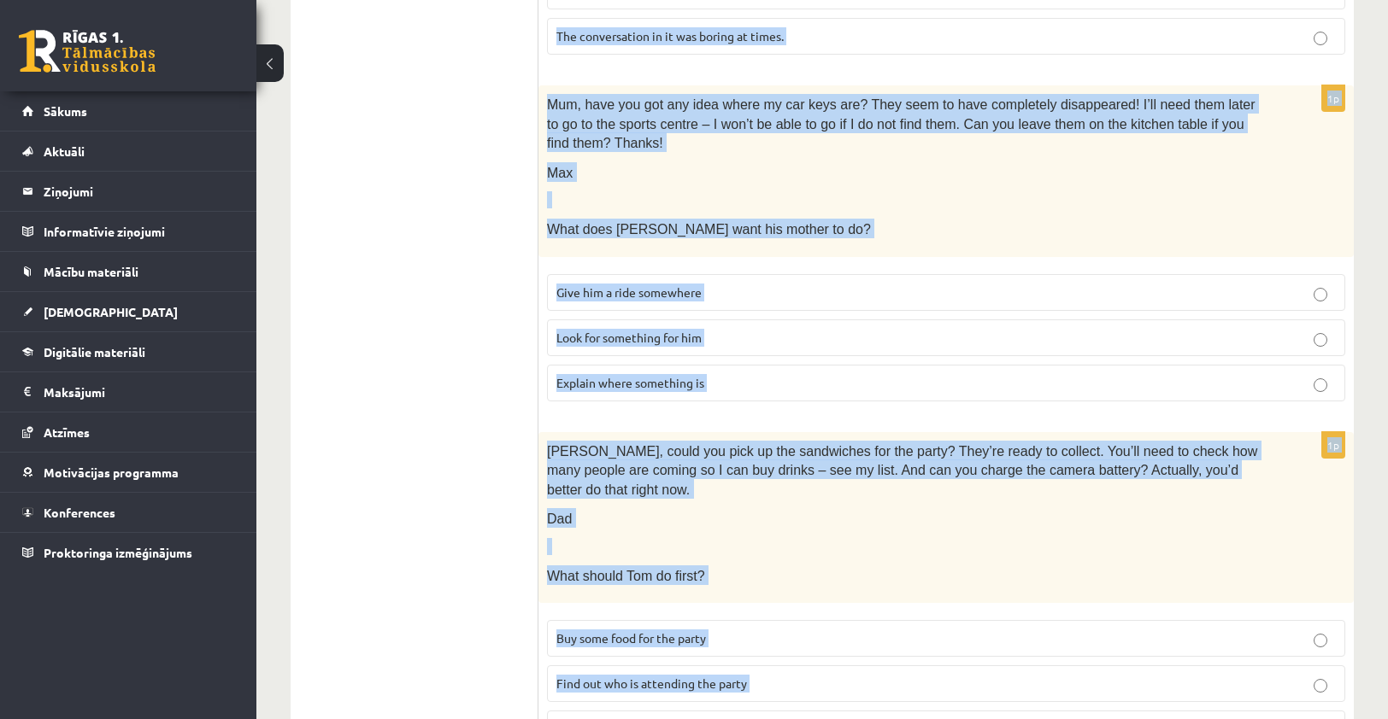
drag, startPoint x: 551, startPoint y: 68, endPoint x: 898, endPoint y: 671, distance: 695.2
copy form "Review: The Journey by Elizabeth Brown I love historical novels and this was no…"
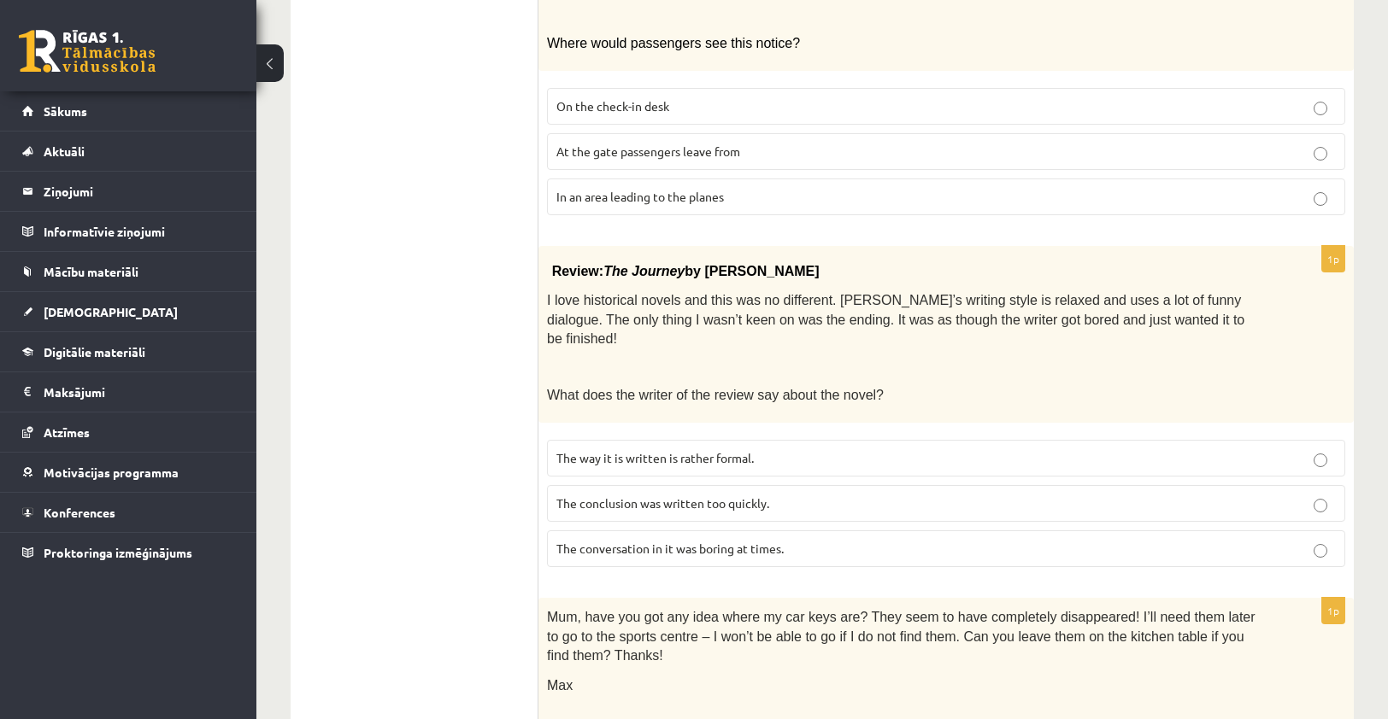
scroll to position [1260, 0]
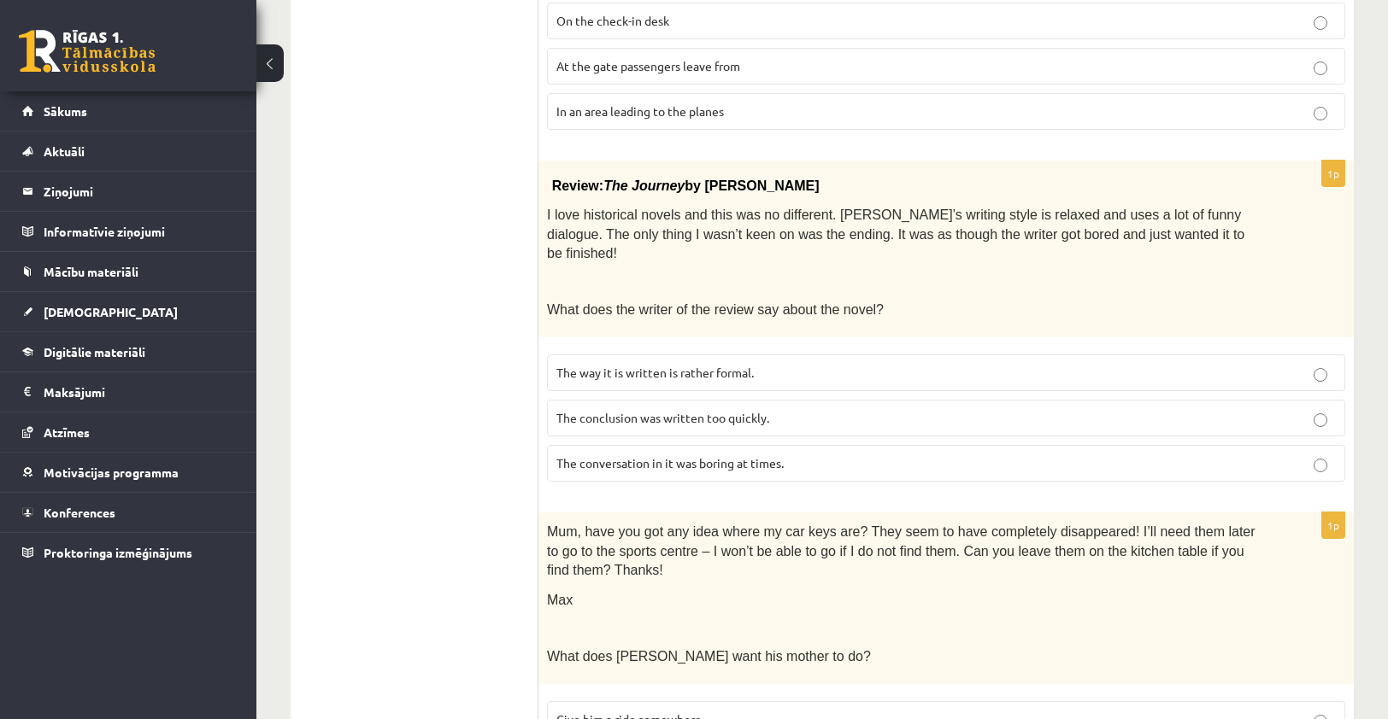
click at [742, 365] on span "The way it is written is rather formal." at bounding box center [654, 372] width 197 height 15
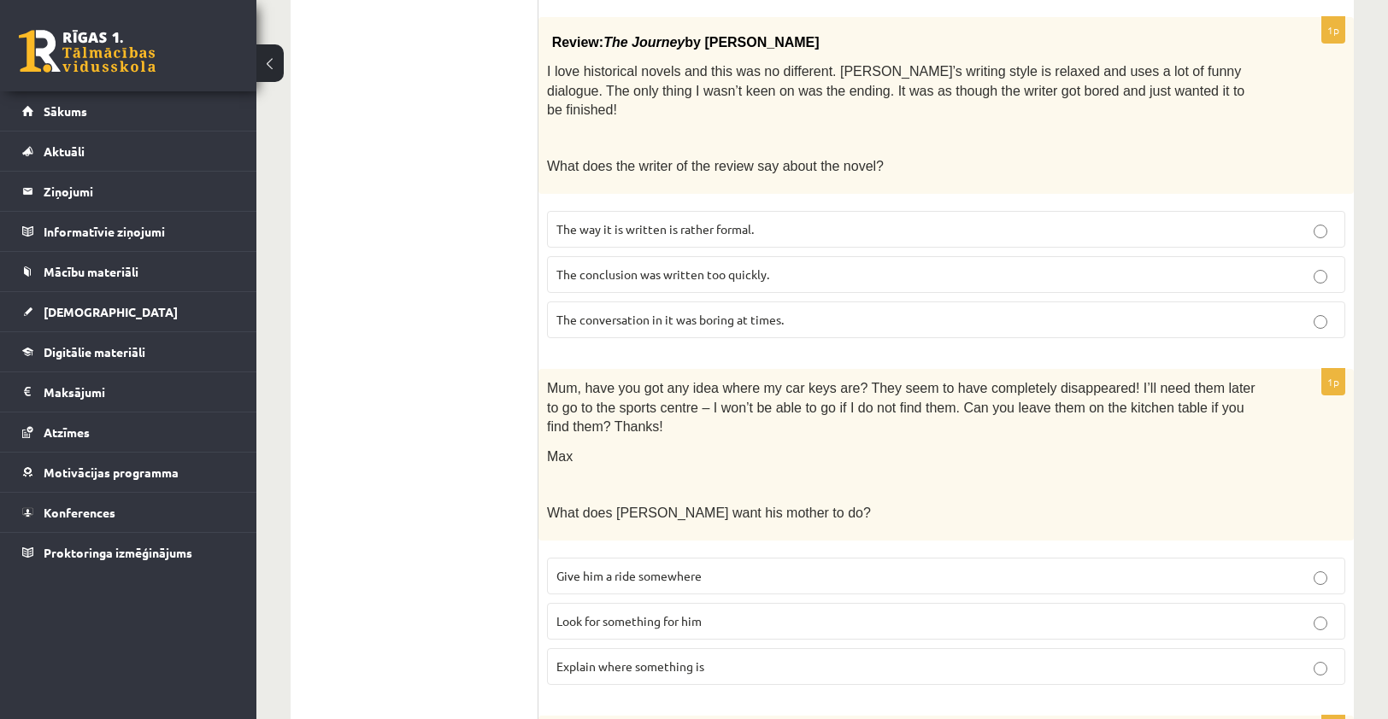
scroll to position [1430, 0]
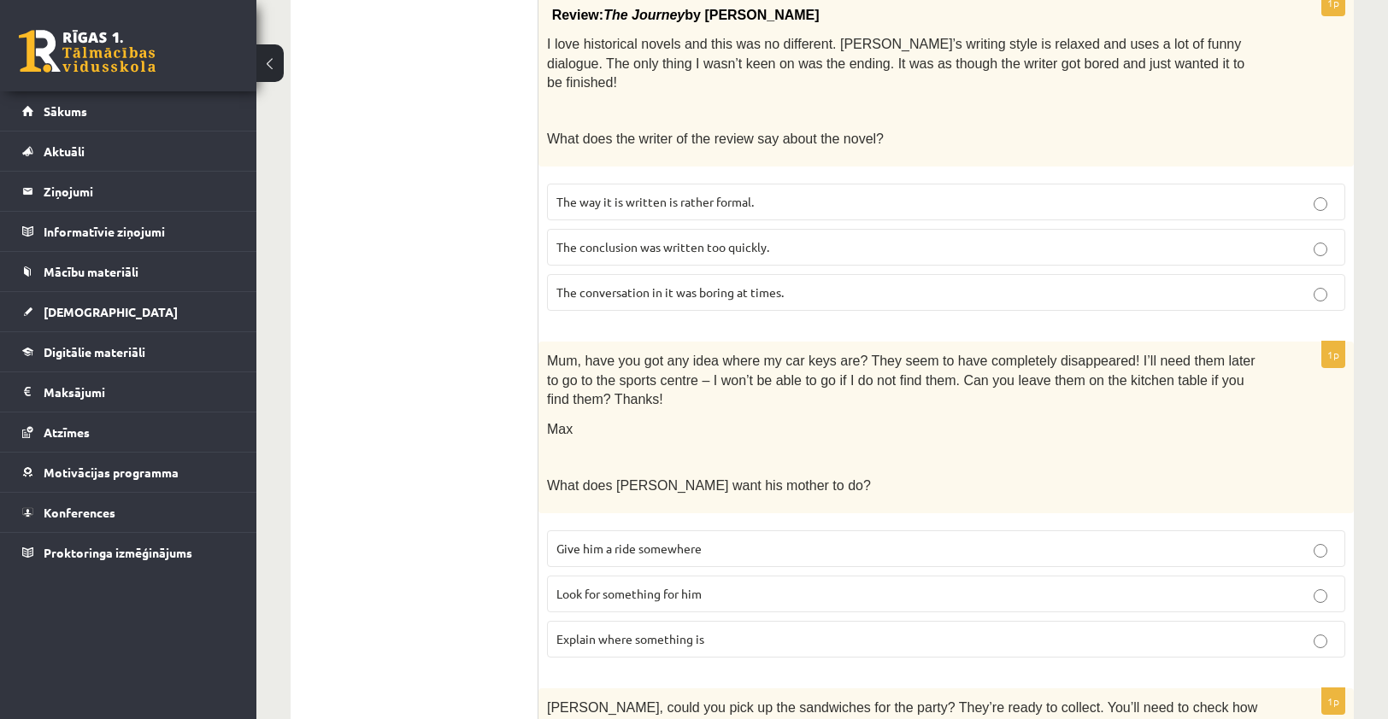
click at [702, 576] on label "Look for something for him" at bounding box center [946, 594] width 798 height 37
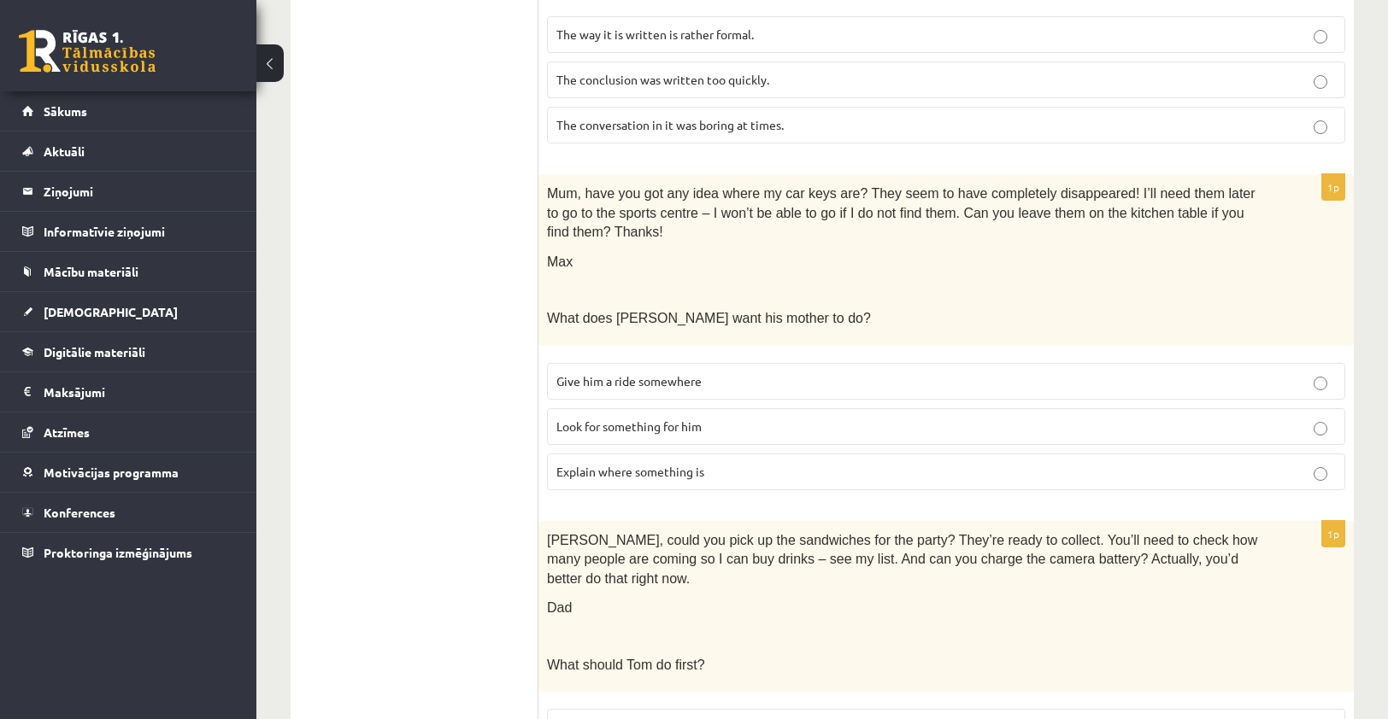
scroll to position [1687, 0]
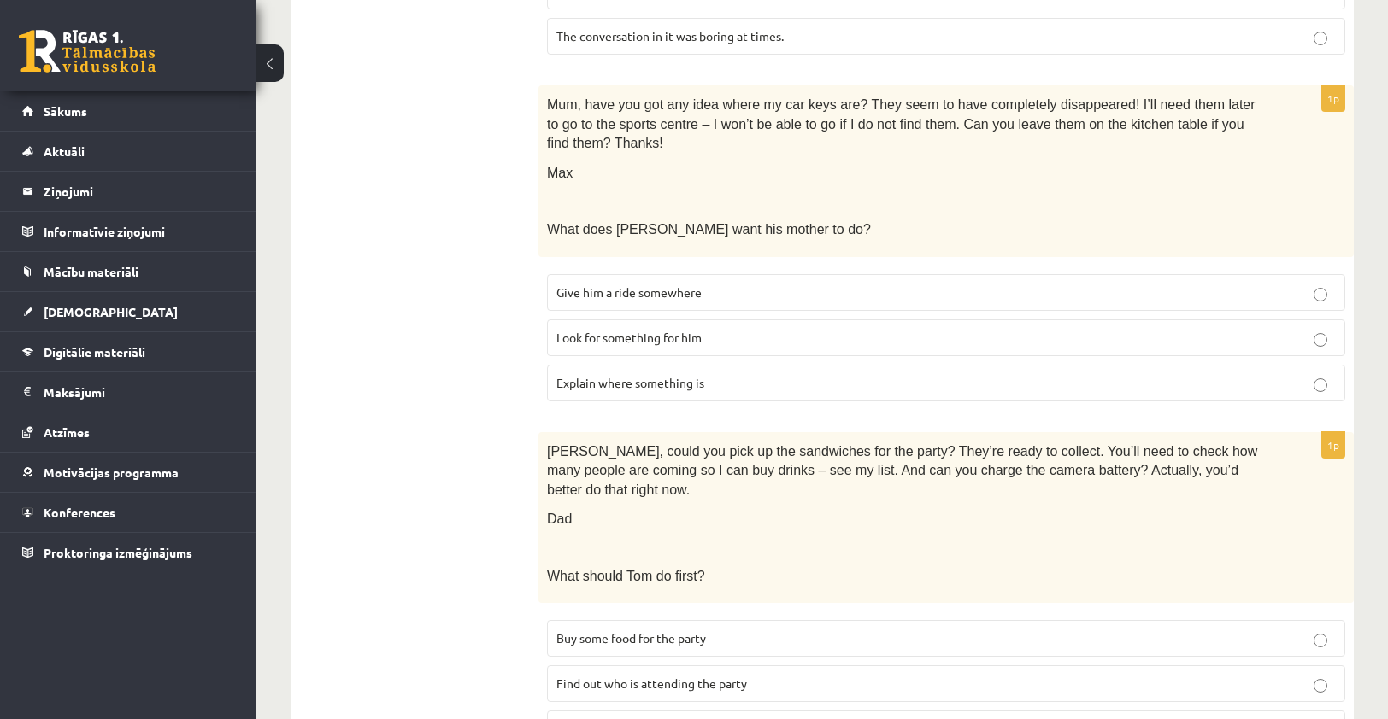
click at [622, 676] on span "Find out who is attending the party" at bounding box center [651, 683] width 191 height 15
click at [715, 719] on span "Prepare equipment for the party" at bounding box center [643, 728] width 175 height 15
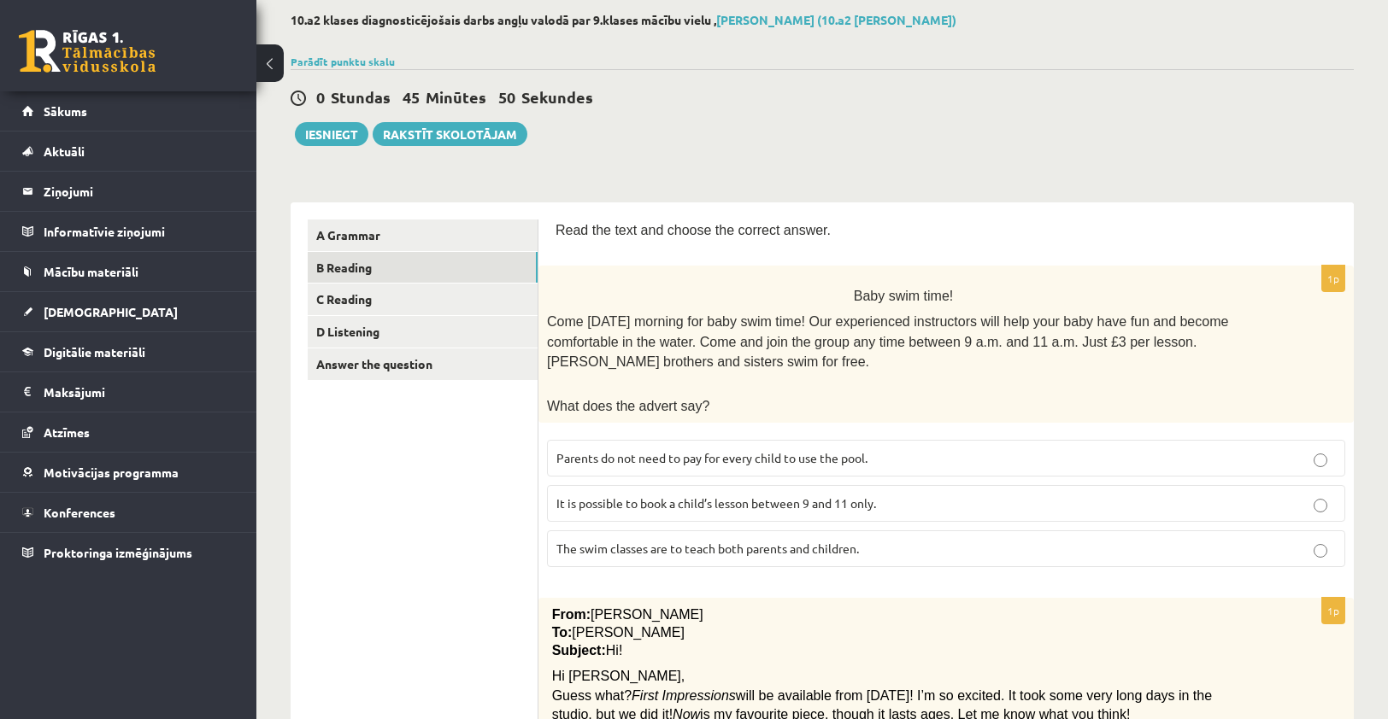
scroll to position [0, 0]
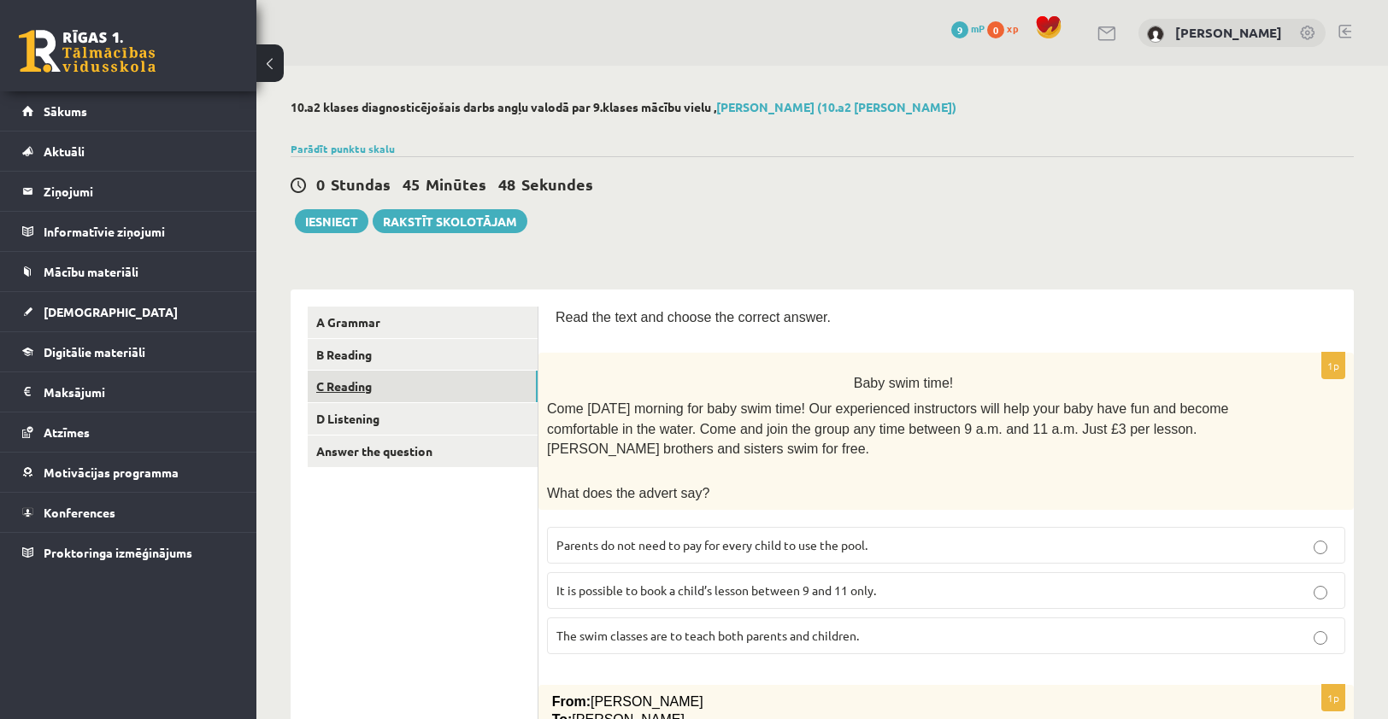
click at [399, 381] on link "C Reading" at bounding box center [423, 387] width 230 height 32
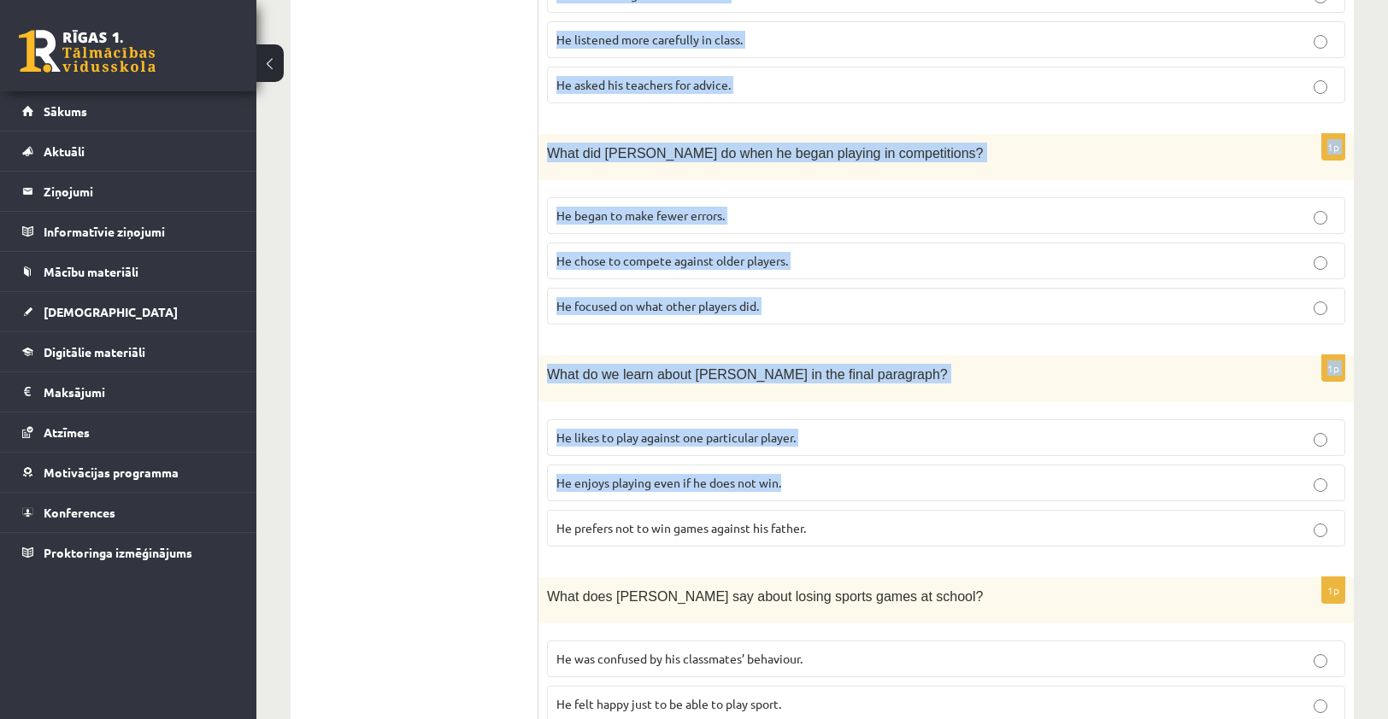
scroll to position [1416, 0]
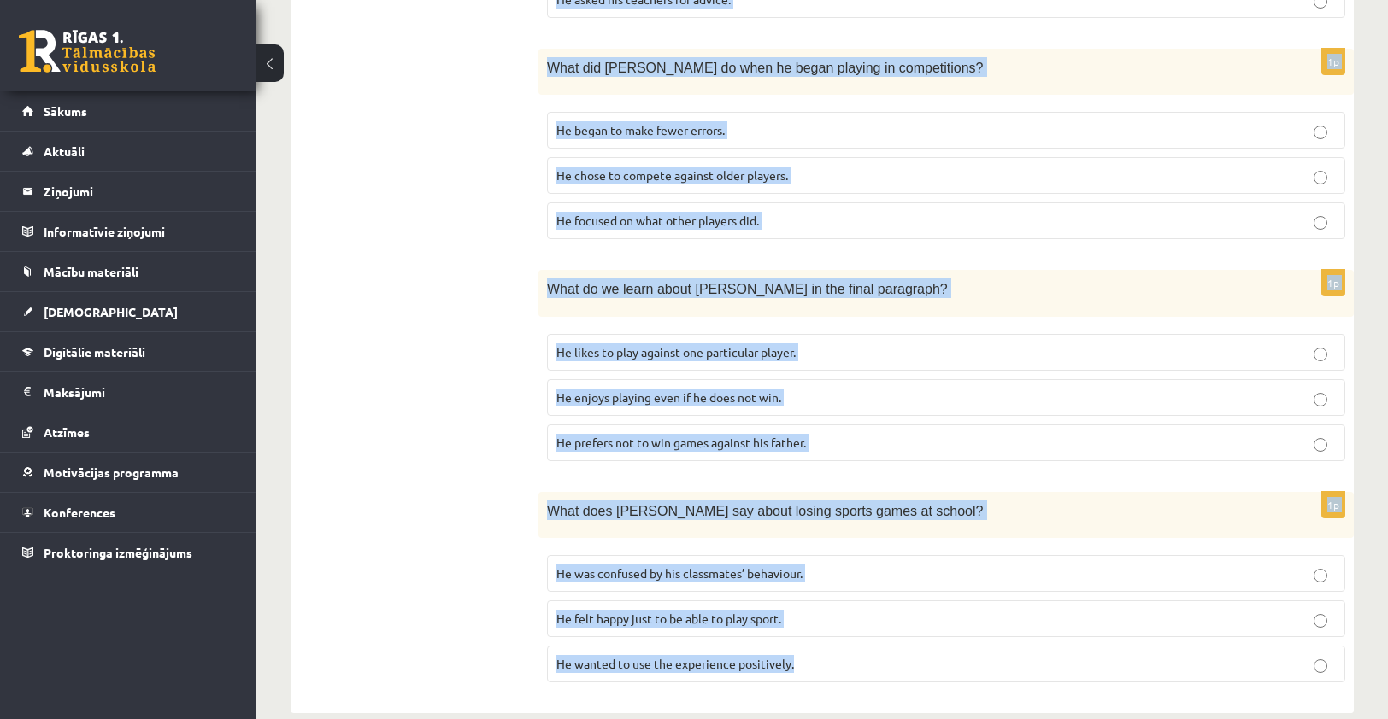
drag, startPoint x: 561, startPoint y: 155, endPoint x: 1155, endPoint y: 625, distance: 757.3
copy form "Playing chess By Sam Long, 16 When my dad used to get out the chess board when …"
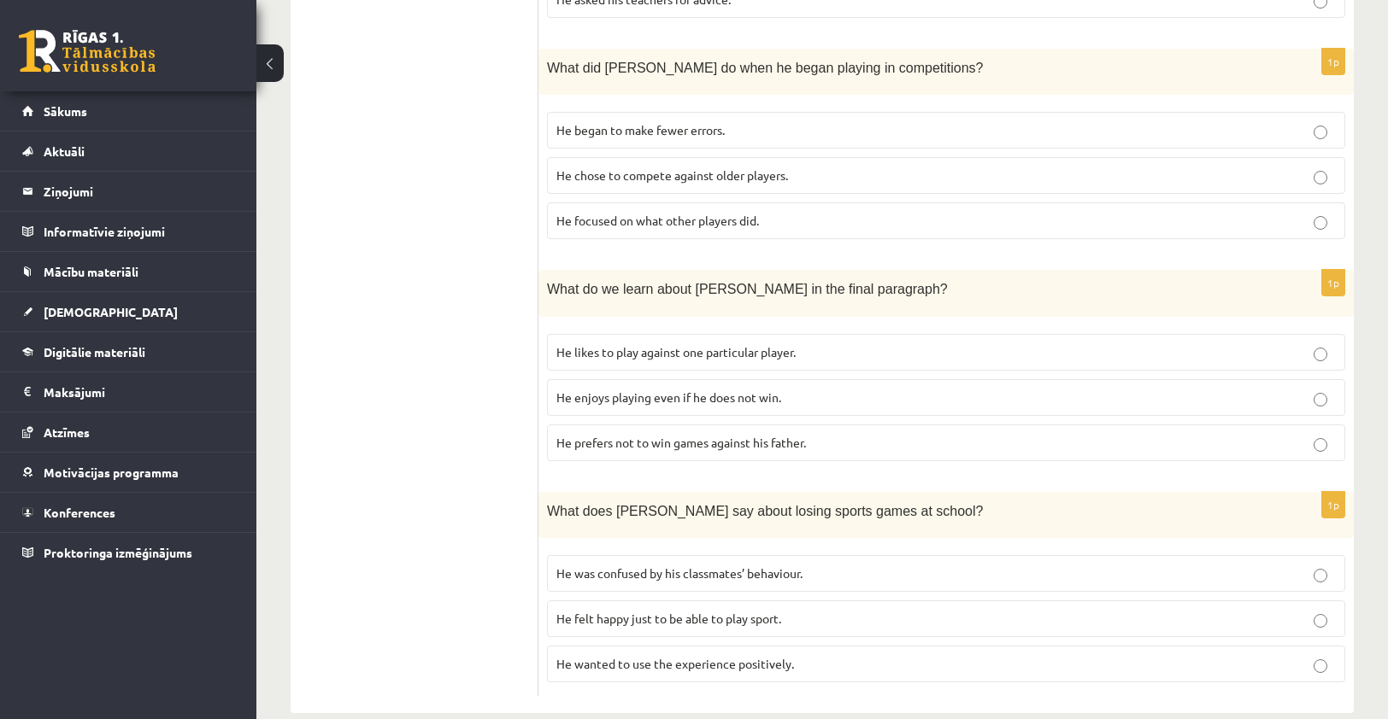
drag, startPoint x: 463, startPoint y: 502, endPoint x: 463, endPoint y: 526, distance: 24.8
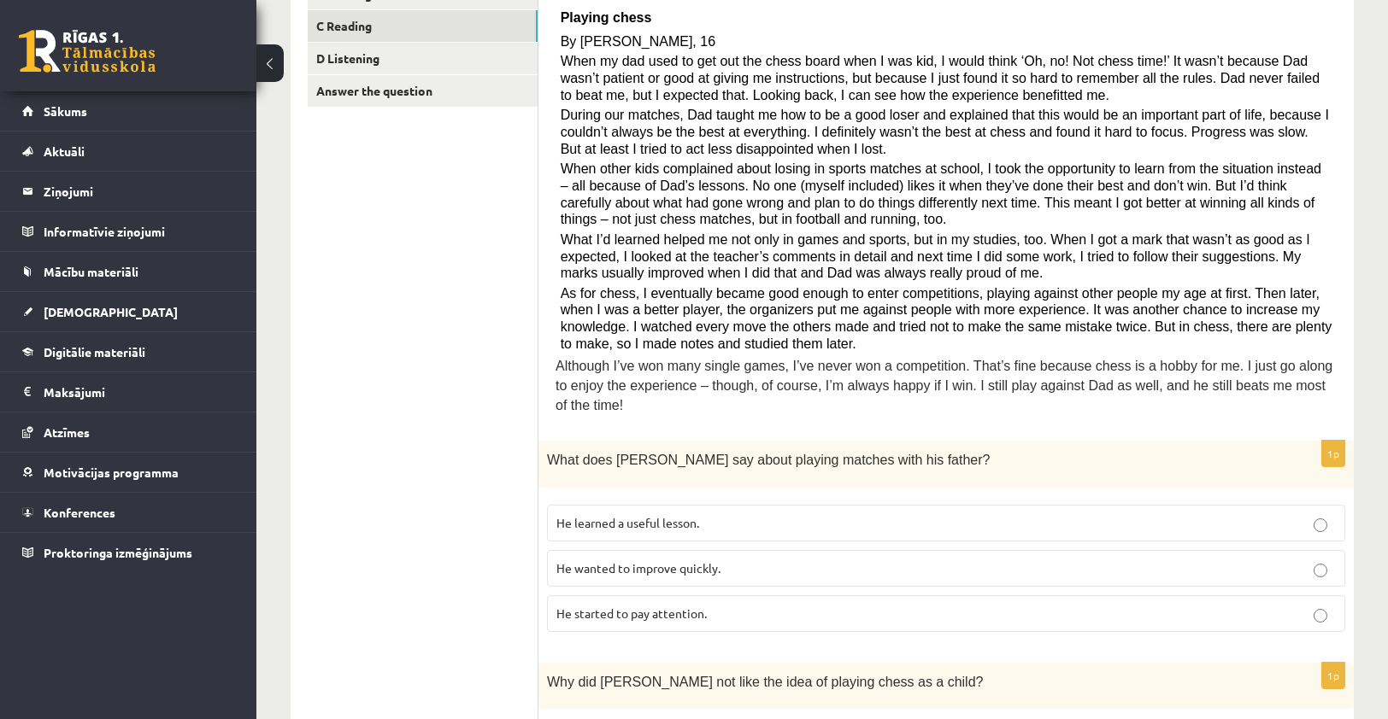
scroll to position [391, 0]
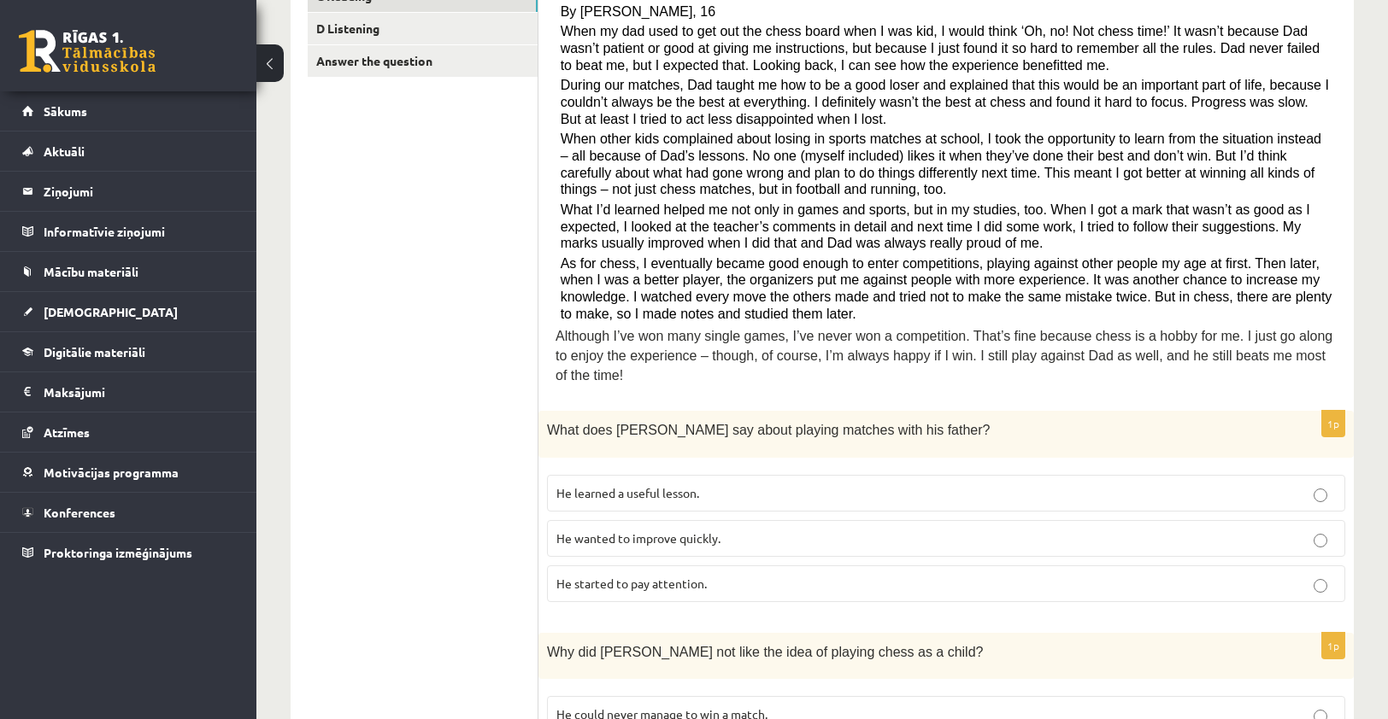
click at [754, 485] on label "He learned a useful lesson." at bounding box center [946, 493] width 798 height 37
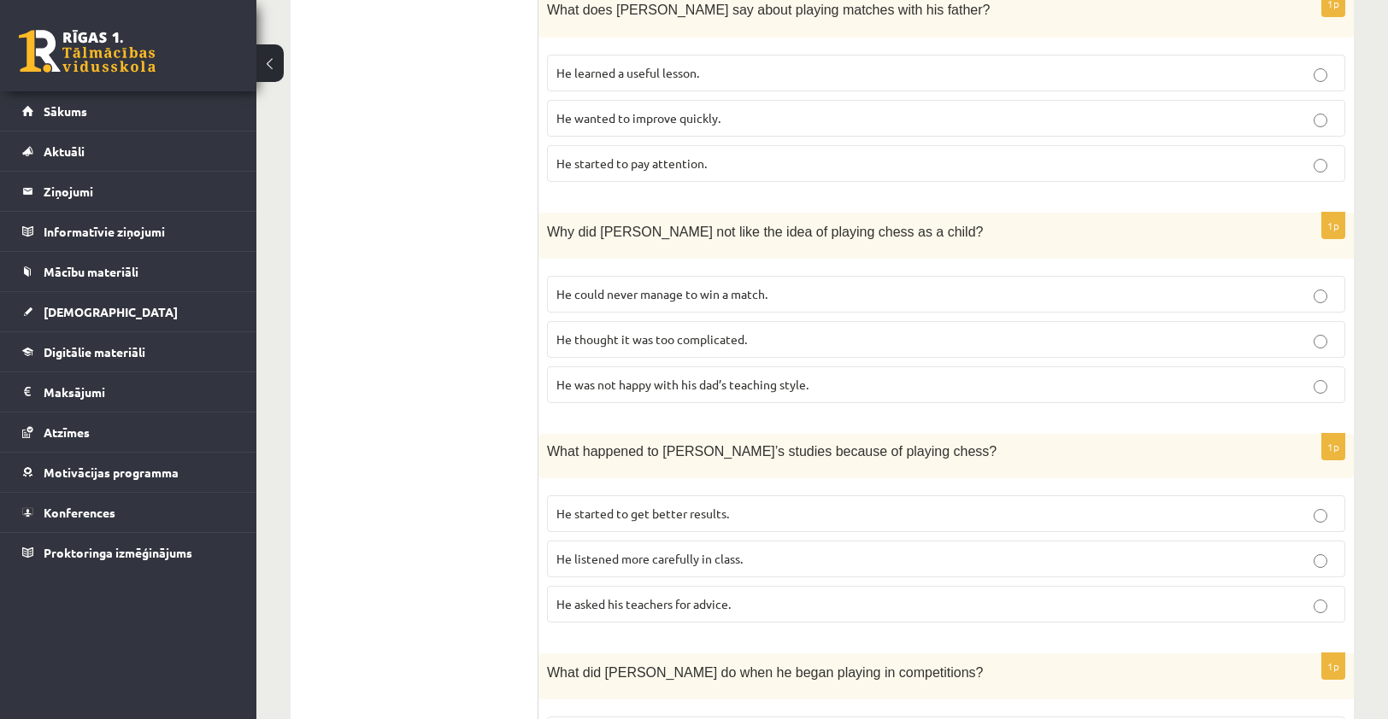
scroll to position [818, 0]
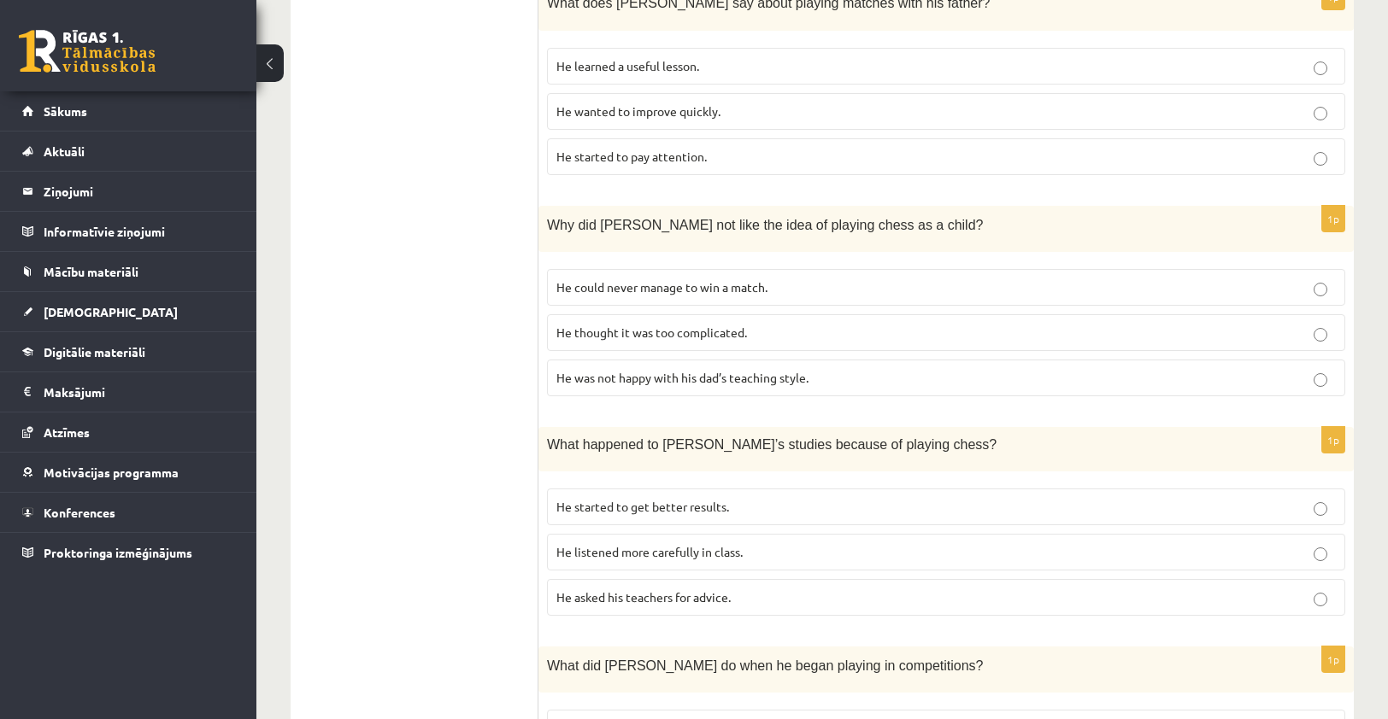
click at [742, 324] on label "He thought it was too complicated." at bounding box center [946, 332] width 798 height 37
click at [657, 544] on span "He listened more carefully in class." at bounding box center [649, 551] width 186 height 15
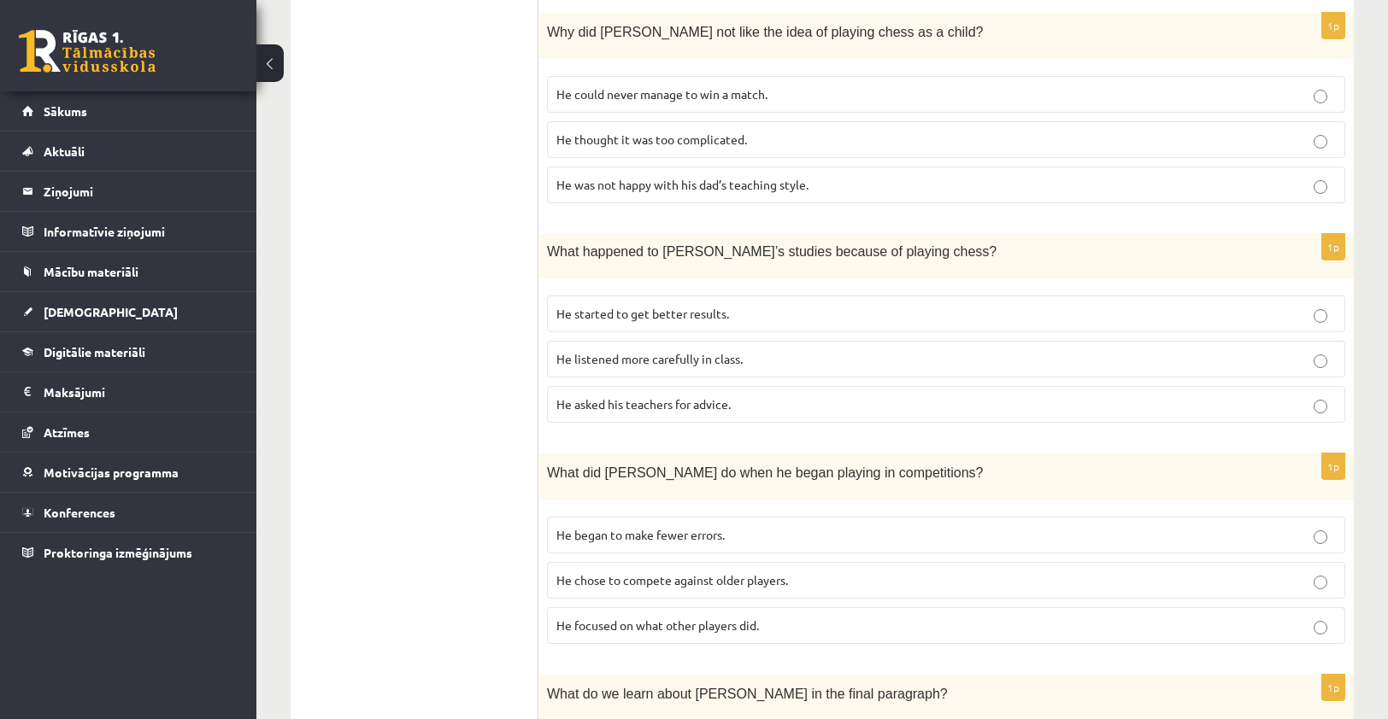
scroll to position [1074, 0]
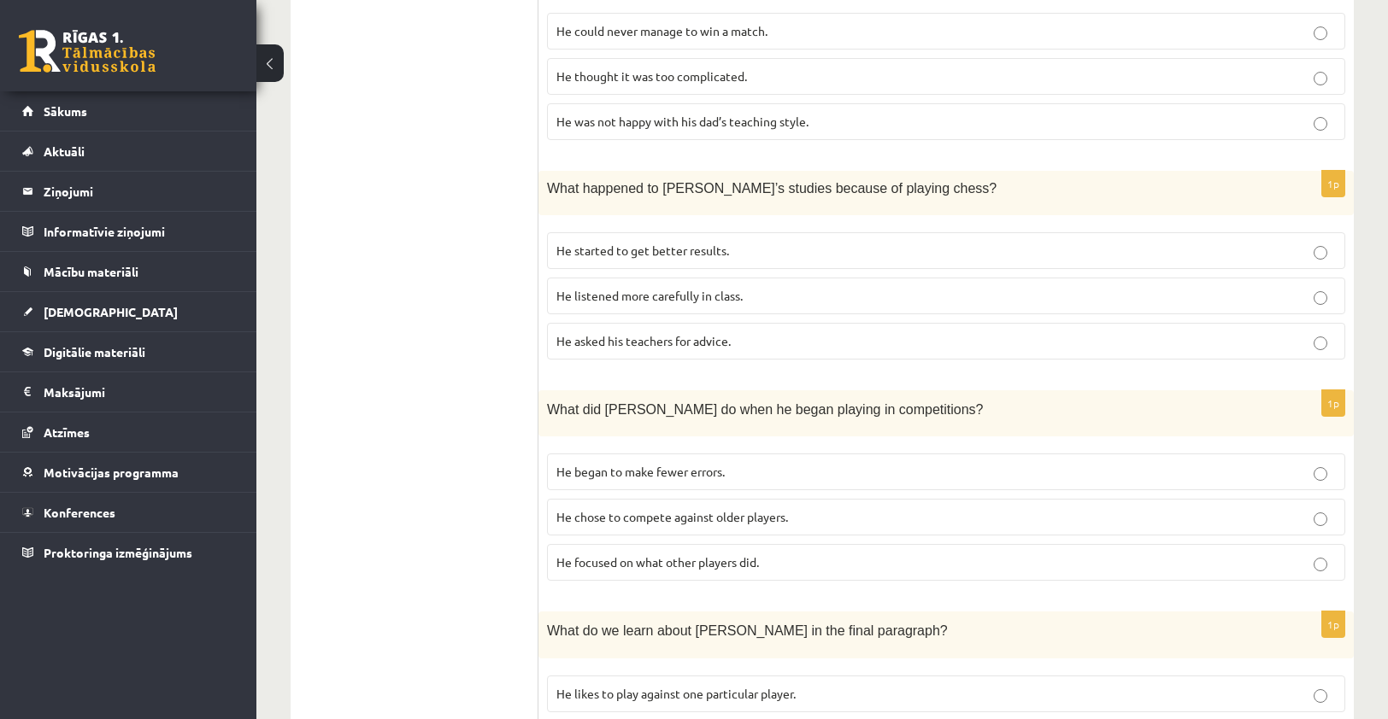
click at [738, 544] on label "He focused on what other players did." at bounding box center [946, 562] width 798 height 37
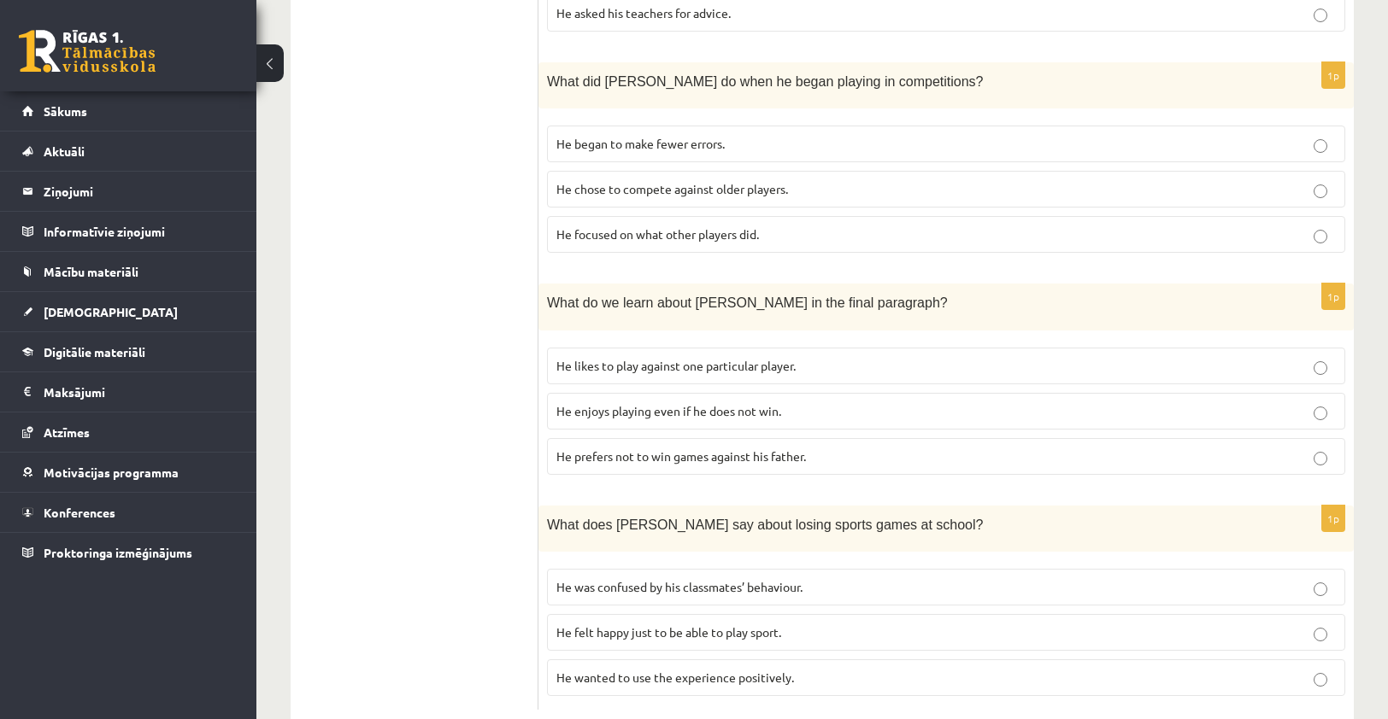
scroll to position [1416, 0]
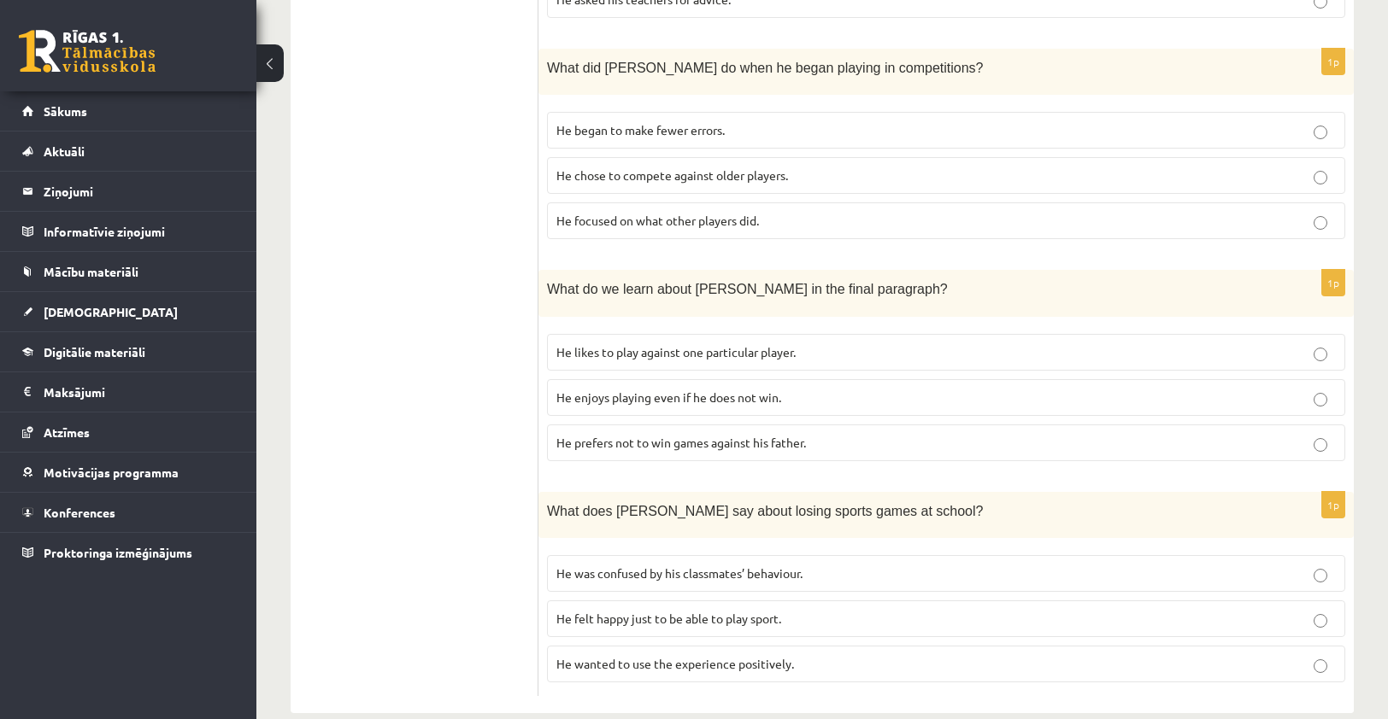
click at [637, 389] on p "He enjoys playing even if he does not win." at bounding box center [945, 398] width 779 height 18
click at [672, 656] on span "He wanted to use the experience positively." at bounding box center [675, 663] width 238 height 15
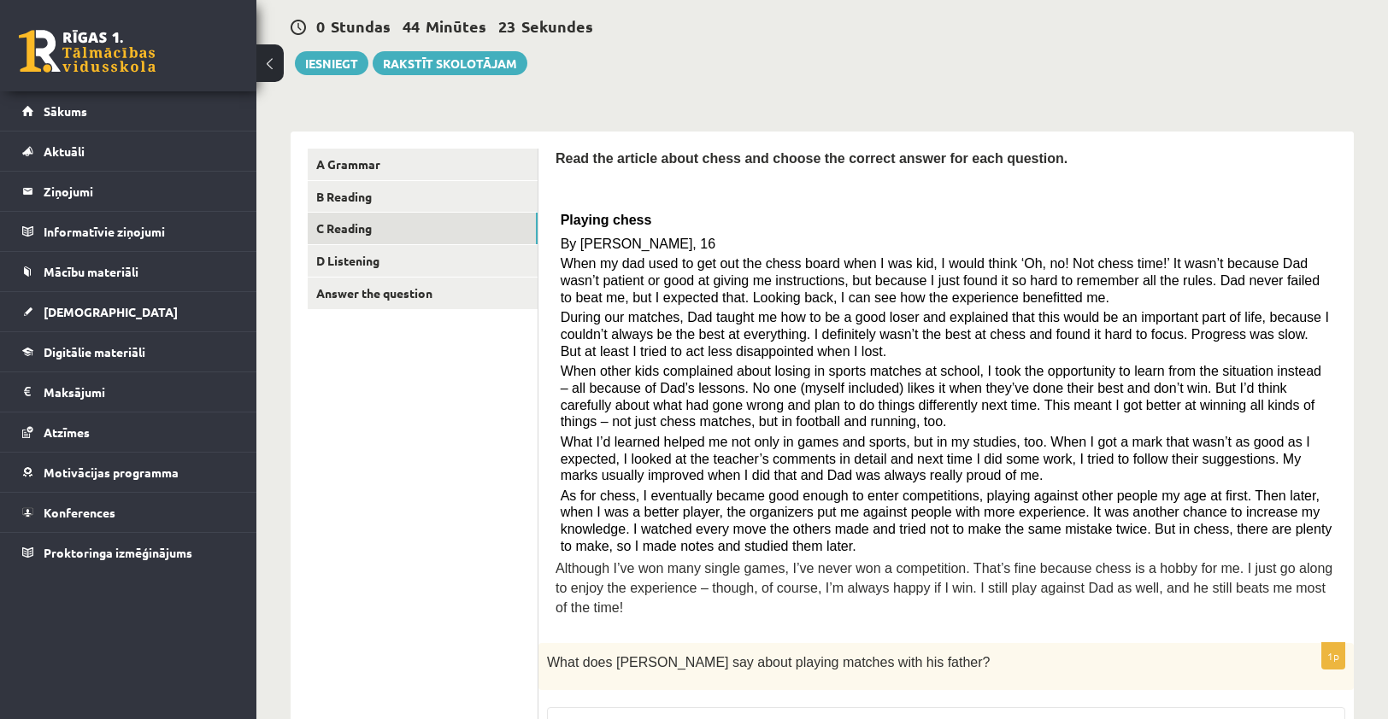
scroll to position [0, 0]
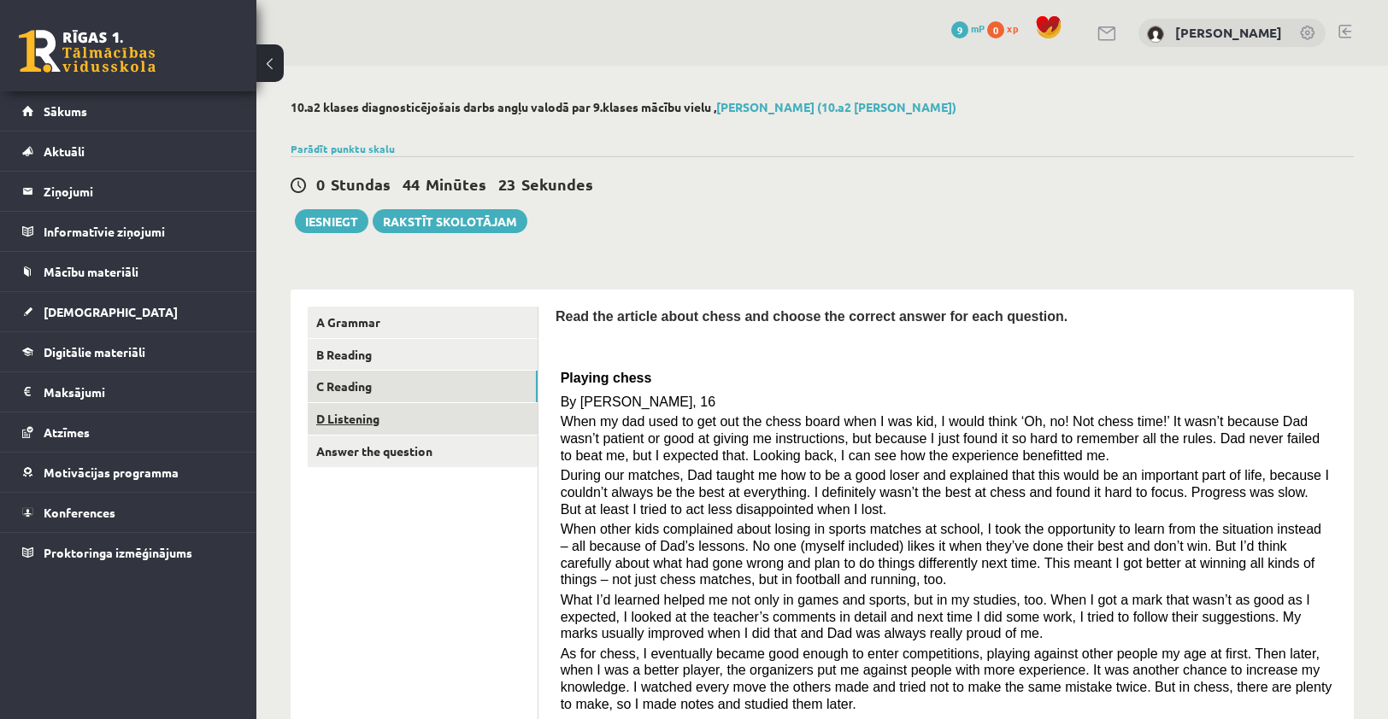
click at [439, 421] on link "D Listening" at bounding box center [423, 419] width 230 height 32
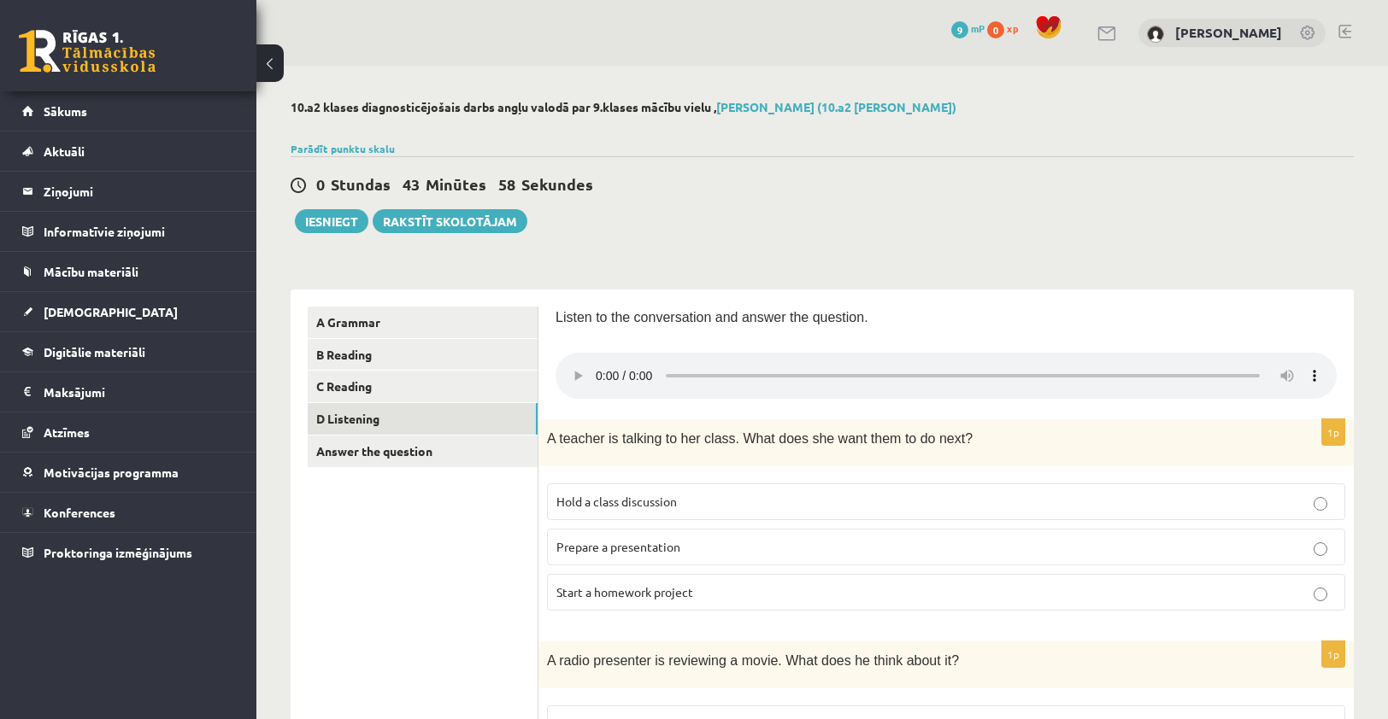
click at [1222, 228] on div "0 Stundas 43 Minūtes 58 Sekundes Ieskaite saglabāta! Iesniegt Rakstīt skolotājam" at bounding box center [822, 194] width 1063 height 77
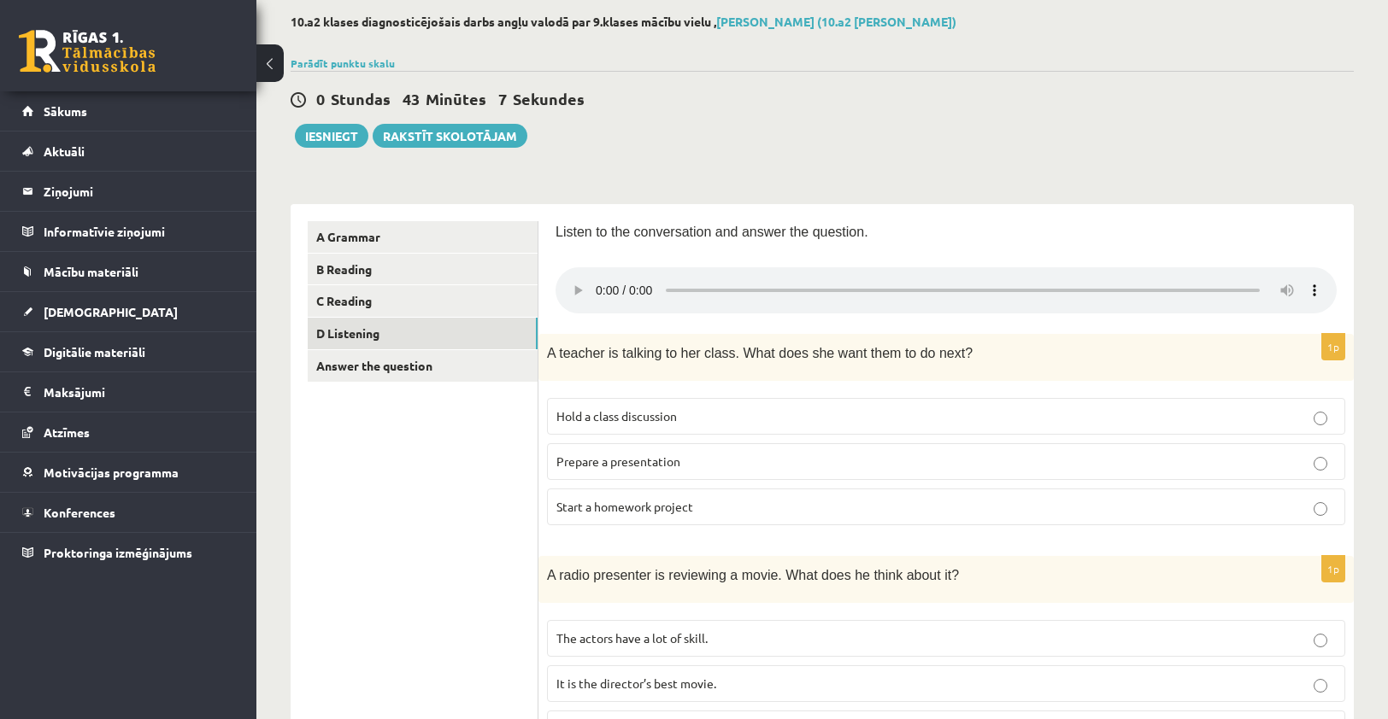
click at [1038, 224] on p "Listen to the conversation and answer the question." at bounding box center [945, 231] width 781 height 20
click at [652, 513] on span "Start a homework project" at bounding box center [624, 506] width 137 height 15
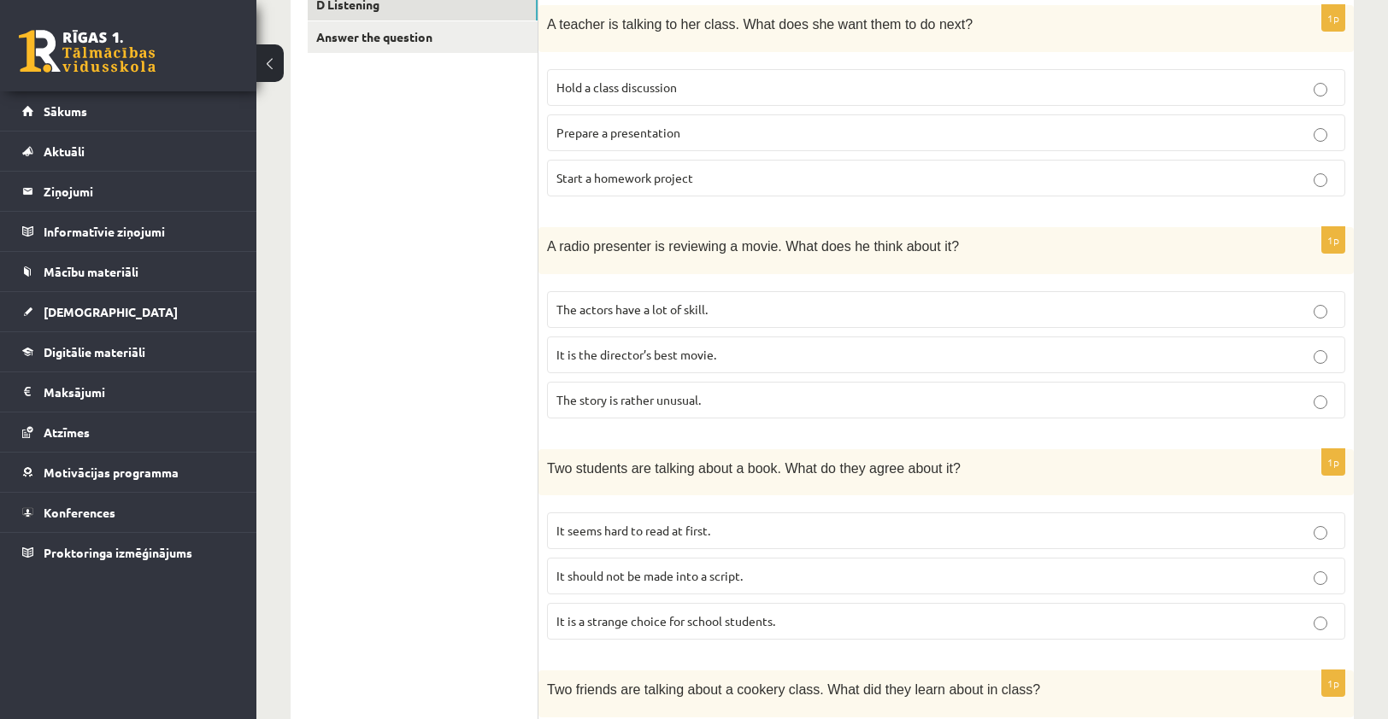
scroll to position [461, 0]
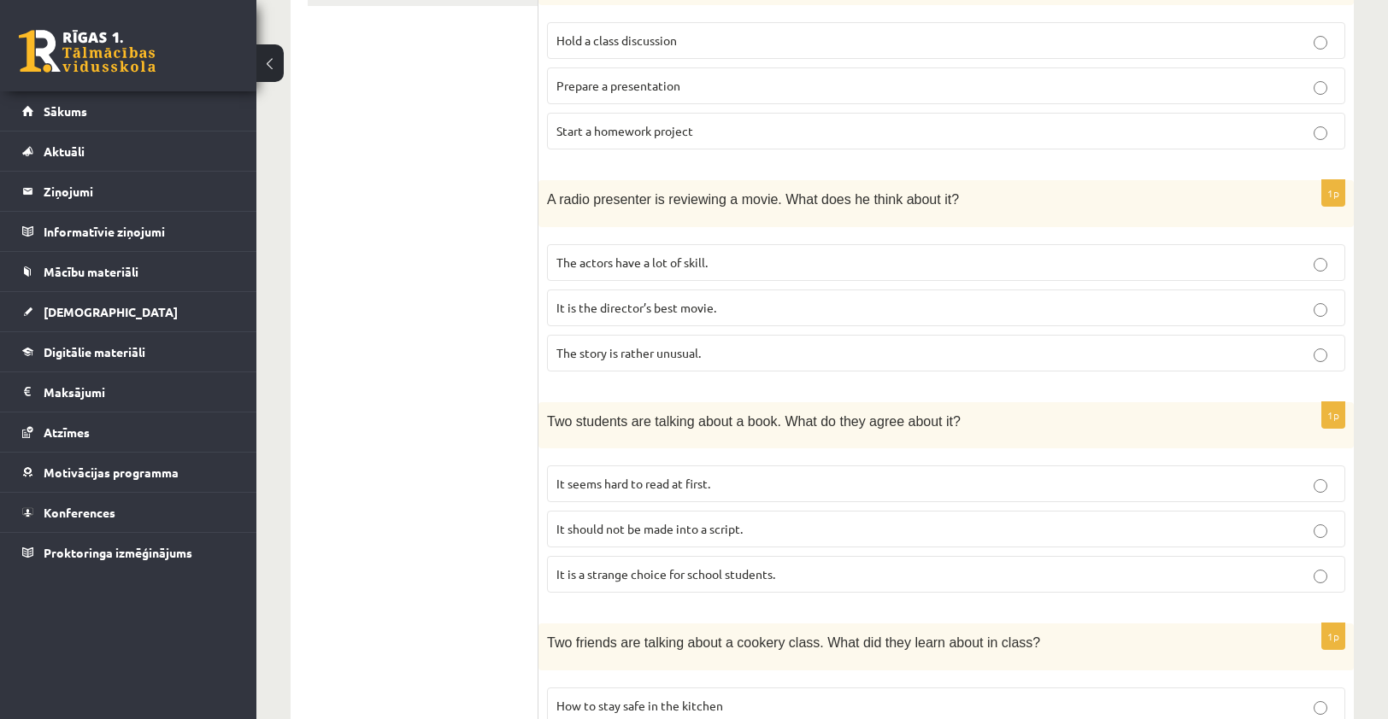
click at [689, 349] on span "The story is rather unusual." at bounding box center [628, 352] width 144 height 15
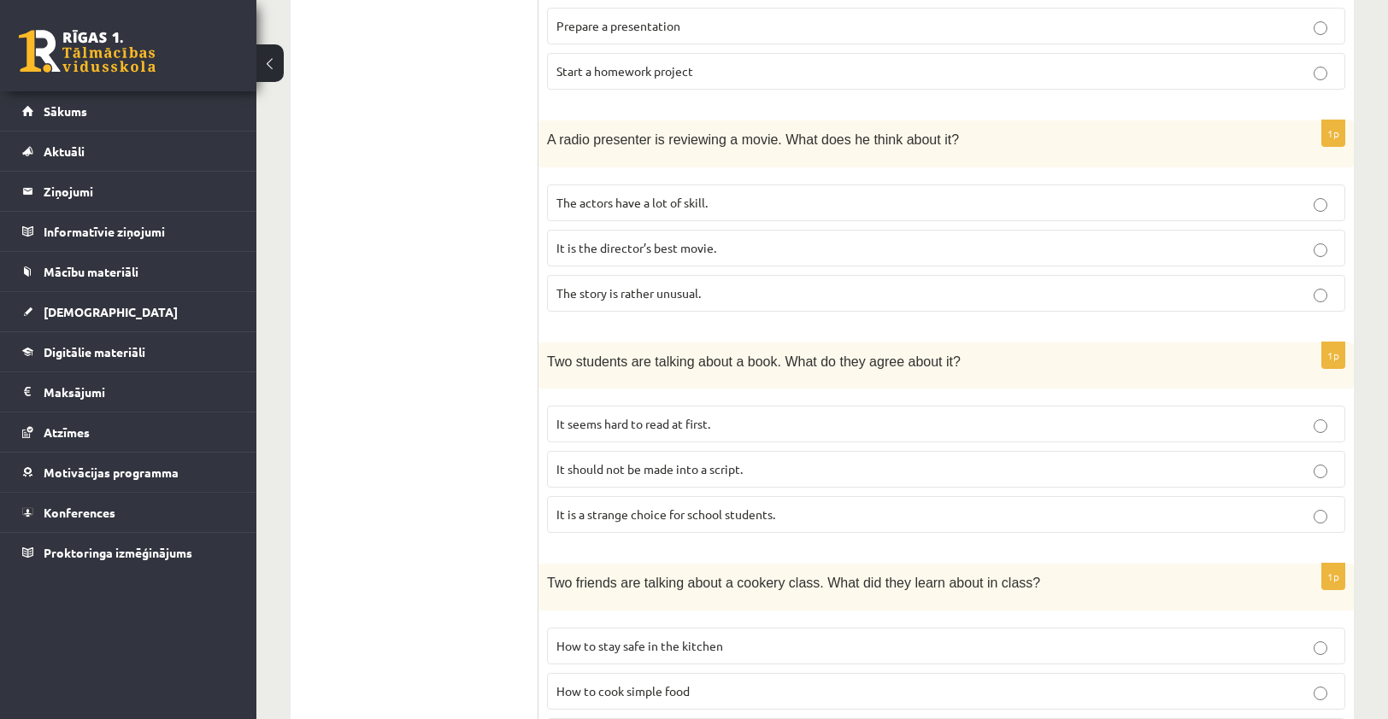
scroll to position [205, 0]
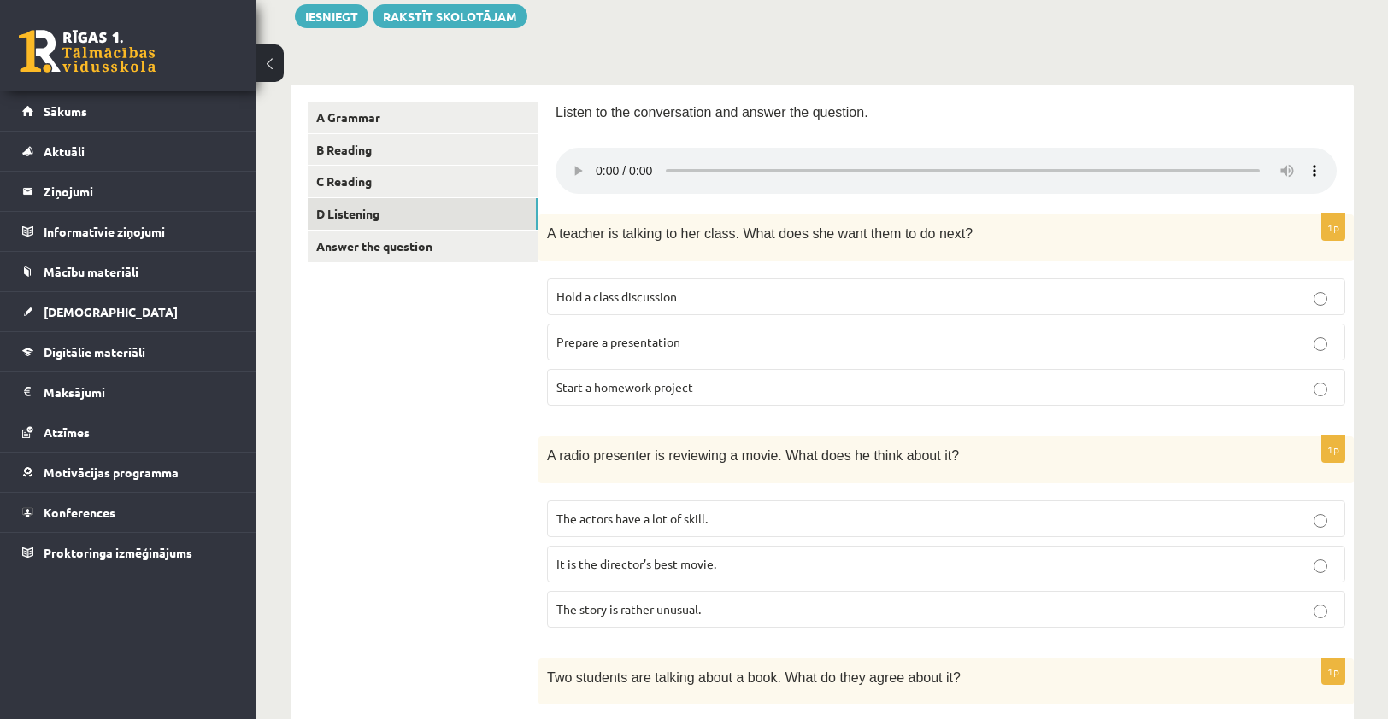
click at [1337, 615] on label "The story is rather unusual." at bounding box center [946, 609] width 798 height 37
click at [1305, 390] on p "Start a homework project" at bounding box center [945, 388] width 779 height 18
click at [383, 250] on link "Answer the question" at bounding box center [423, 247] width 230 height 32
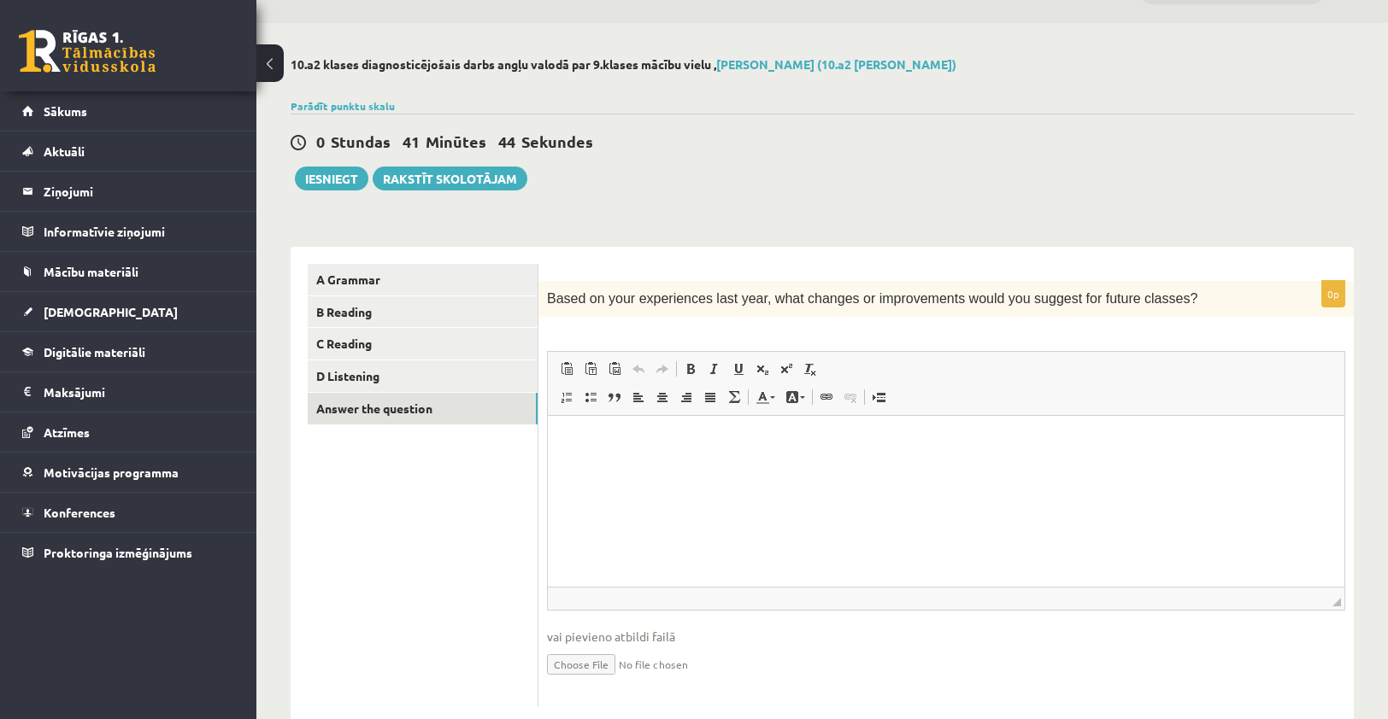
scroll to position [80, 0]
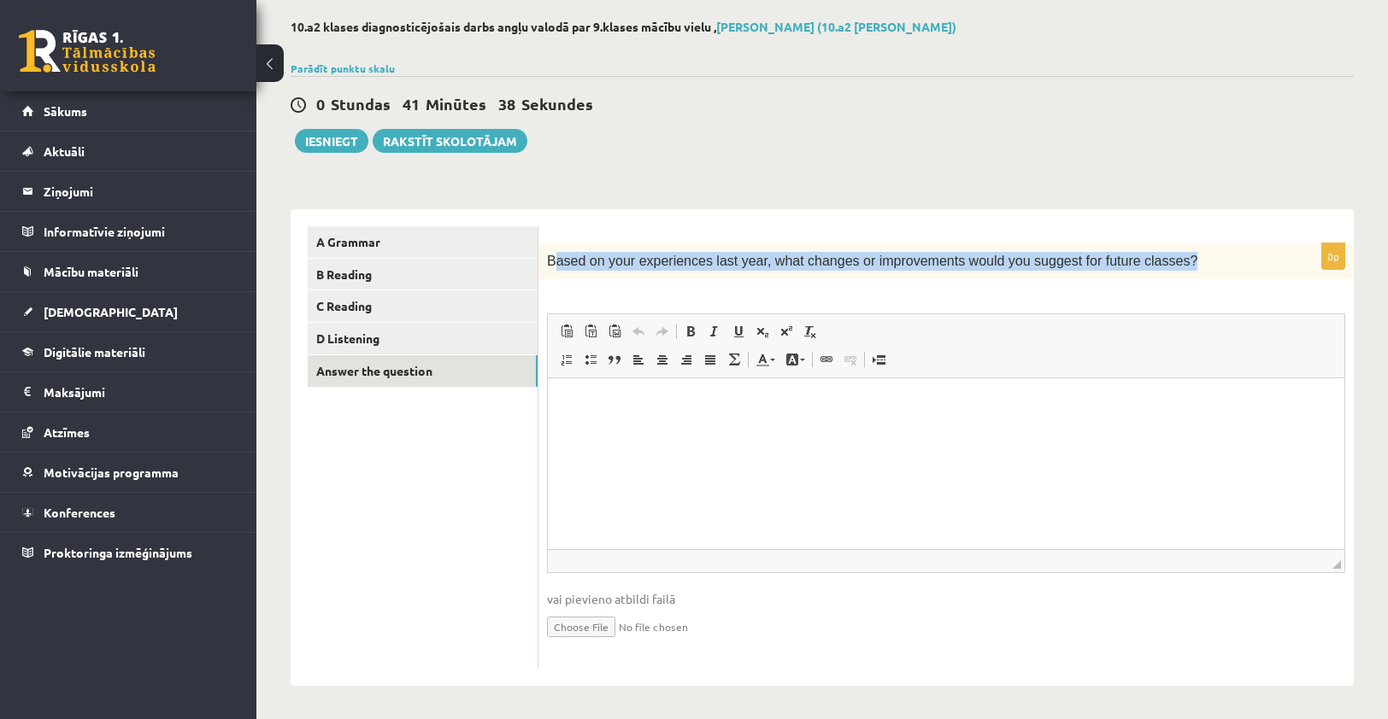
drag, startPoint x: 553, startPoint y: 263, endPoint x: 1153, endPoint y: 273, distance: 599.9
click at [1153, 273] on div "Based on your experiences last year, what changes or improvements would you sug…" at bounding box center [945, 262] width 815 height 36
click at [820, 174] on div "10.a2 klases diagnosticējošais darbs angļu valodā par 9.klases mācību vielu , J…" at bounding box center [821, 352] width 1131 height 735
drag, startPoint x: 544, startPoint y: 260, endPoint x: 1211, endPoint y: 280, distance: 666.8
click at [1211, 280] on div "0p Based on your experiences last year, what changes or improvements would you …" at bounding box center [945, 457] width 815 height 426
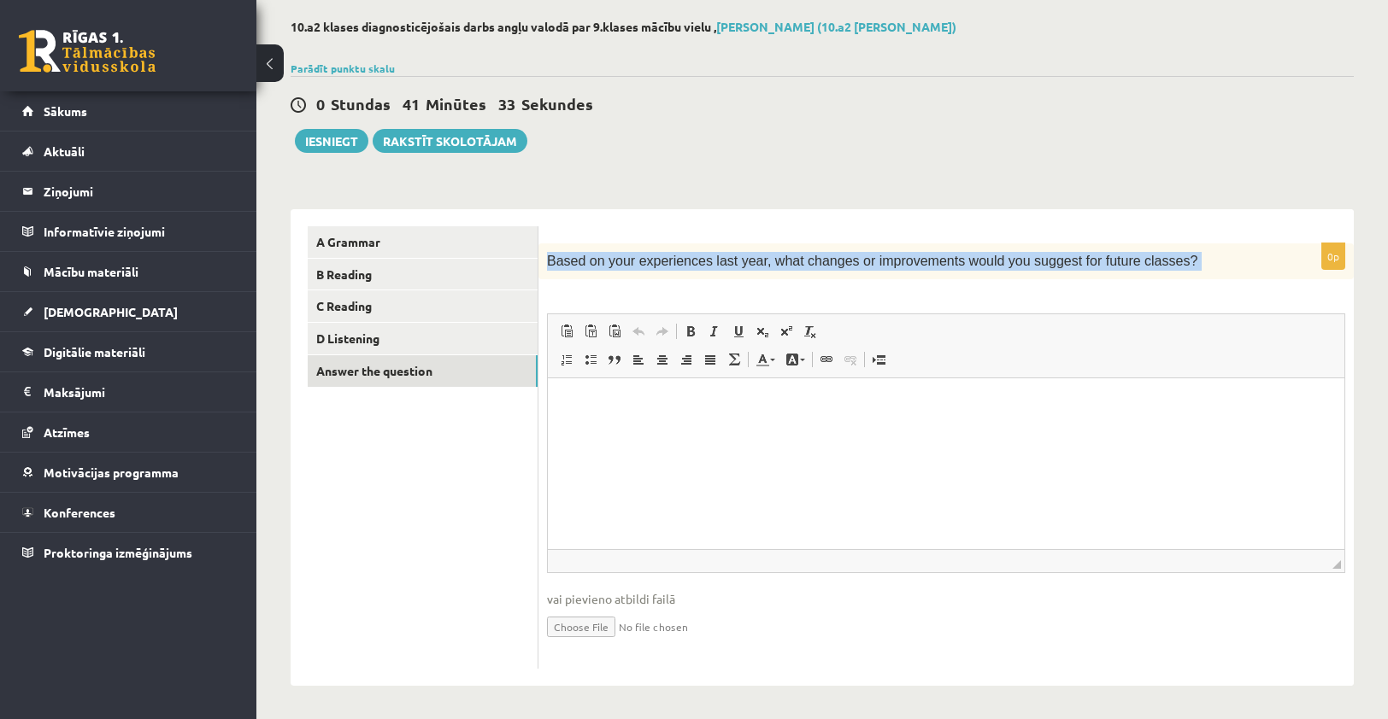
click at [1064, 261] on span "Based on your experiences last year, what changes or improvements would you sug…" at bounding box center [872, 261] width 650 height 15
drag, startPoint x: 549, startPoint y: 263, endPoint x: 1131, endPoint y: 263, distance: 581.9
click at [1131, 263] on span "Based on your experiences last year, what changes or improvements would you sug…" at bounding box center [872, 261] width 650 height 15
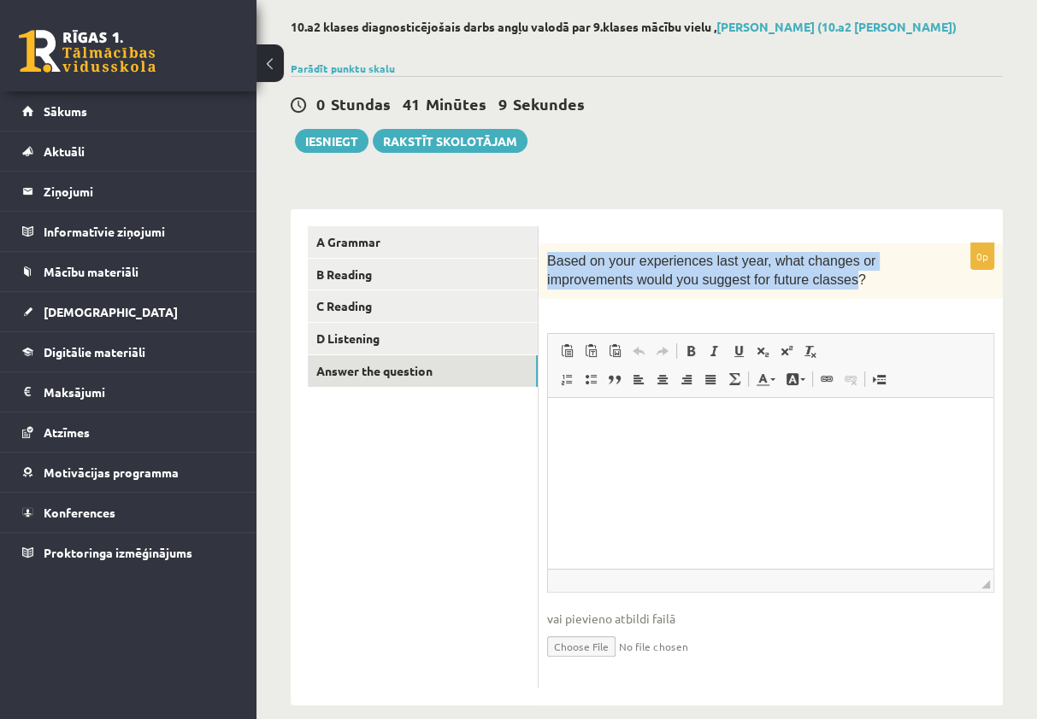
copy span "Based on your experiences last year, what changes or improvements would you sug…"
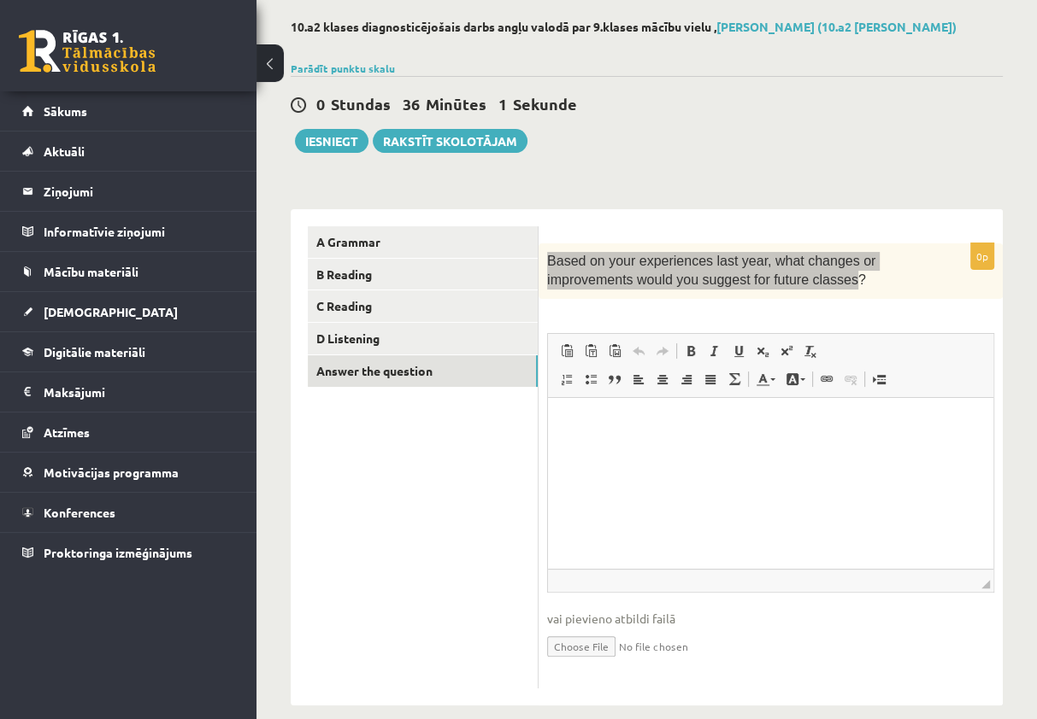
click at [739, 449] on html at bounding box center [770, 423] width 445 height 52
drag, startPoint x: 687, startPoint y: 452, endPoint x: 607, endPoint y: 430, distance: 83.3
click at [607, 430] on p "Editor, wiswyg-editor-user-answer-47363700931200" at bounding box center [770, 423] width 411 height 18
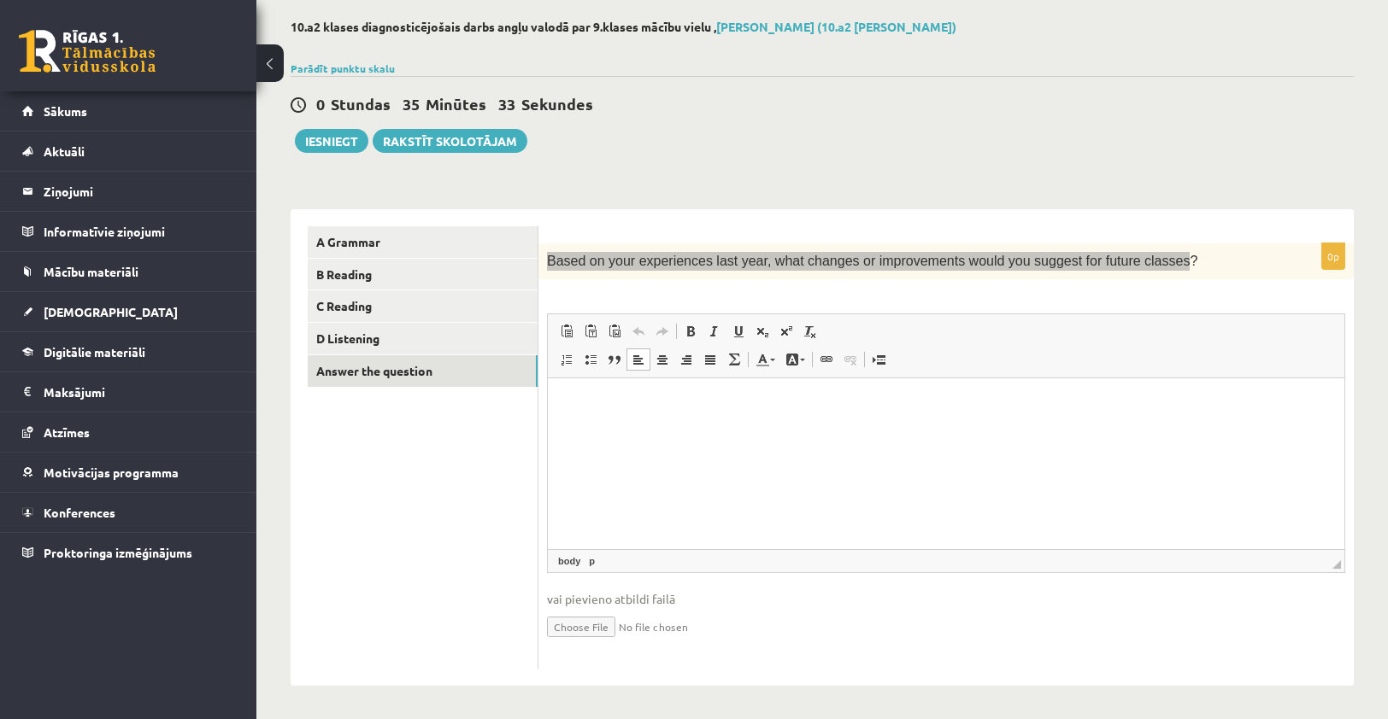
drag, startPoint x: 638, startPoint y: 419, endPoint x: 580, endPoint y: 408, distance: 59.0
click at [580, 408] on p "Editor, wiswyg-editor-user-answer-47363700931200" at bounding box center [946, 405] width 762 height 18
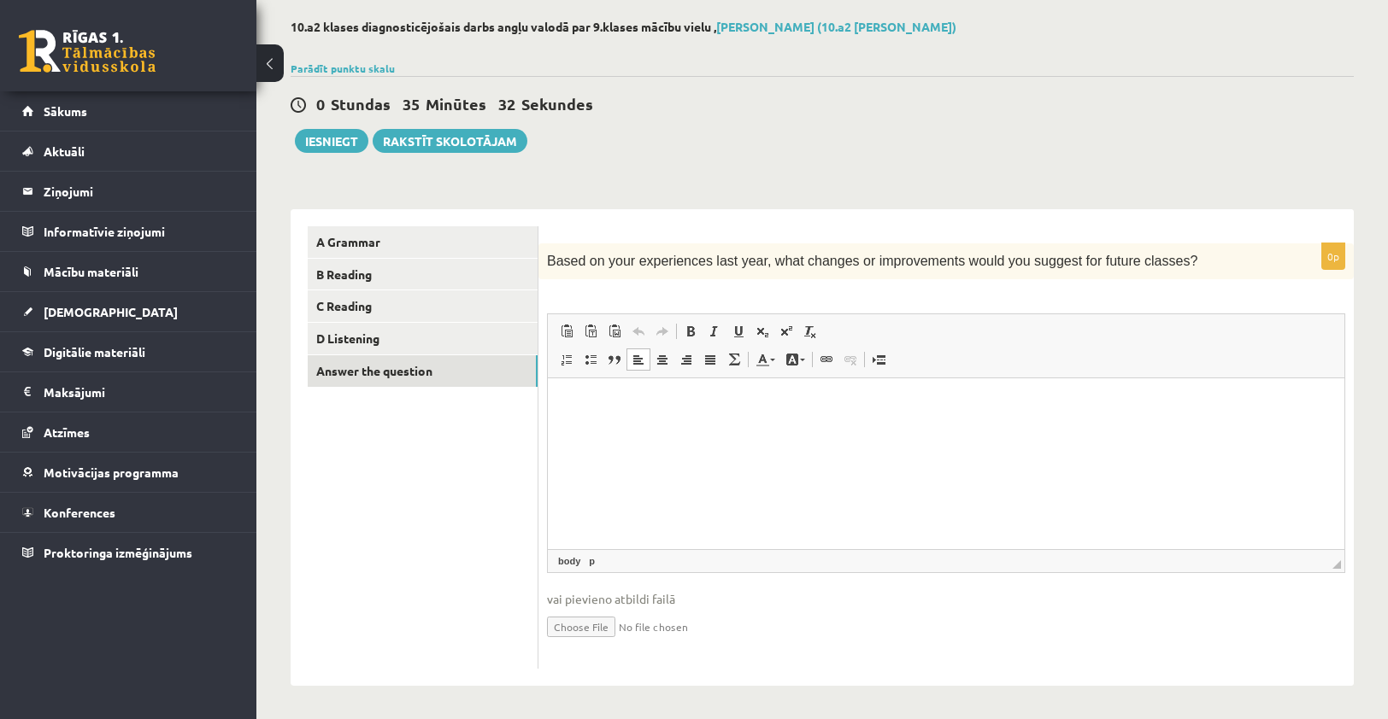
click at [1019, 143] on div "0 Stundas 35 Minūtes 32 Sekundes Ieskaite saglabāta! Iesniegt Rakstīt skolotājam" at bounding box center [822, 114] width 1063 height 77
click at [631, 420] on html at bounding box center [946, 405] width 796 height 52
click at [606, 567] on span at bounding box center [604, 561] width 9 height 15
click at [590, 564] on link "p" at bounding box center [591, 561] width 13 height 15
click at [684, 423] on html "*********" at bounding box center [946, 405] width 796 height 52
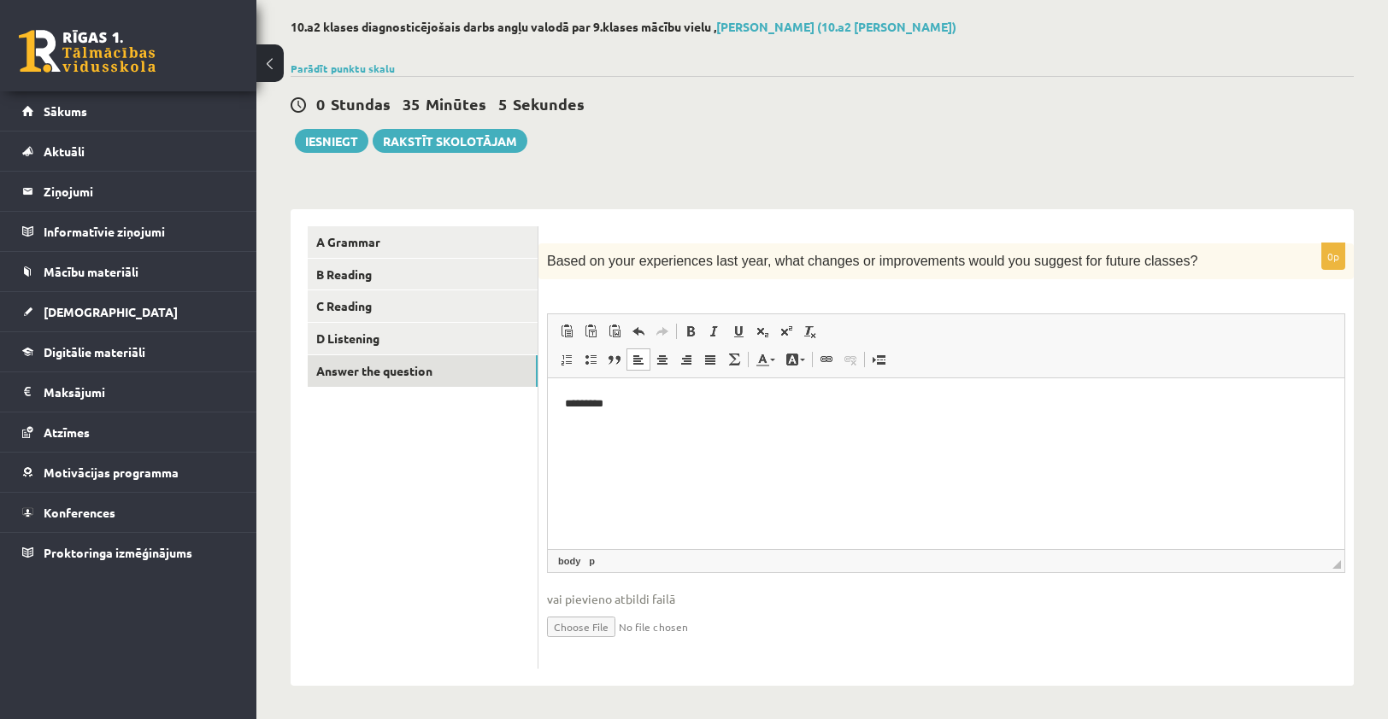
click at [687, 415] on html "*********" at bounding box center [946, 405] width 796 height 52
click at [626, 414] on html "*********" at bounding box center [946, 405] width 796 height 52
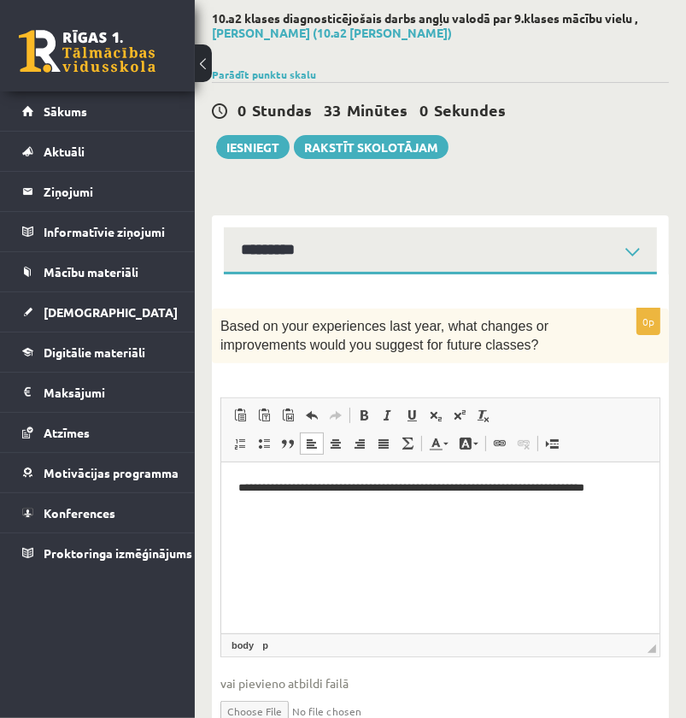
click at [625, 485] on p "**********" at bounding box center [440, 488] width 405 height 18
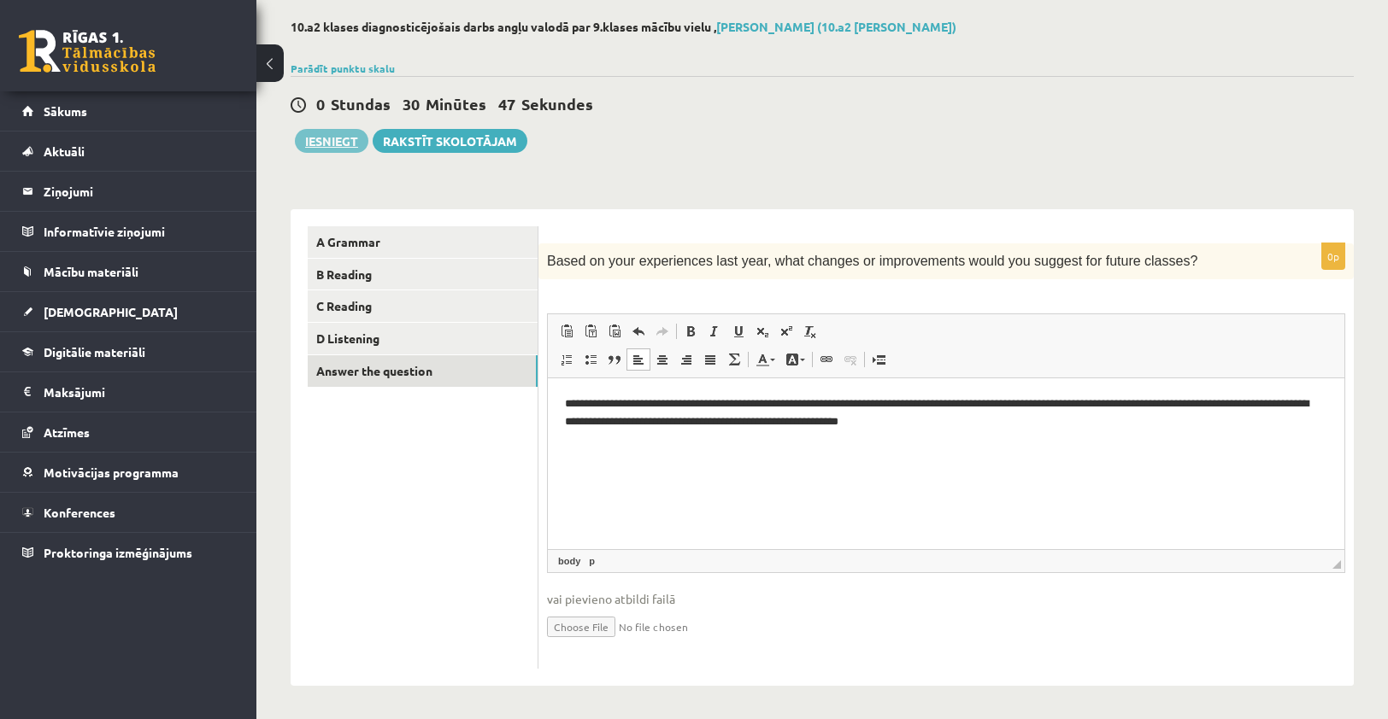
click at [333, 141] on button "Iesniegt" at bounding box center [331, 141] width 73 height 24
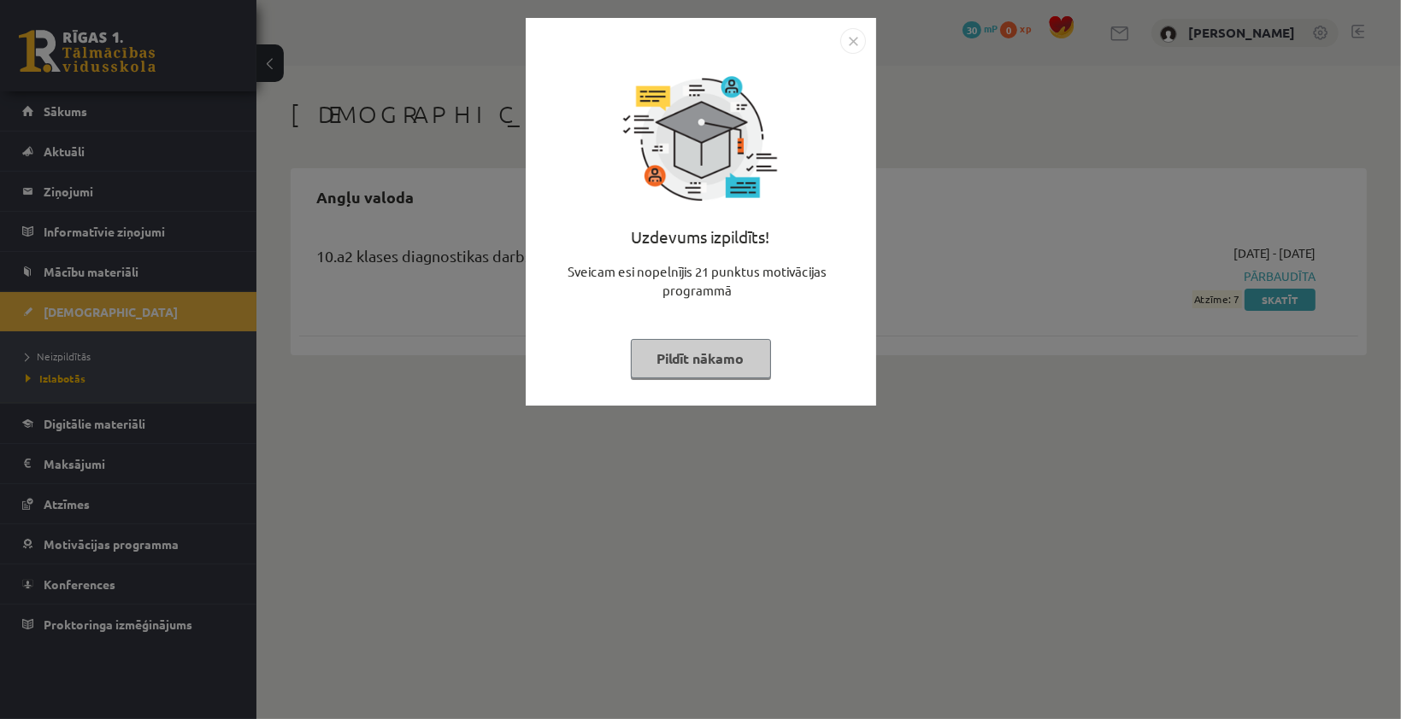
click at [709, 366] on button "Pildīt nākamo" at bounding box center [701, 358] width 140 height 39
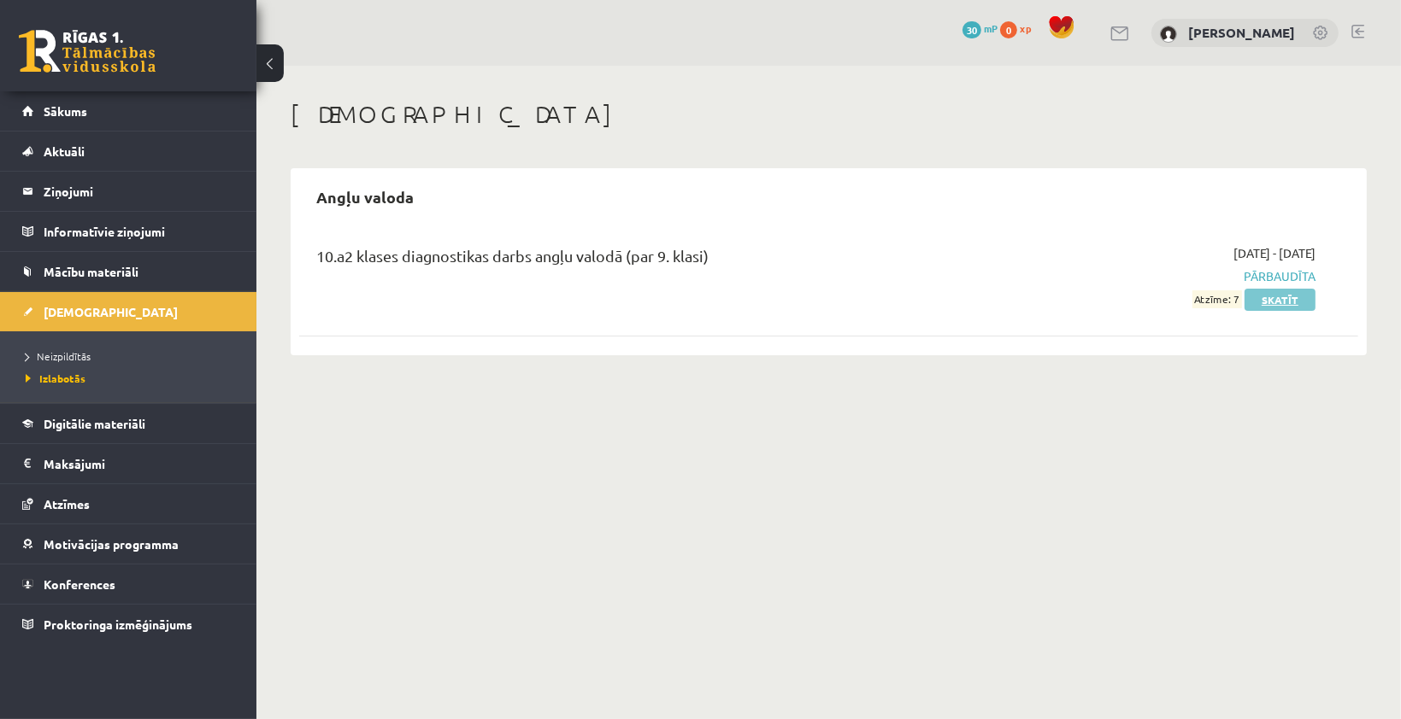
click at [1260, 301] on link "Skatīt" at bounding box center [1279, 300] width 71 height 22
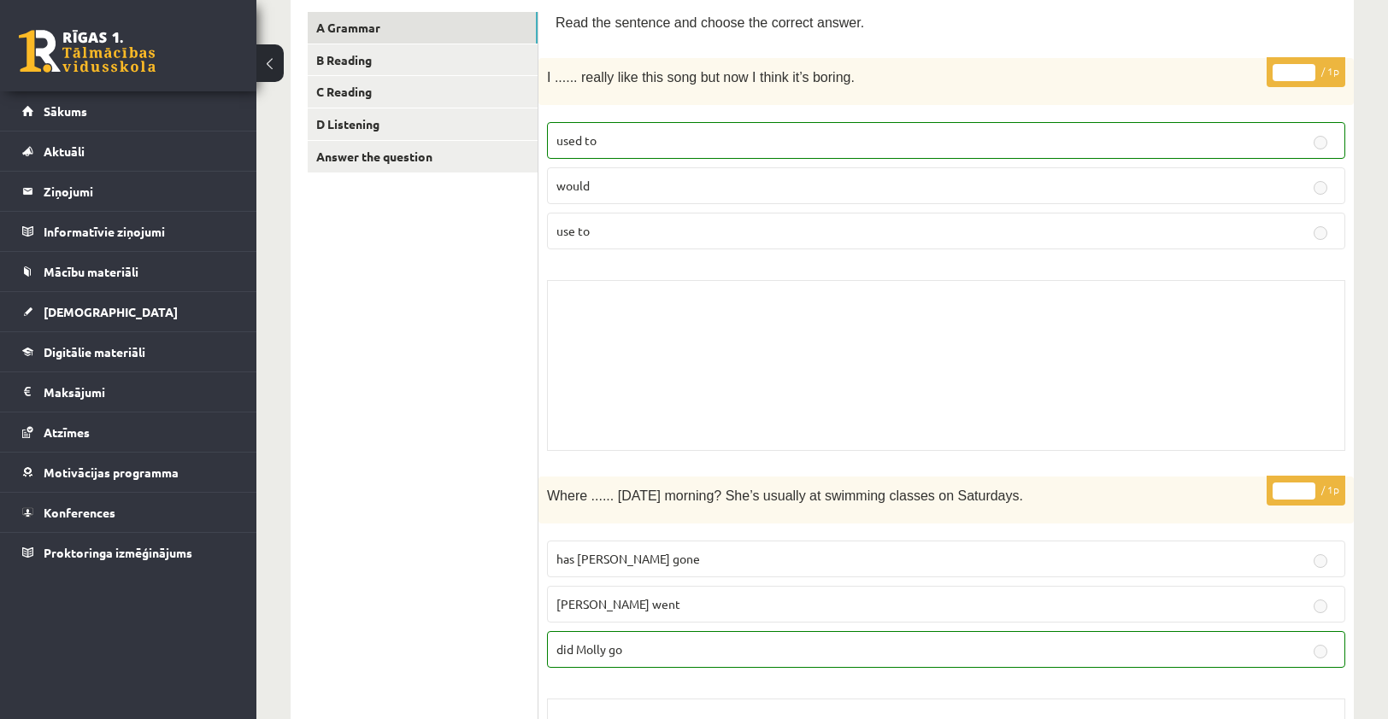
scroll to position [243, 0]
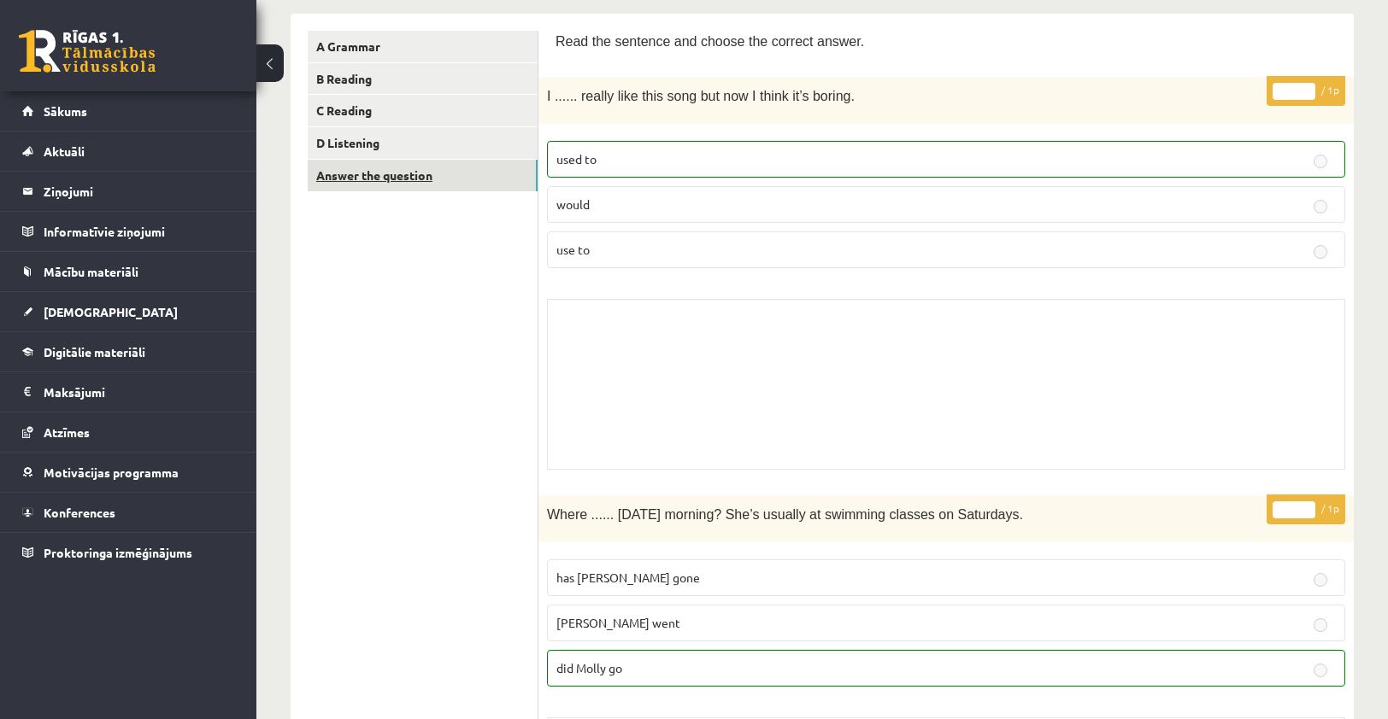
click at [474, 185] on link "Answer the question" at bounding box center [423, 176] width 230 height 32
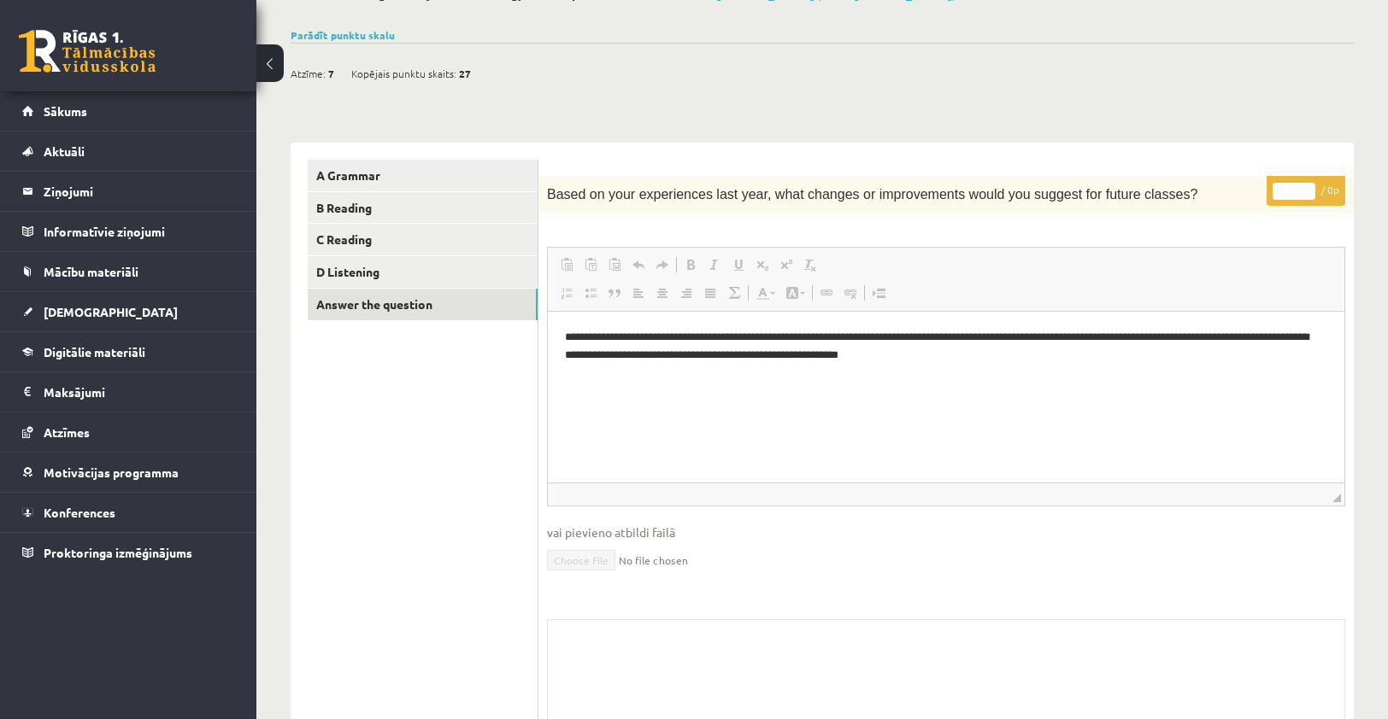
scroll to position [111, 0]
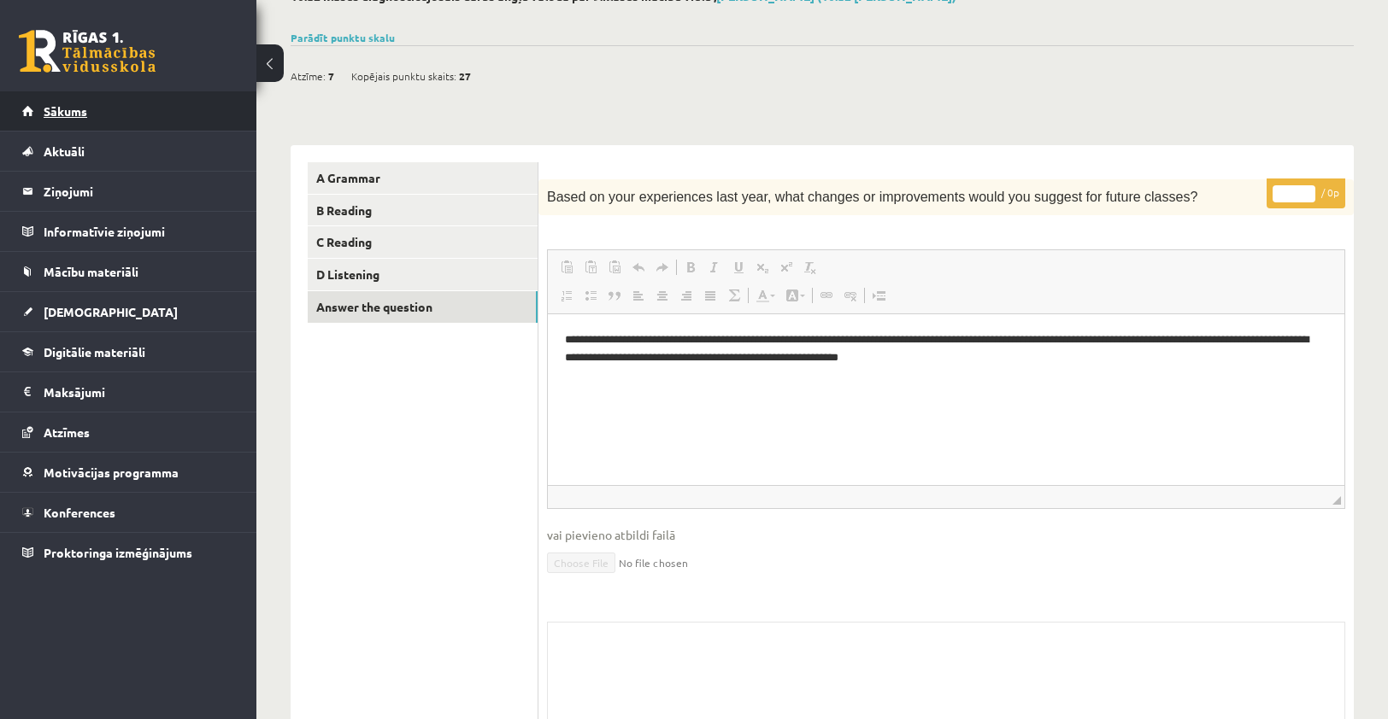
click at [46, 110] on span "Sākums" at bounding box center [66, 110] width 44 height 15
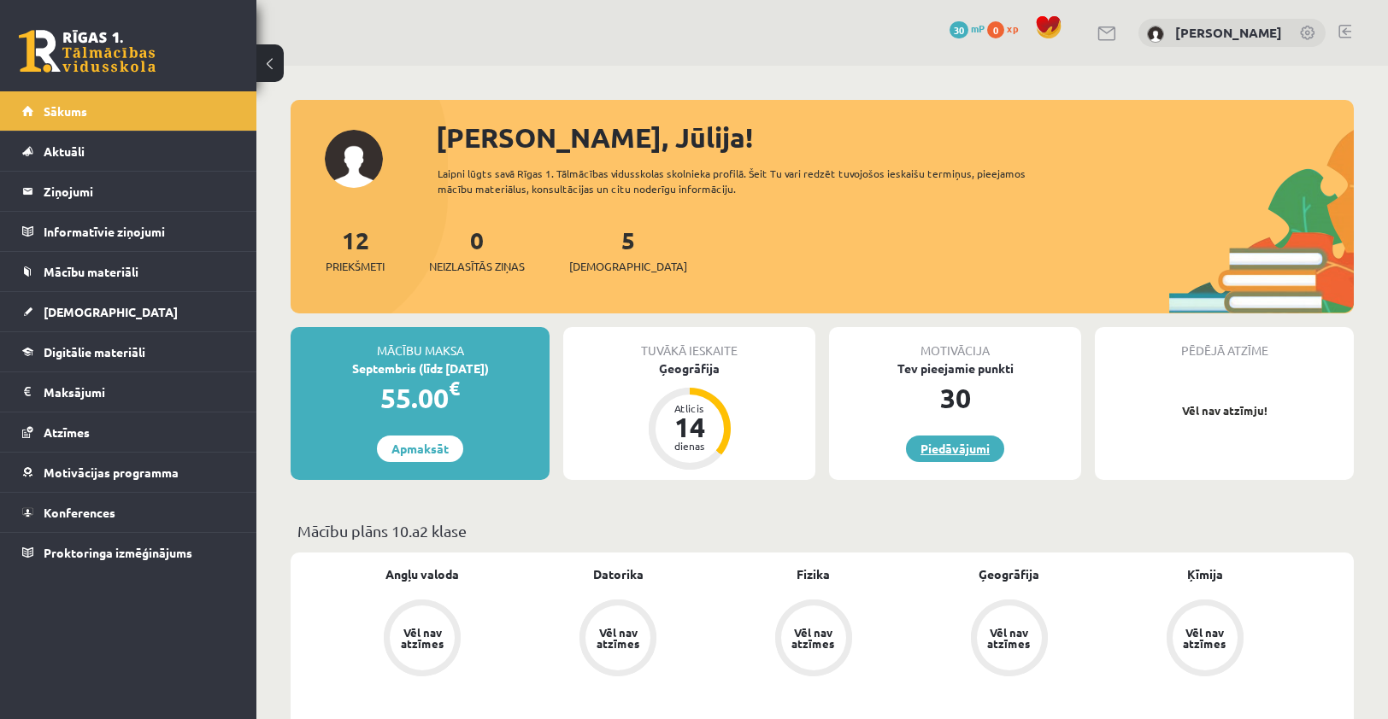
click at [957, 458] on link "Piedāvājumi" at bounding box center [955, 449] width 98 height 26
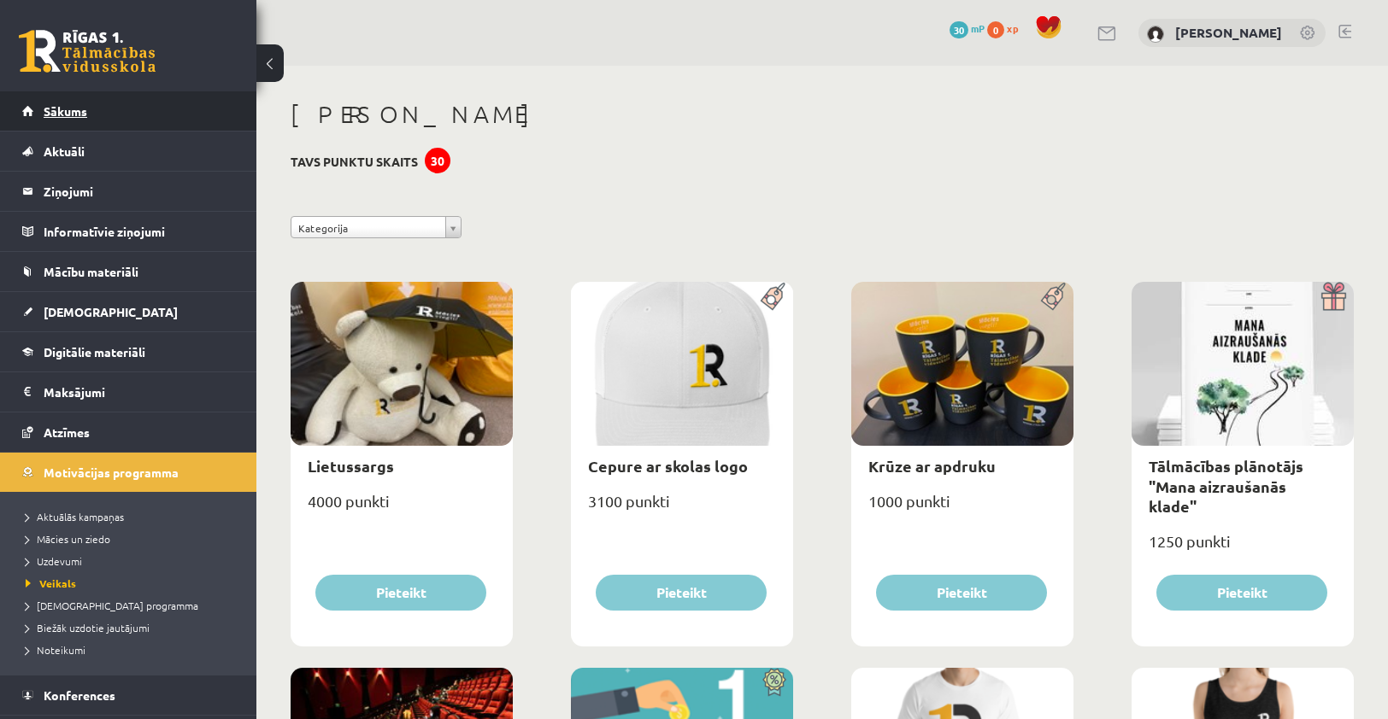
click at [89, 110] on link "Sākums" at bounding box center [128, 110] width 213 height 39
